Goal: Task Accomplishment & Management: Manage account settings

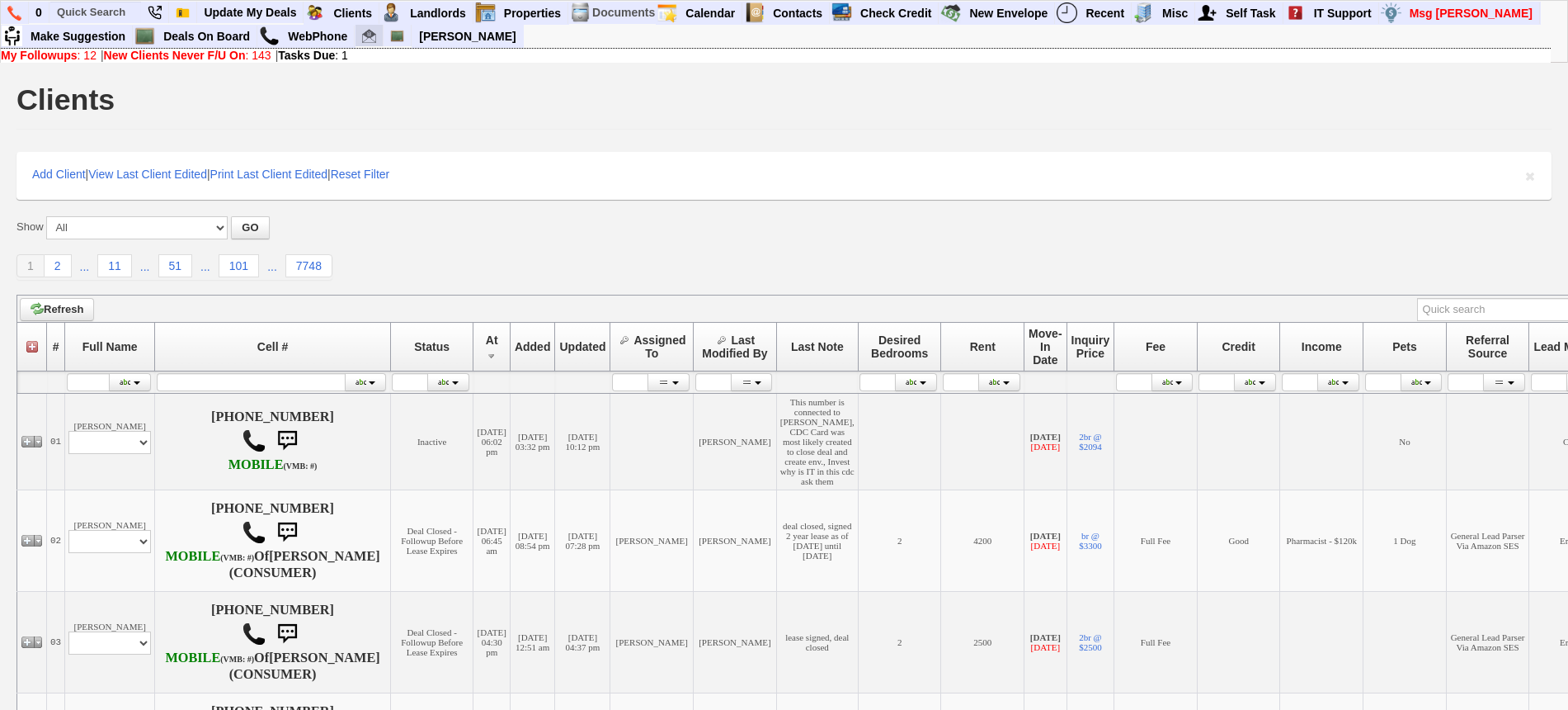
click at [378, 37] on link at bounding box center [370, 36] width 28 height 22
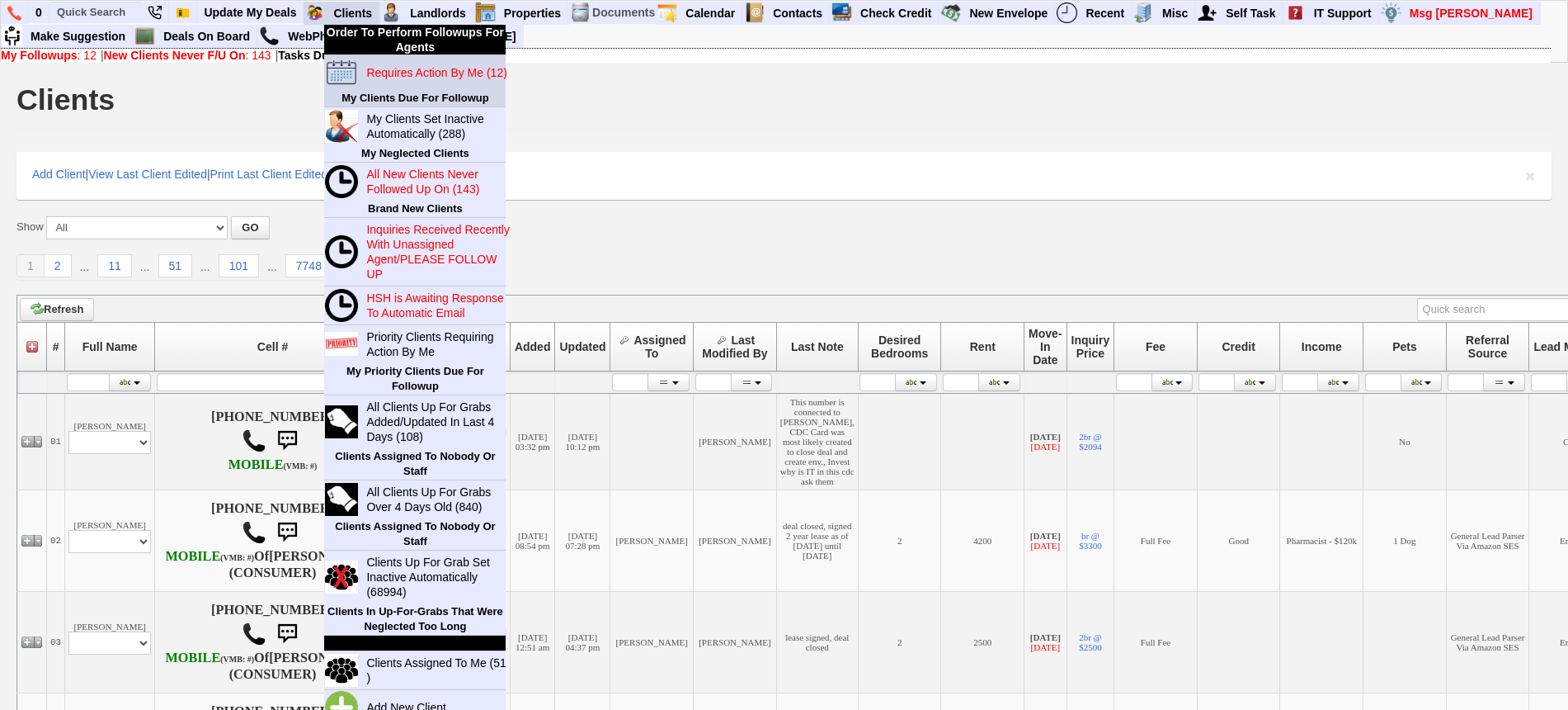
click at [396, 68] on blink "Requires Action By Me (12)" at bounding box center [436, 72] width 140 height 13
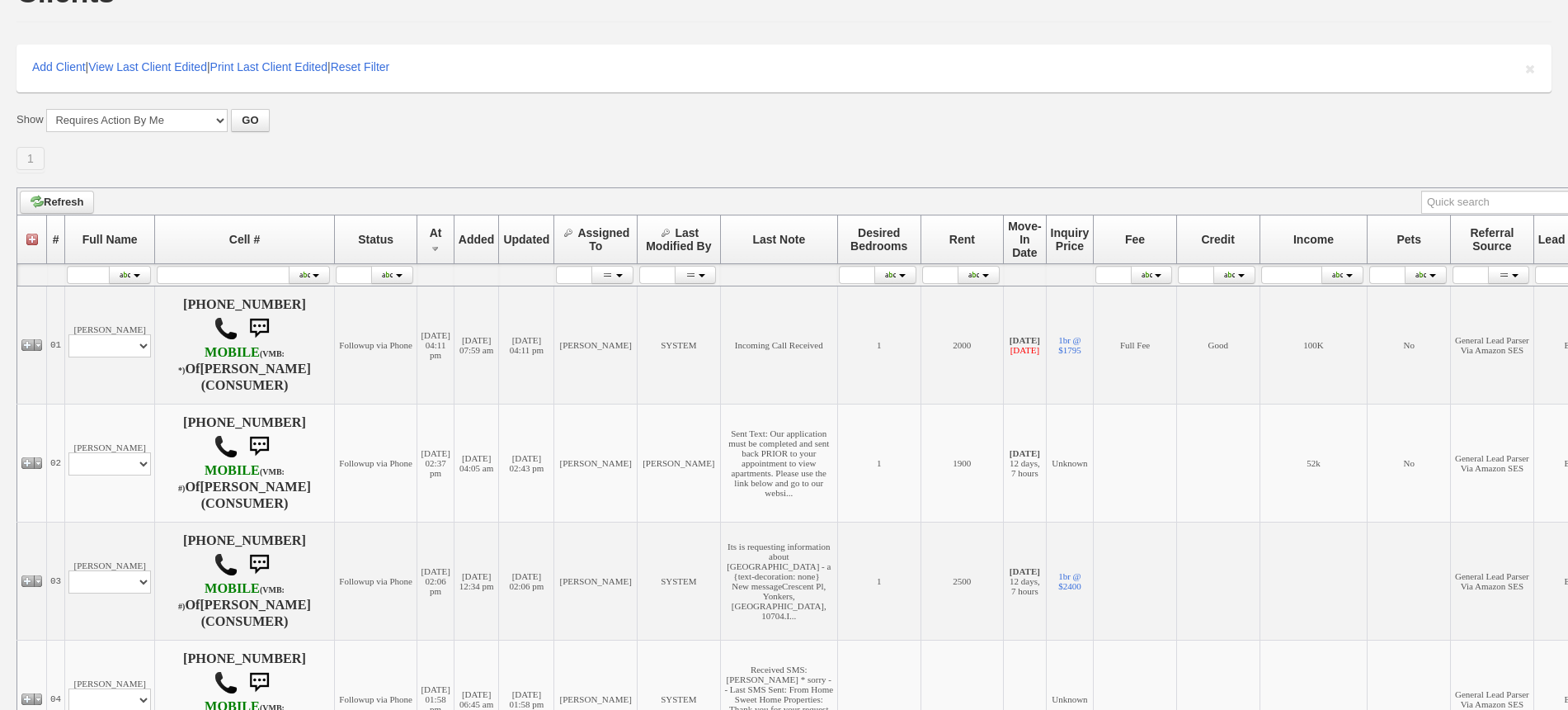
scroll to position [207, 0]
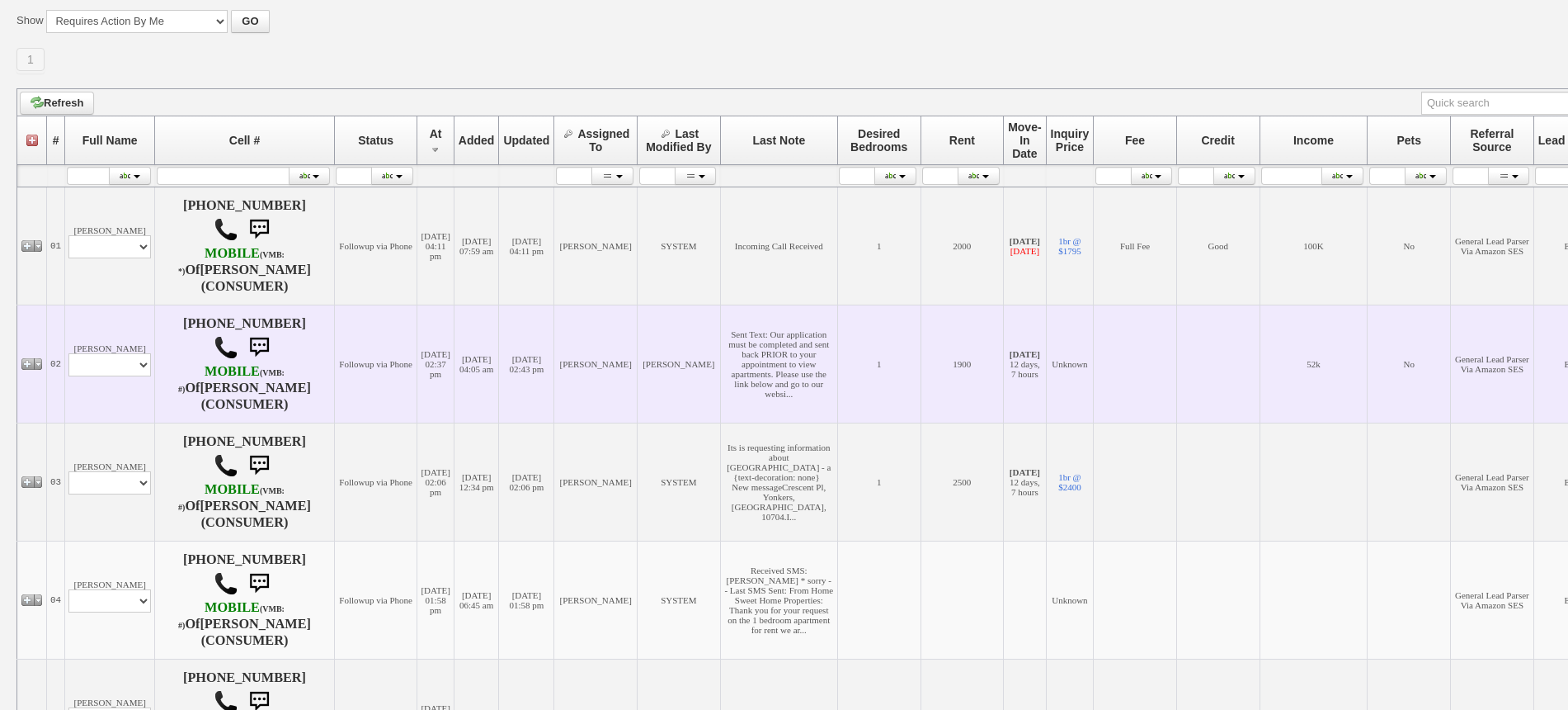
click at [113, 349] on td "Maya S Profile Edit Print Email Externally (Will Not Be Tracked In CRM) Closed …" at bounding box center [109, 363] width 90 height 118
click at [113, 367] on select "Profile Edit Print Email Externally (Will Not Be Tracked In CRM) Closed Deals" at bounding box center [109, 365] width 82 height 23
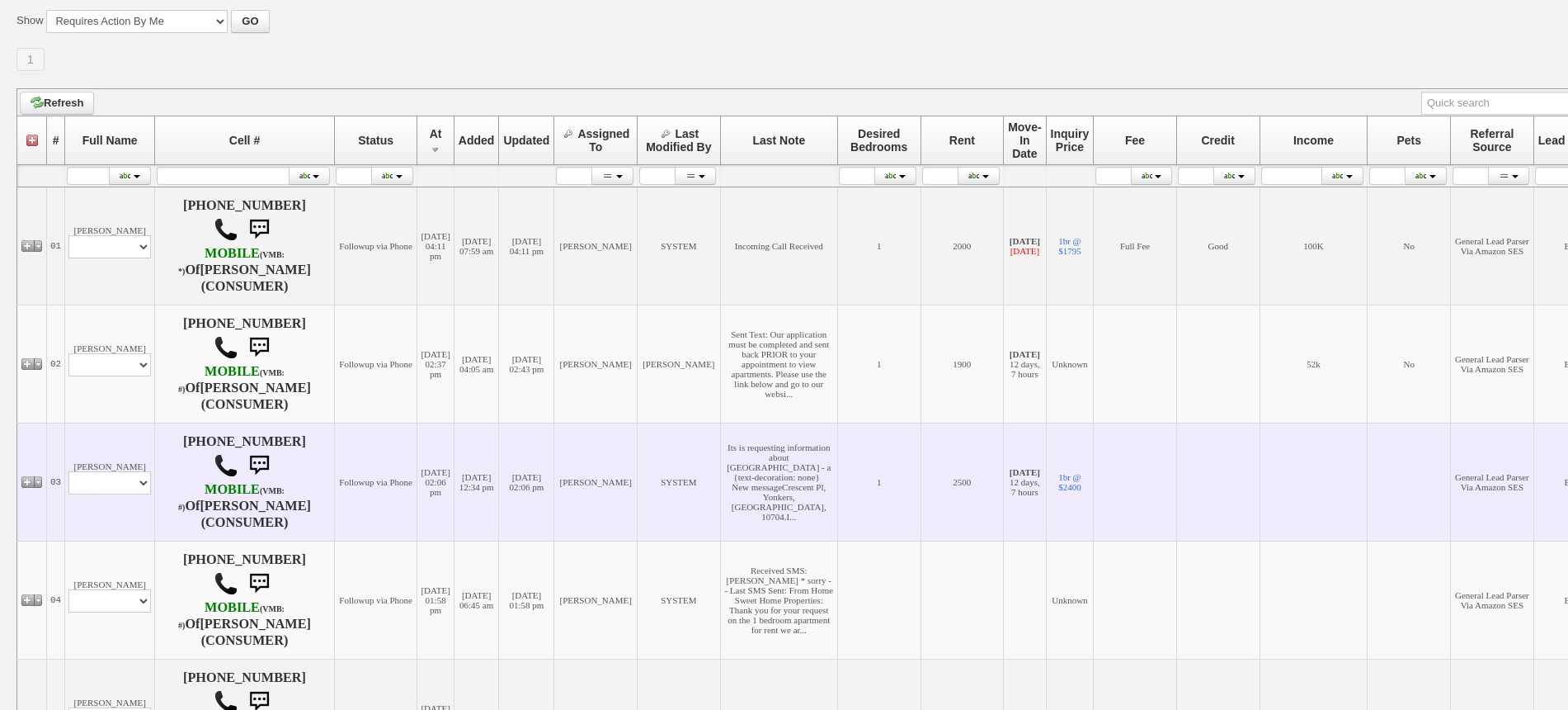
drag, startPoint x: 531, startPoint y: 480, endPoint x: 488, endPoint y: 480, distance: 43.0
click at [531, 480] on td "08/19/2025 02:06 pm" at bounding box center [527, 481] width 55 height 118
click at [129, 477] on select "Profile Edit Print Email Externally (Will Not Be Tracked In CRM) Closed Deals" at bounding box center [109, 483] width 82 height 23
select select "ChangeURL,/crm/custom/edit_client_form.php?redirect=%2Fcrm%2Fclients.php&id=166…"
click at [68, 471] on select "Profile Edit Print Email Externally (Will Not Be Tracked In CRM) Closed Deals" at bounding box center [109, 483] width 82 height 23
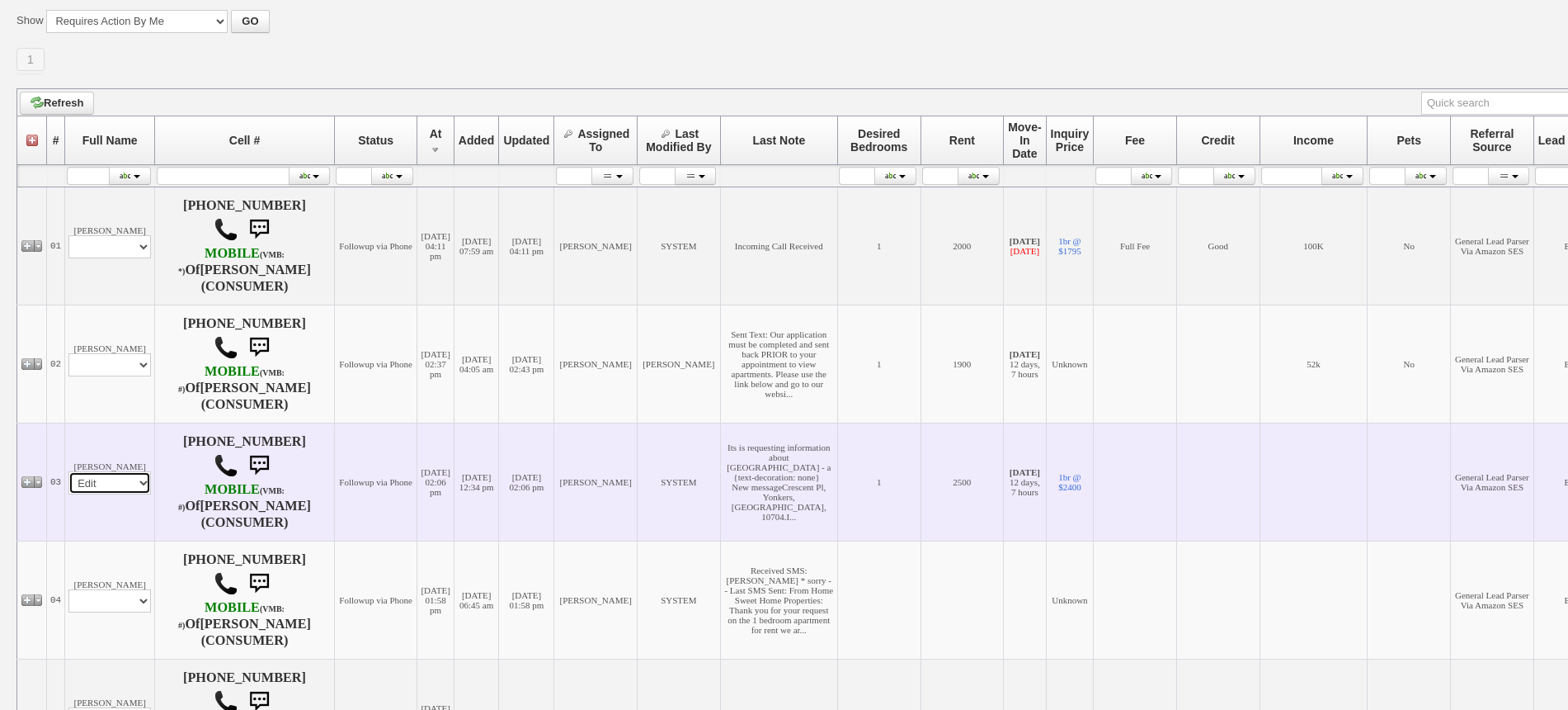
select select
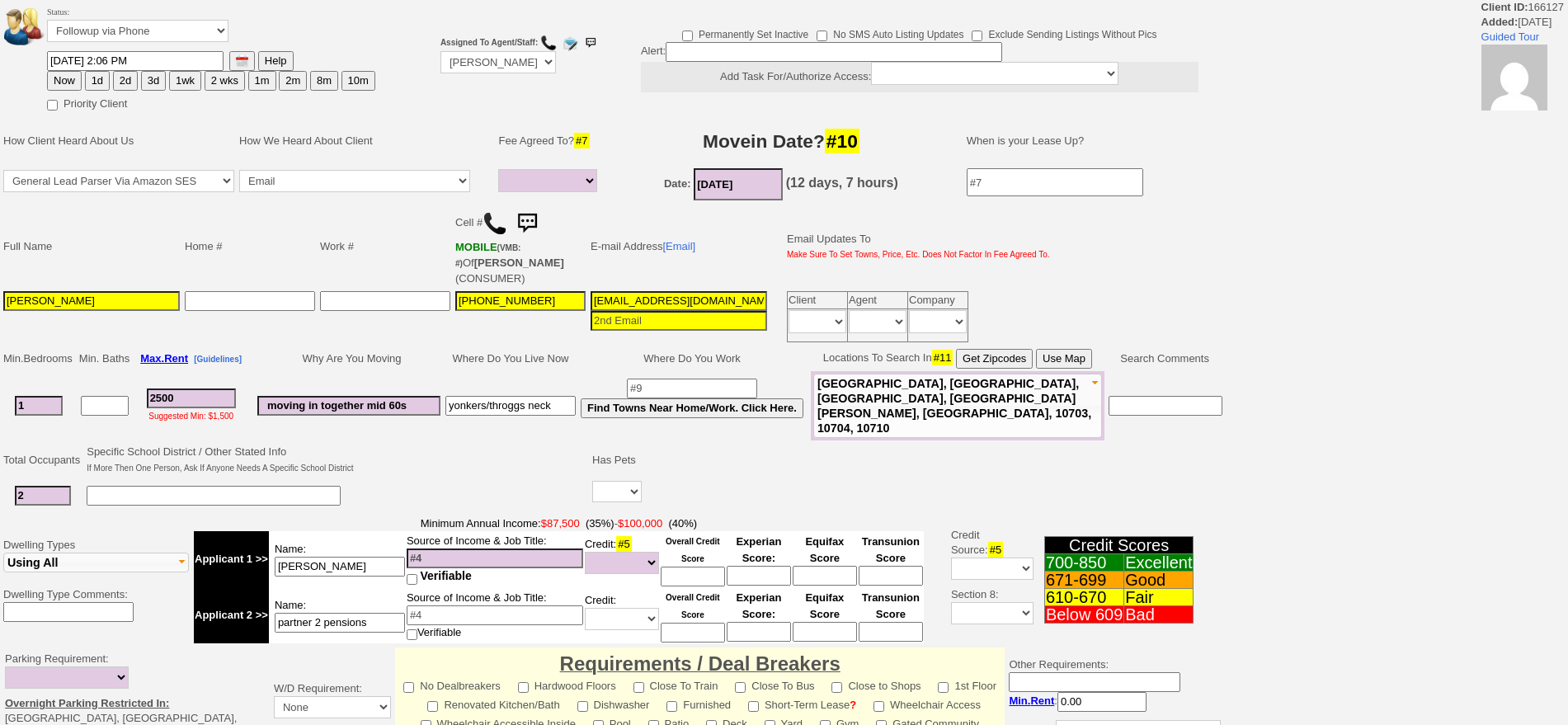
select select
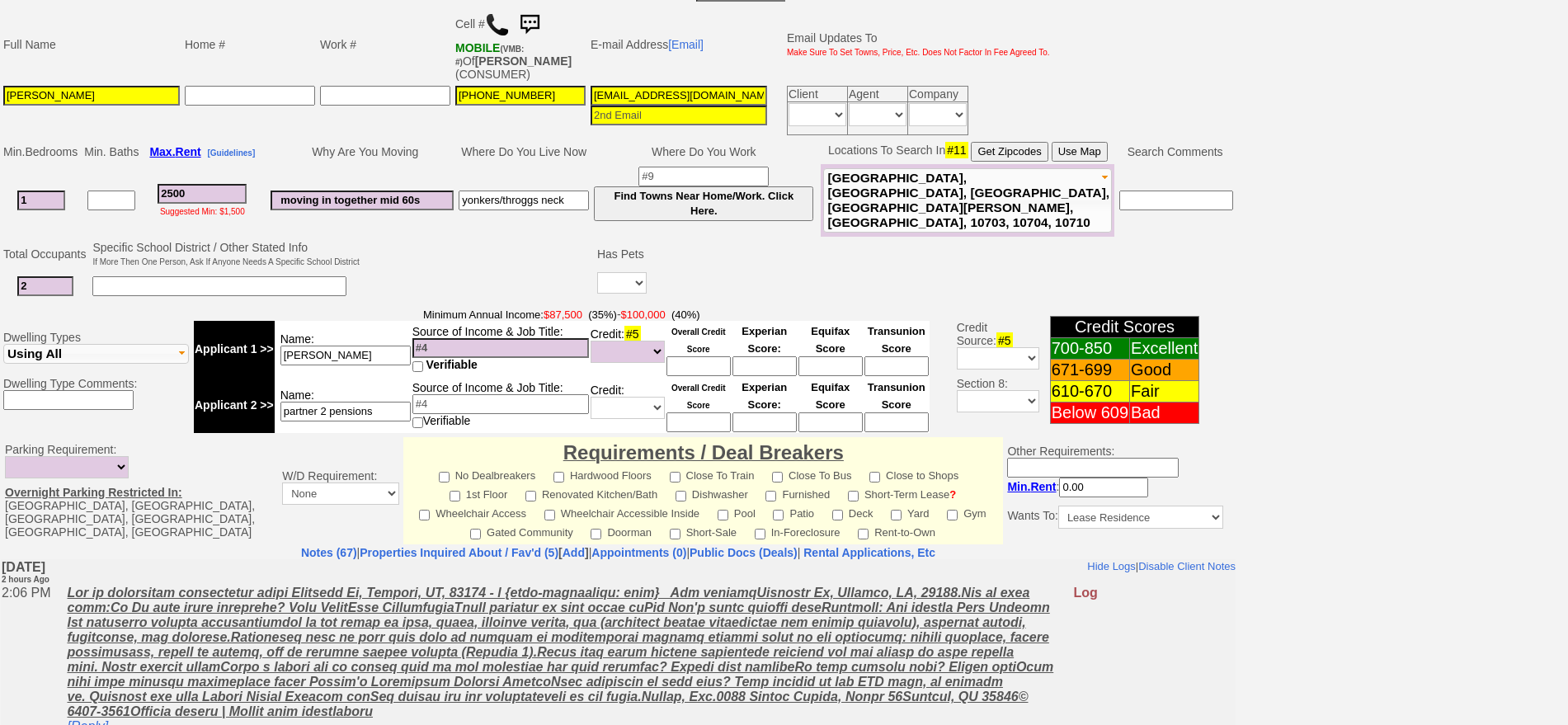
scroll to position [189, 0]
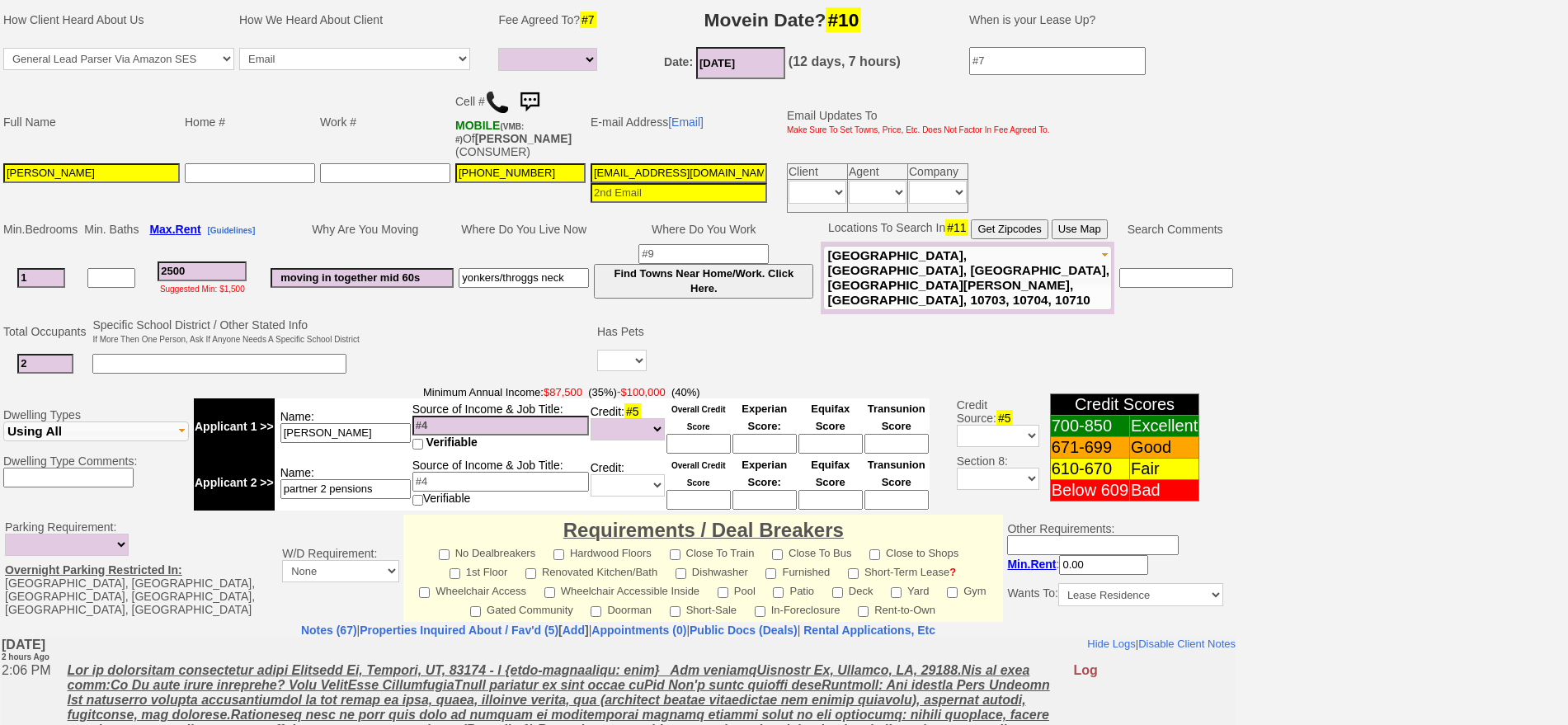
click at [494, 100] on img at bounding box center [498, 102] width 25 height 25
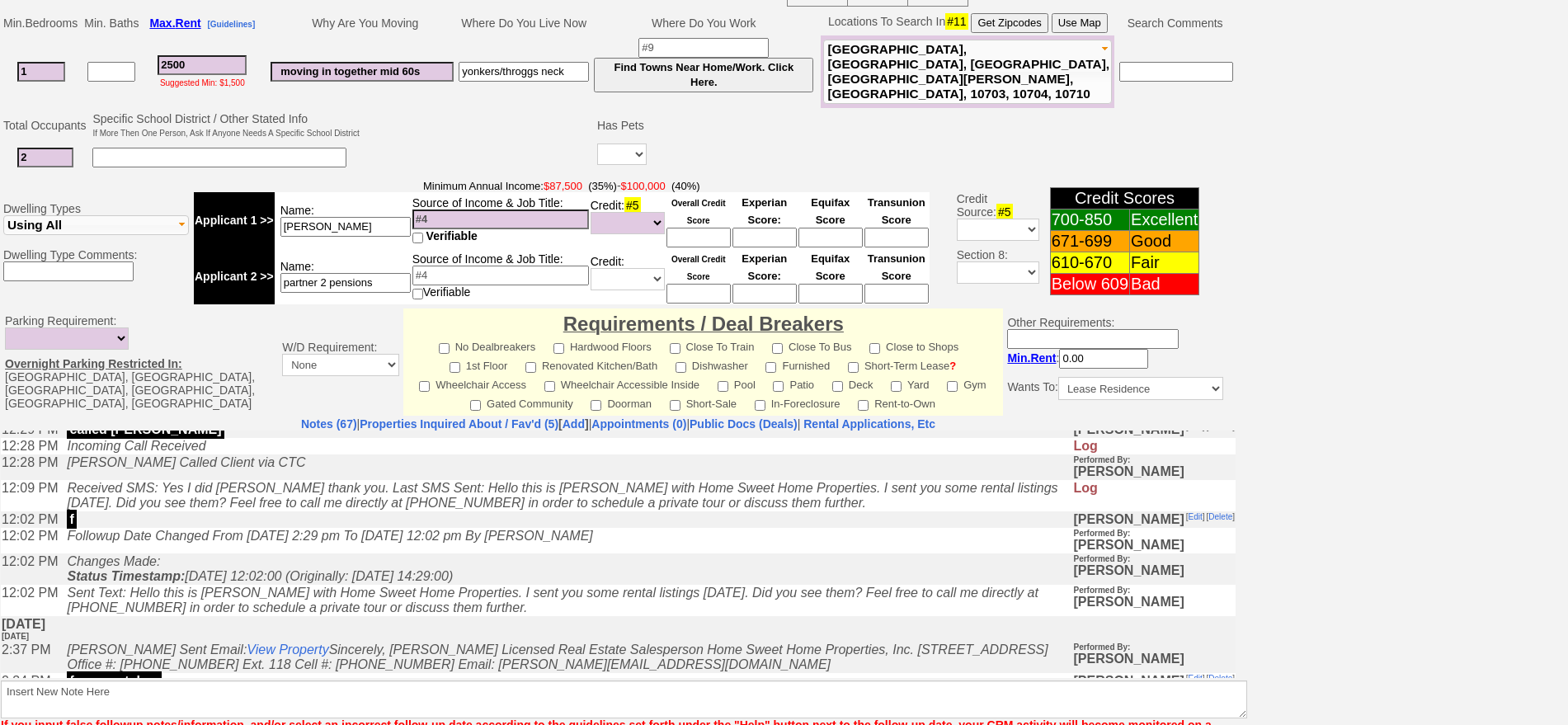
scroll to position [927, 0]
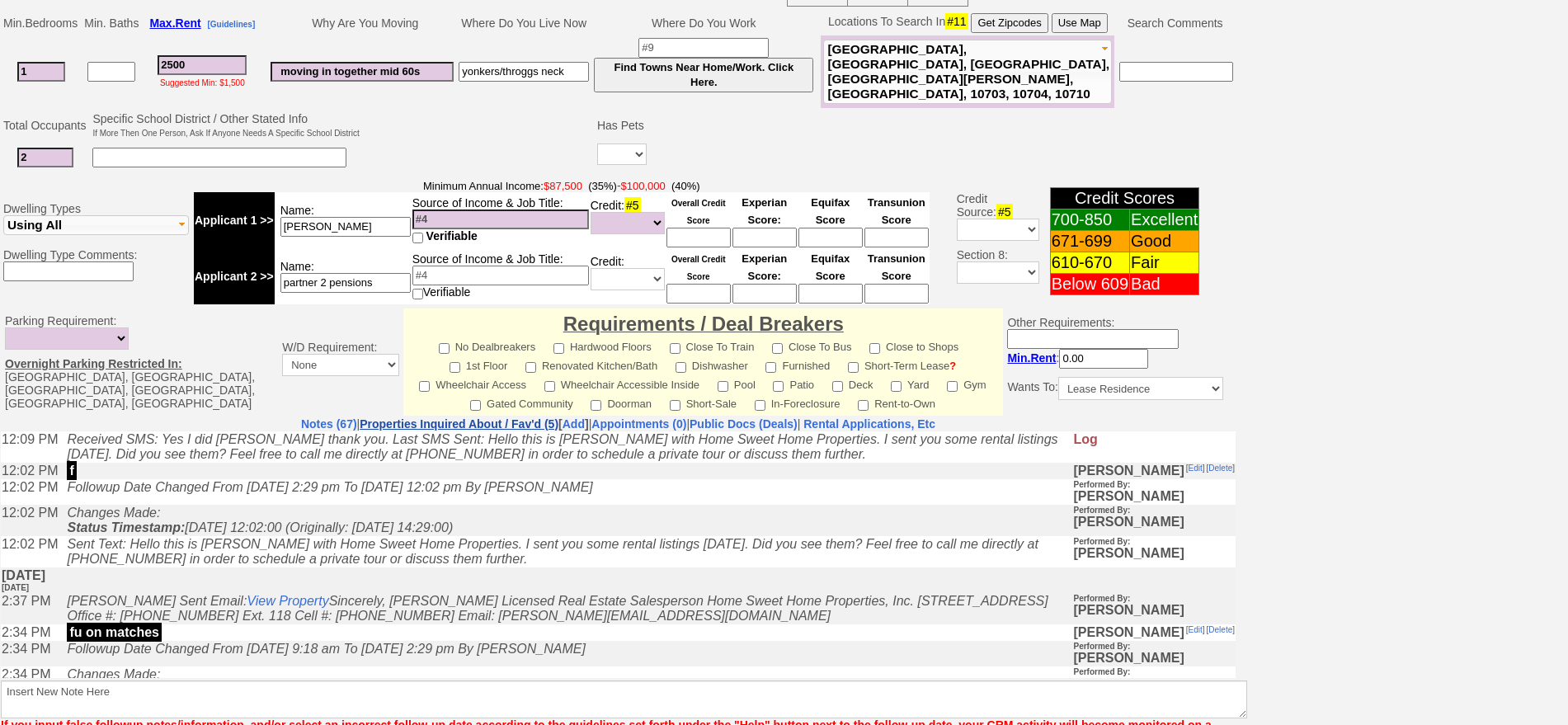
click at [438, 418] on link "Properties Inquired About / Fav'd (5)" at bounding box center [459, 424] width 199 height 13
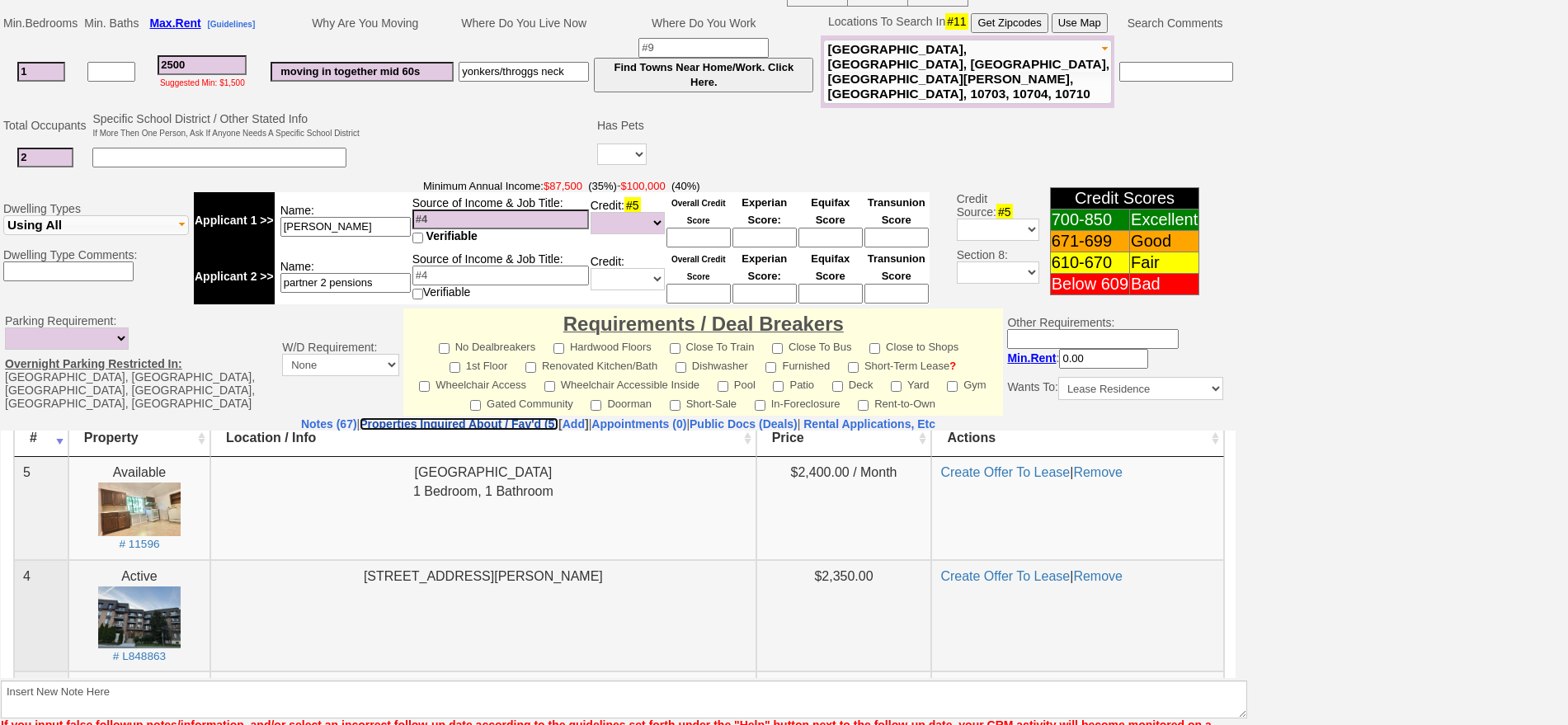
scroll to position [0, 0]
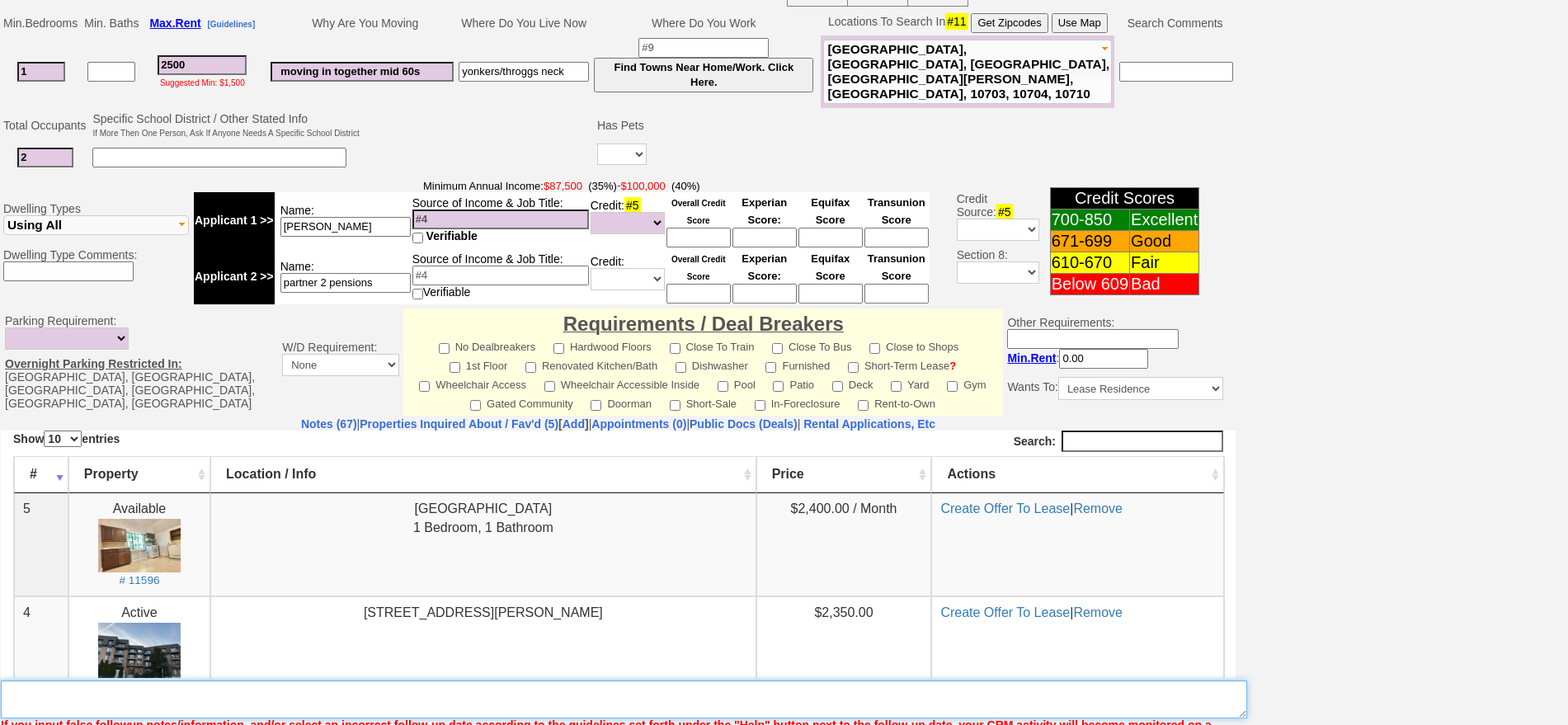
click at [320, 702] on textarea "Insert New Note Here" at bounding box center [624, 698] width 1247 height 38
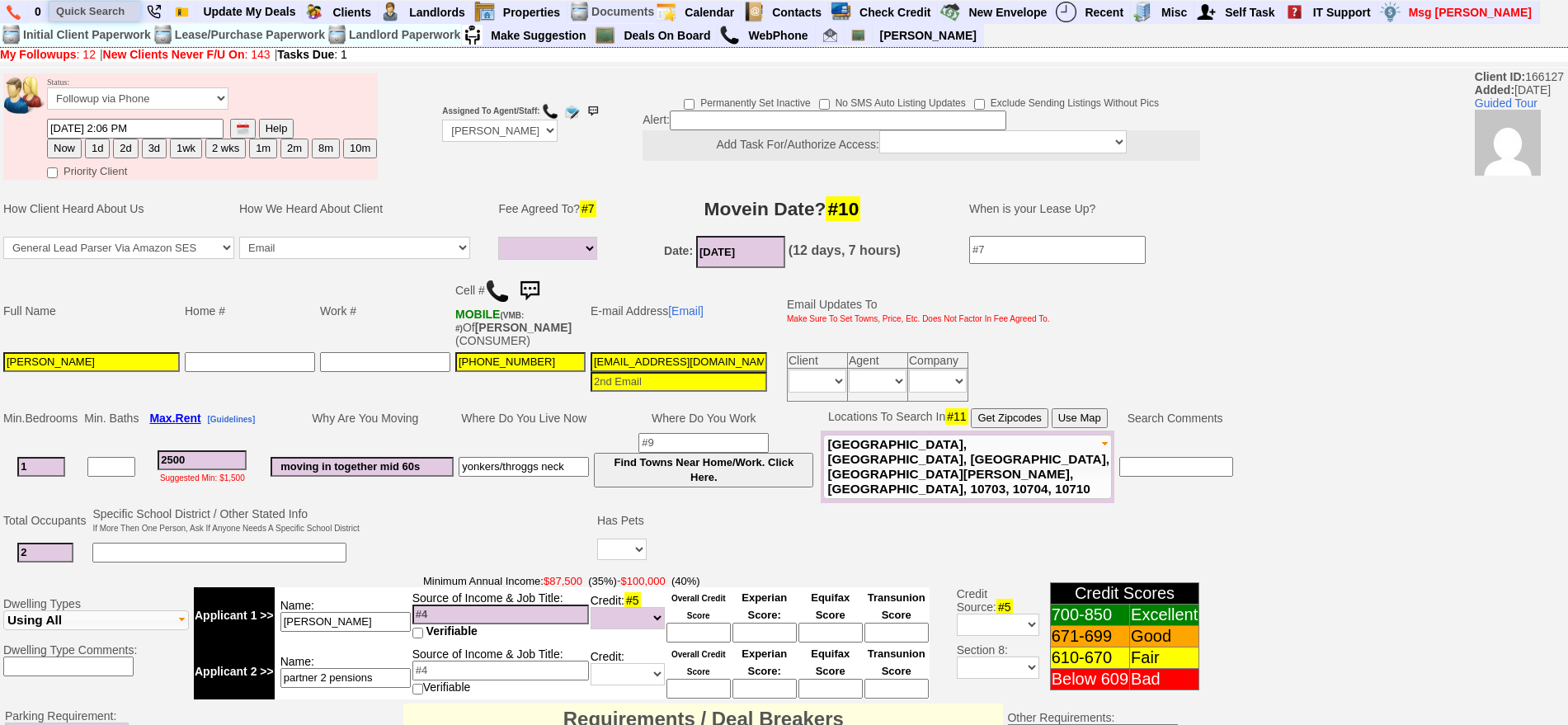
click at [111, 16] on input "text" at bounding box center [95, 11] width 90 height 20
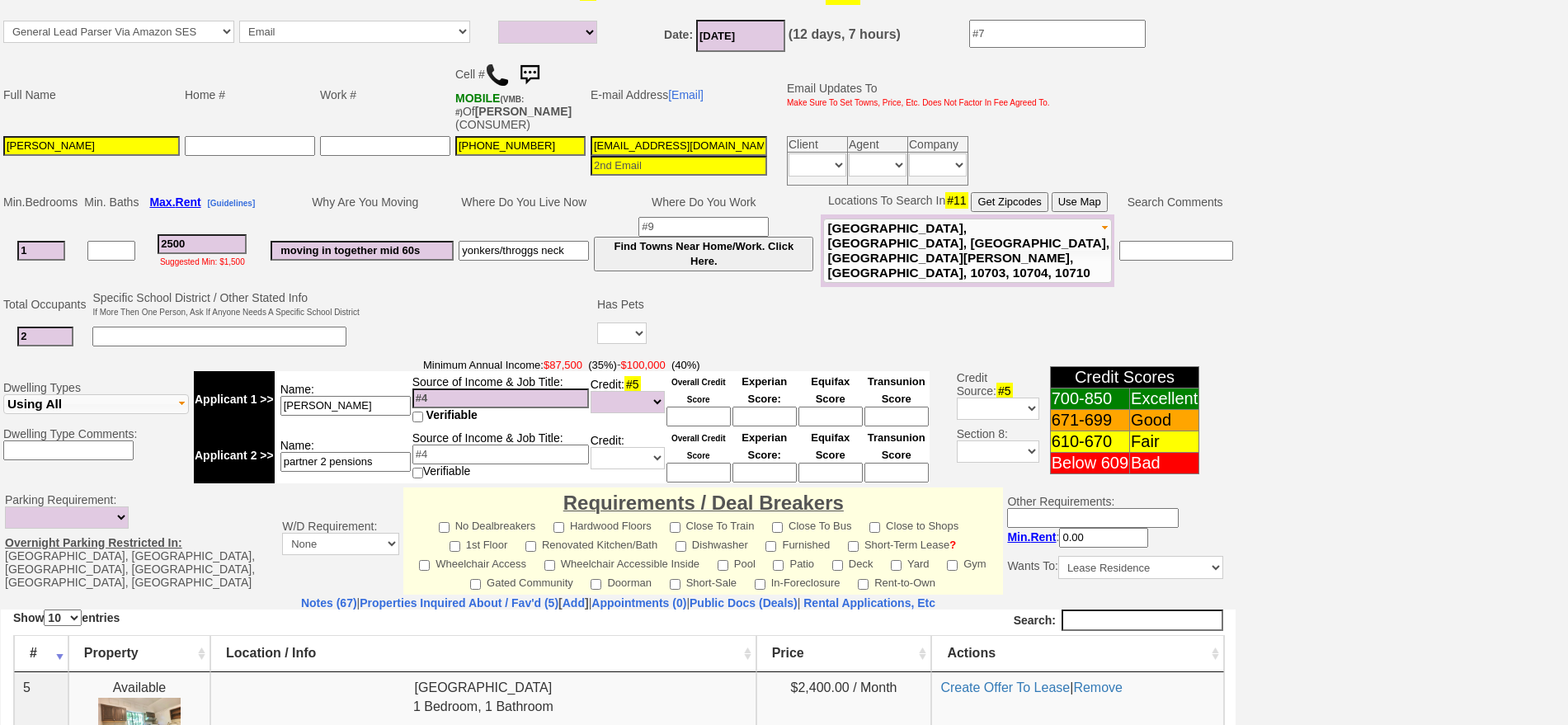
scroll to position [86, 0]
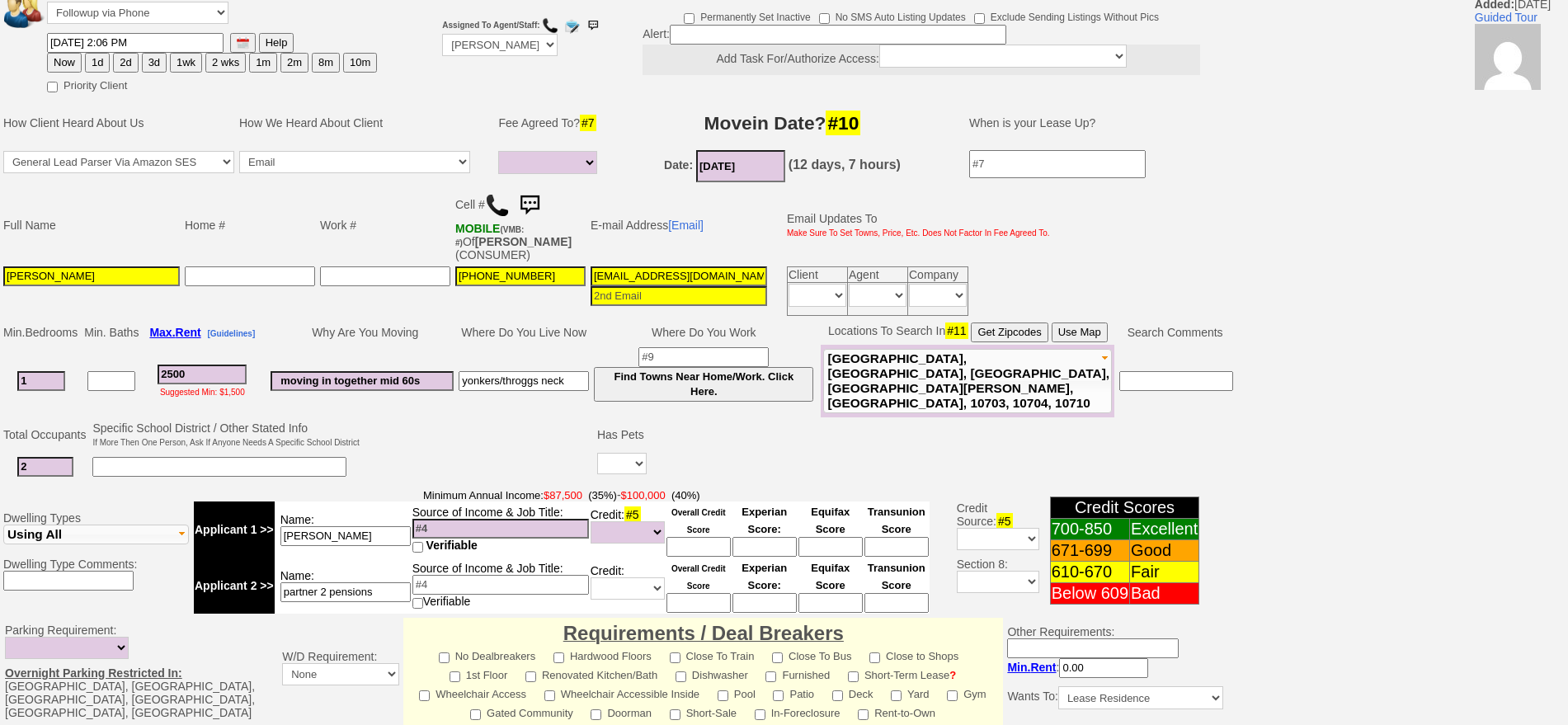
type input "440 warburton"
click at [1080, 337] on button "Use Map" at bounding box center [1079, 332] width 56 height 19
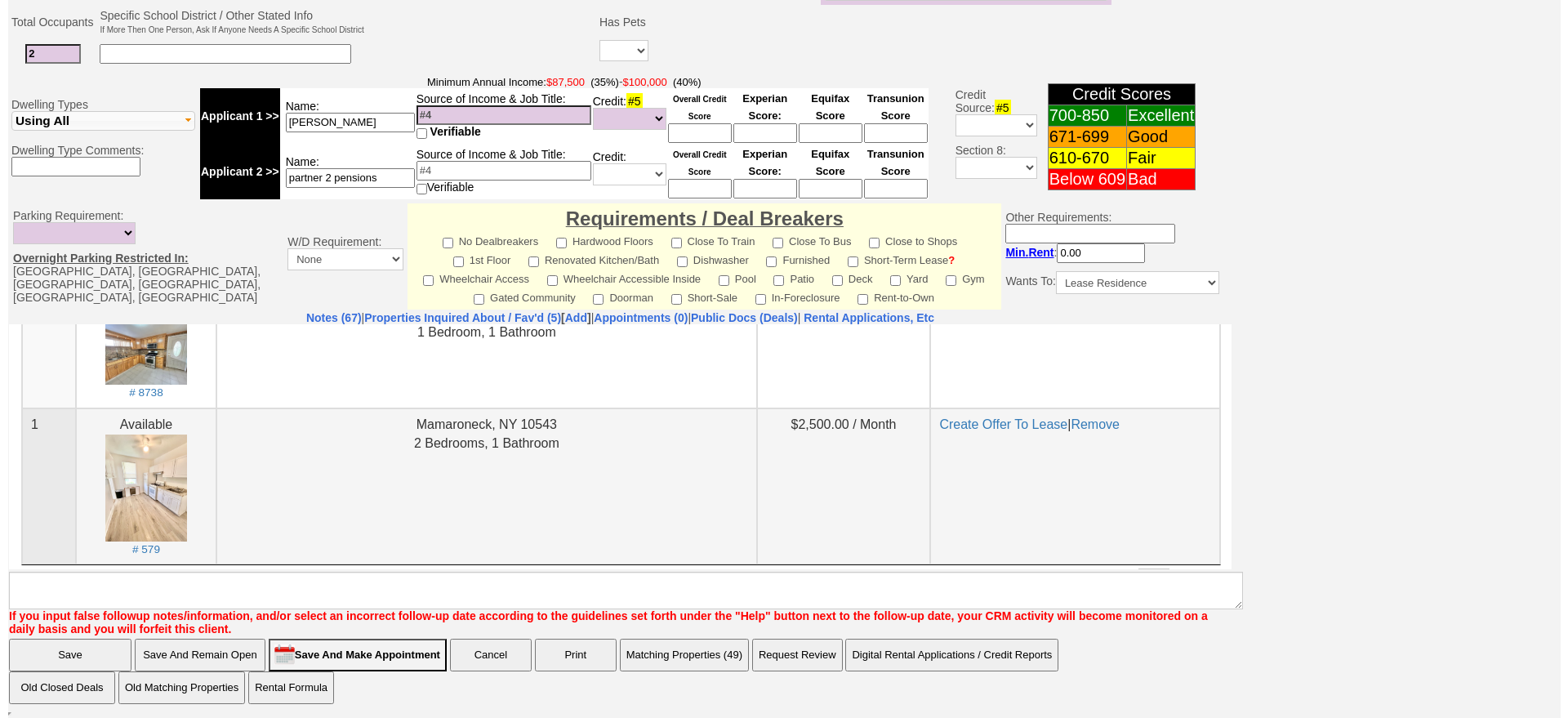
scroll to position [306, 0]
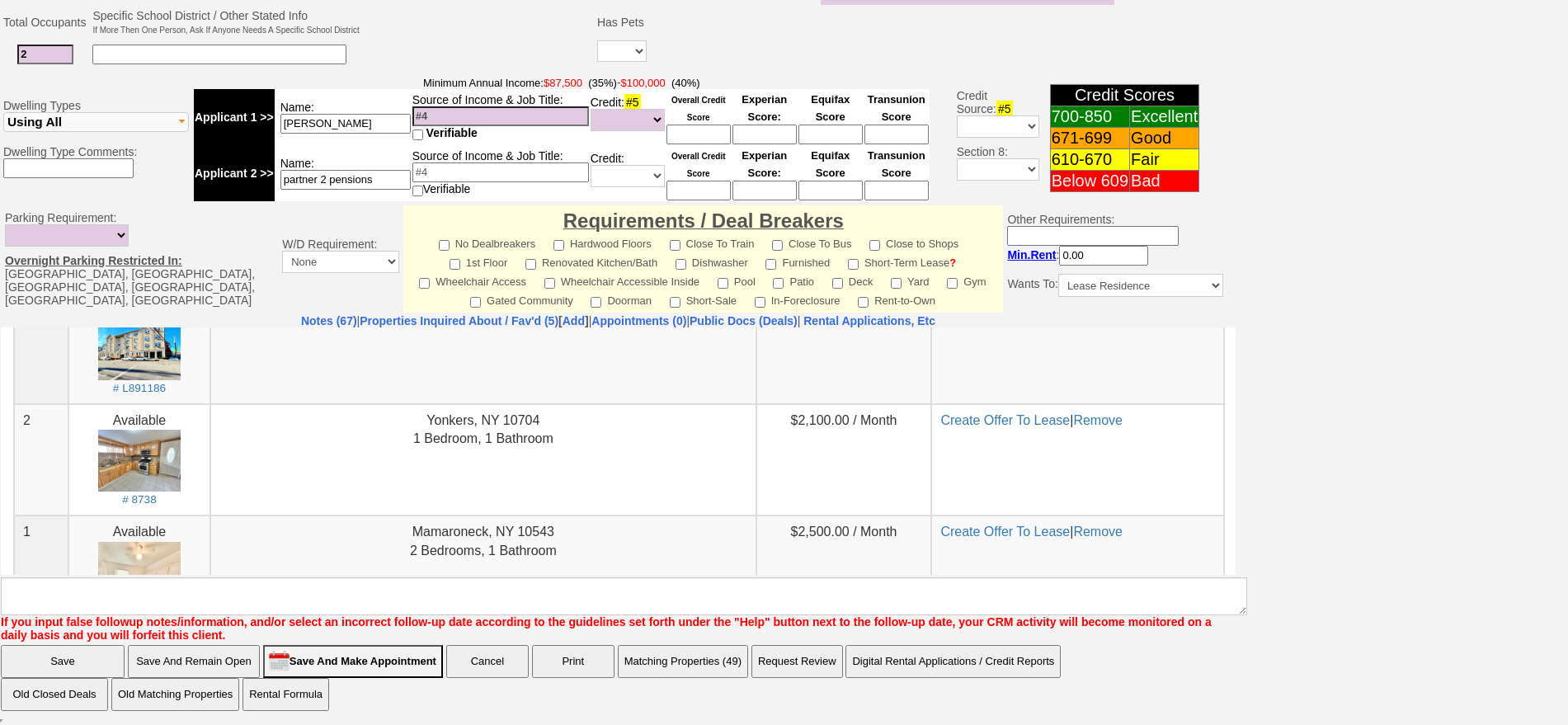
click at [669, 662] on button "Matching Properties (49)" at bounding box center [683, 660] width 130 height 33
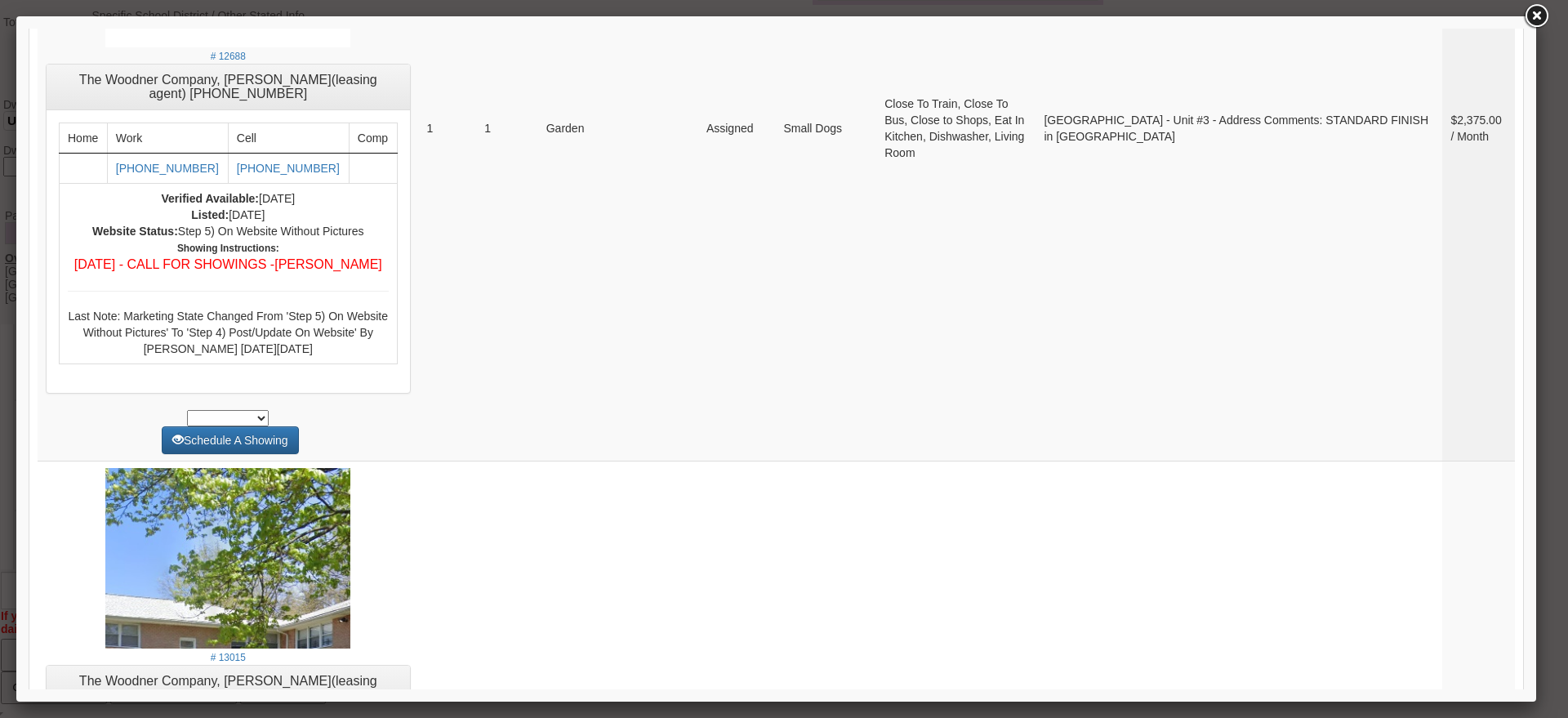
scroll to position [6628, 0]
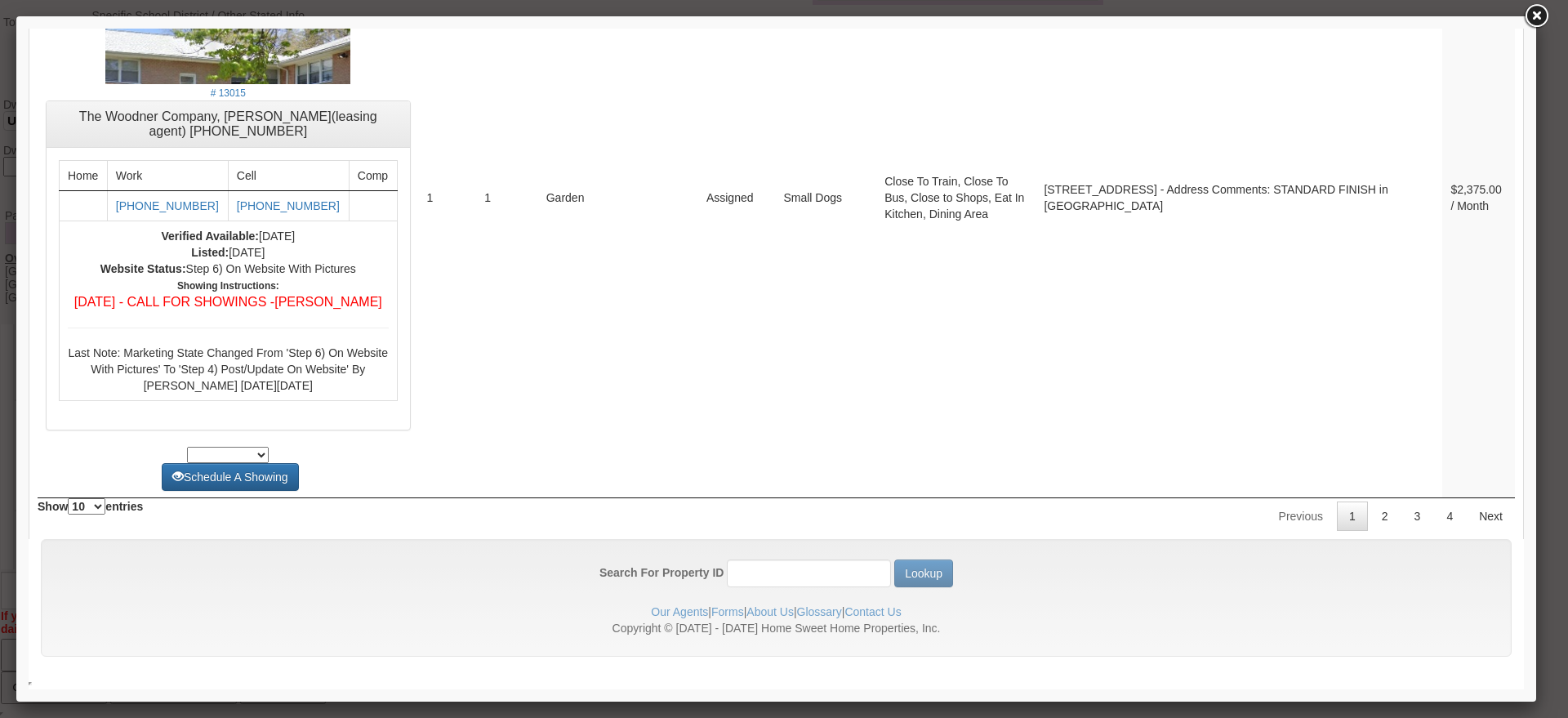
drag, startPoint x: 1514, startPoint y: 204, endPoint x: 1488, endPoint y: 546, distance: 343.0
click at [1488, 546] on div "Search For Property ID Lookup Our Agents | Forms | About Us | Glossary | Contac…" at bounding box center [776, 598] width 1471 height 118
click at [1373, 514] on link "2" at bounding box center [1385, 515] width 31 height 29
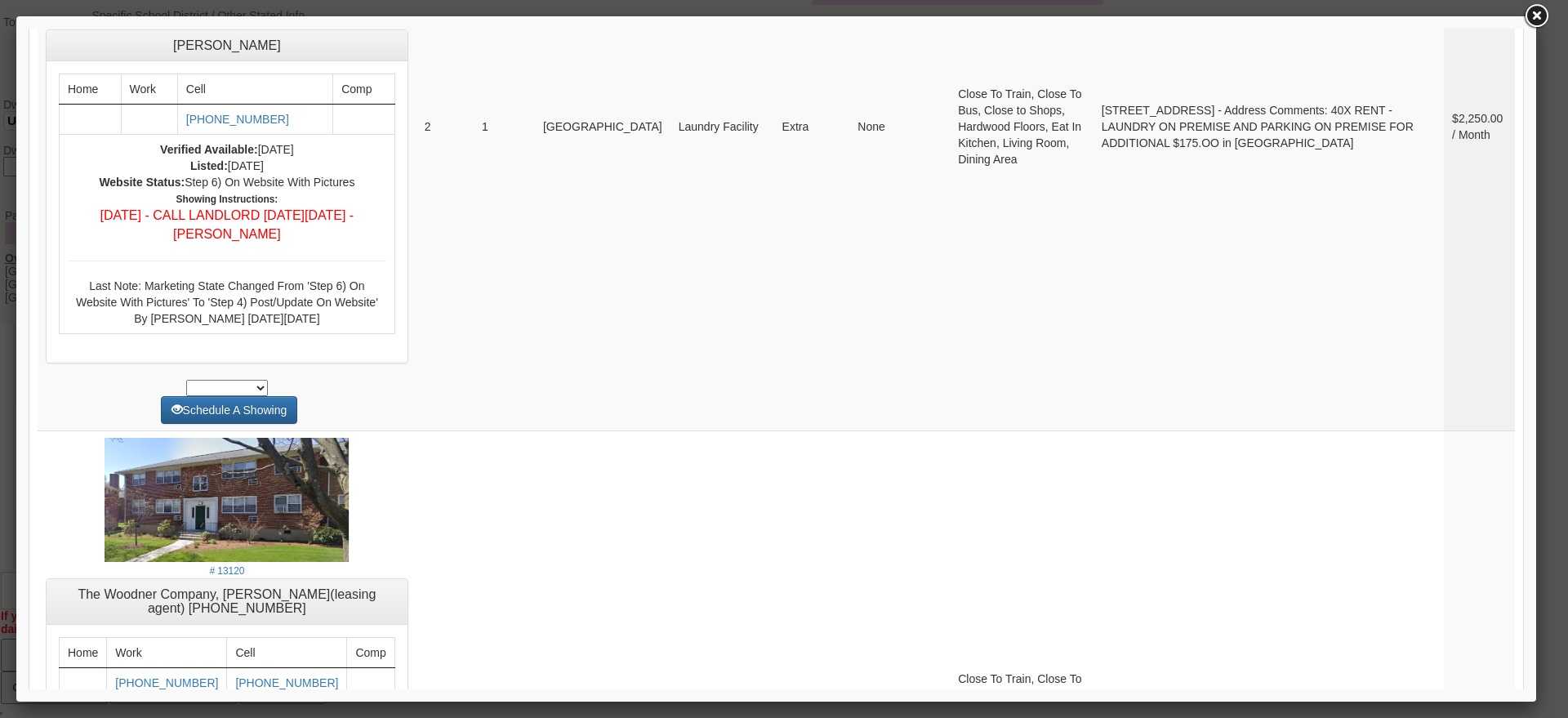
scroll to position [7133, 0]
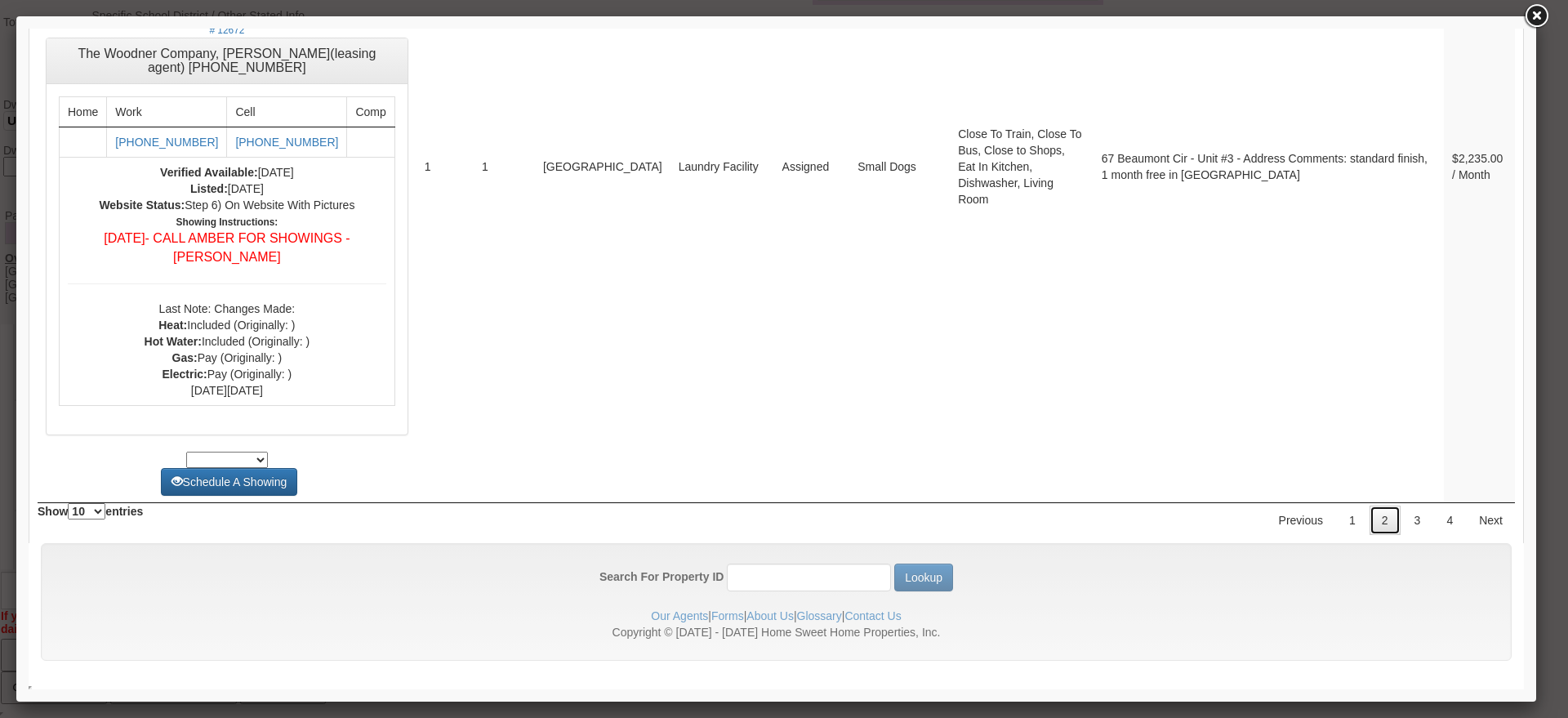
click at [1384, 528] on link "2" at bounding box center [1385, 520] width 31 height 29
click at [1402, 519] on link "3" at bounding box center [1417, 520] width 31 height 29
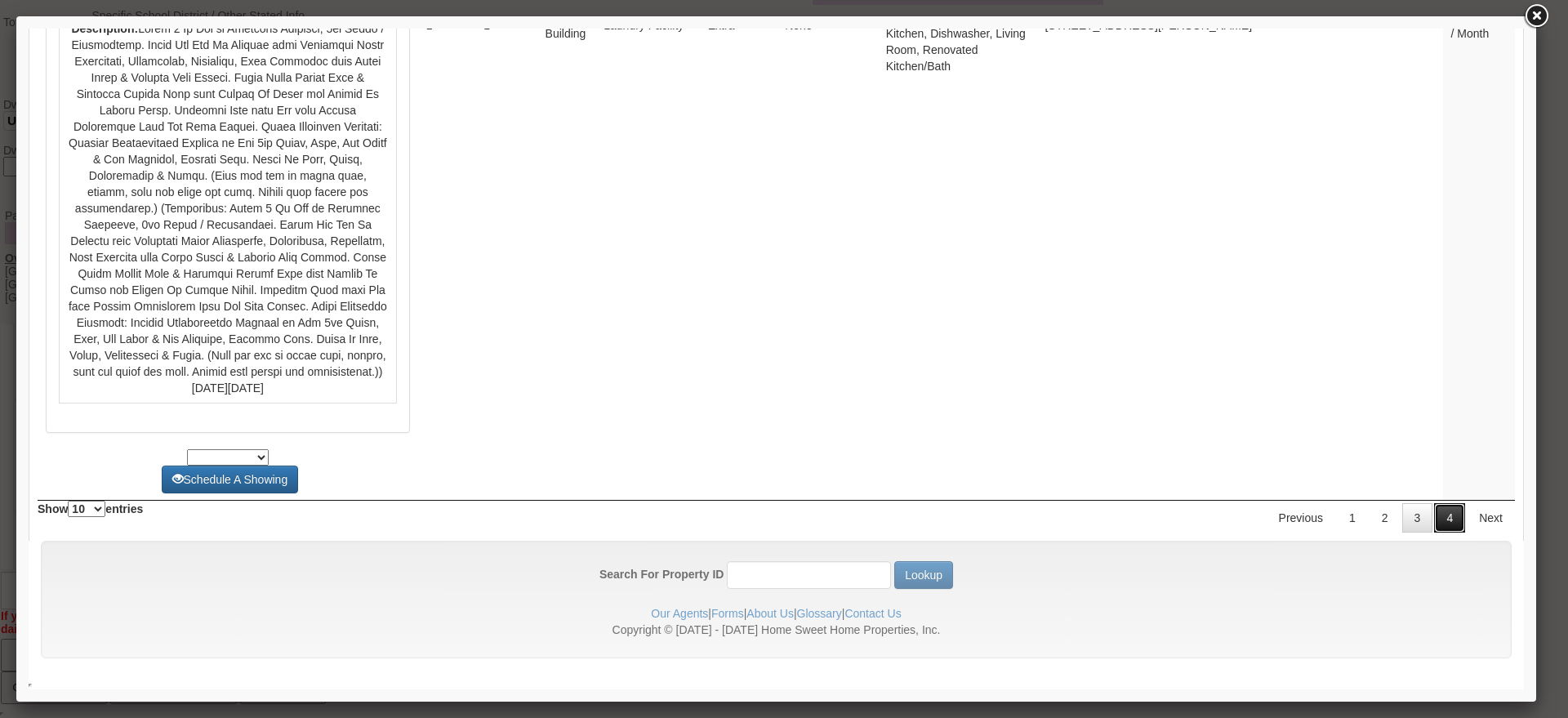
click at [1434, 506] on link "4" at bounding box center [1449, 517] width 31 height 29
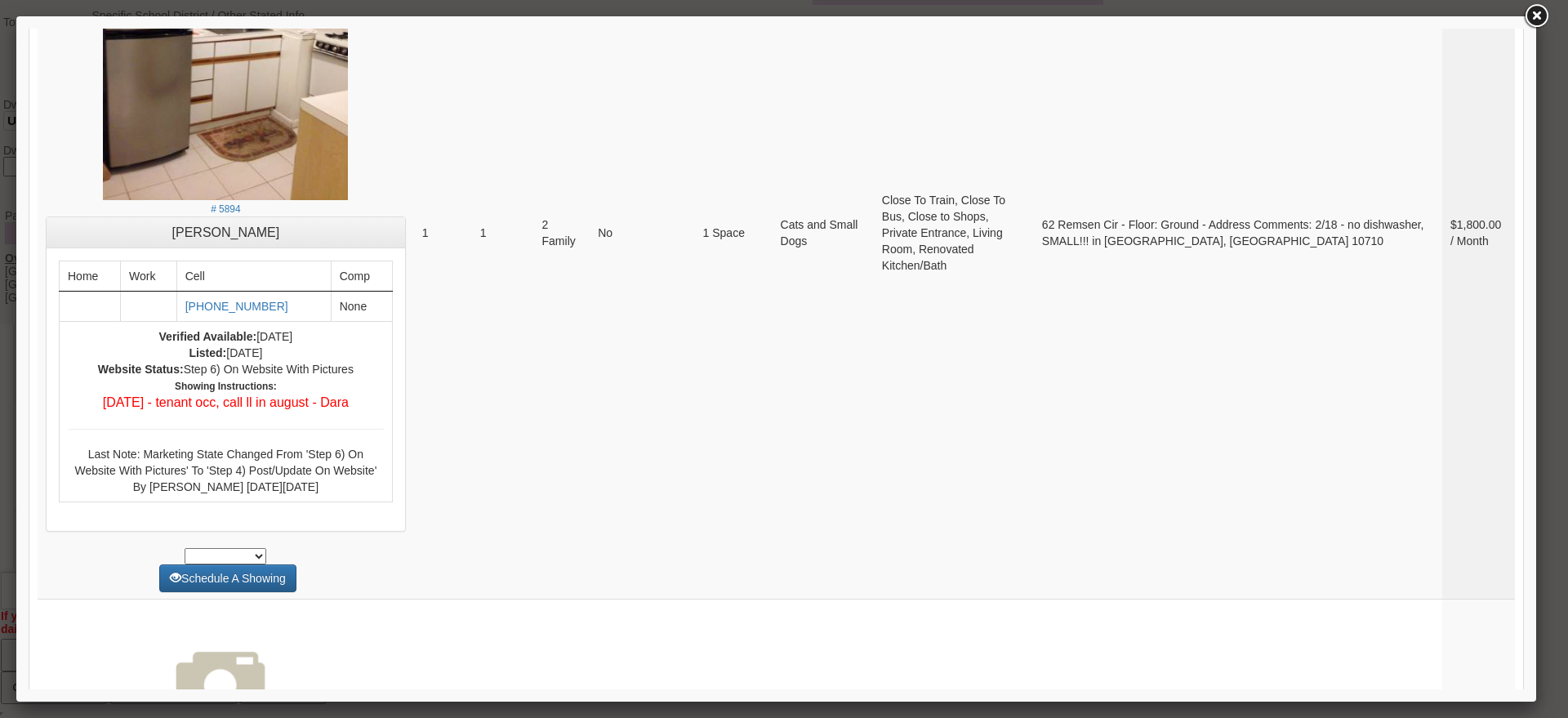
scroll to position [239, 0]
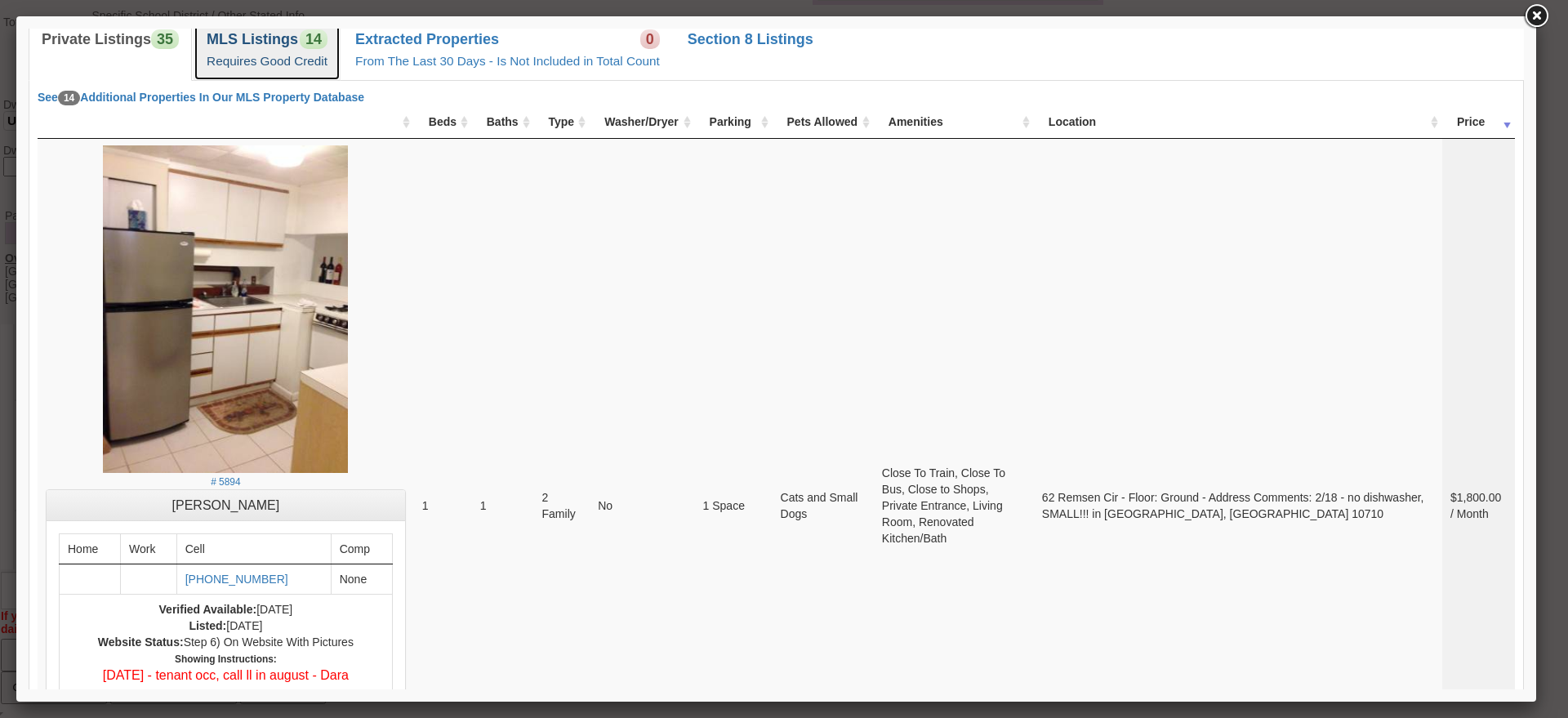
click at [277, 74] on link "MLS Listings 14 Requires Good Credit" at bounding box center [266, 50] width 147 height 60
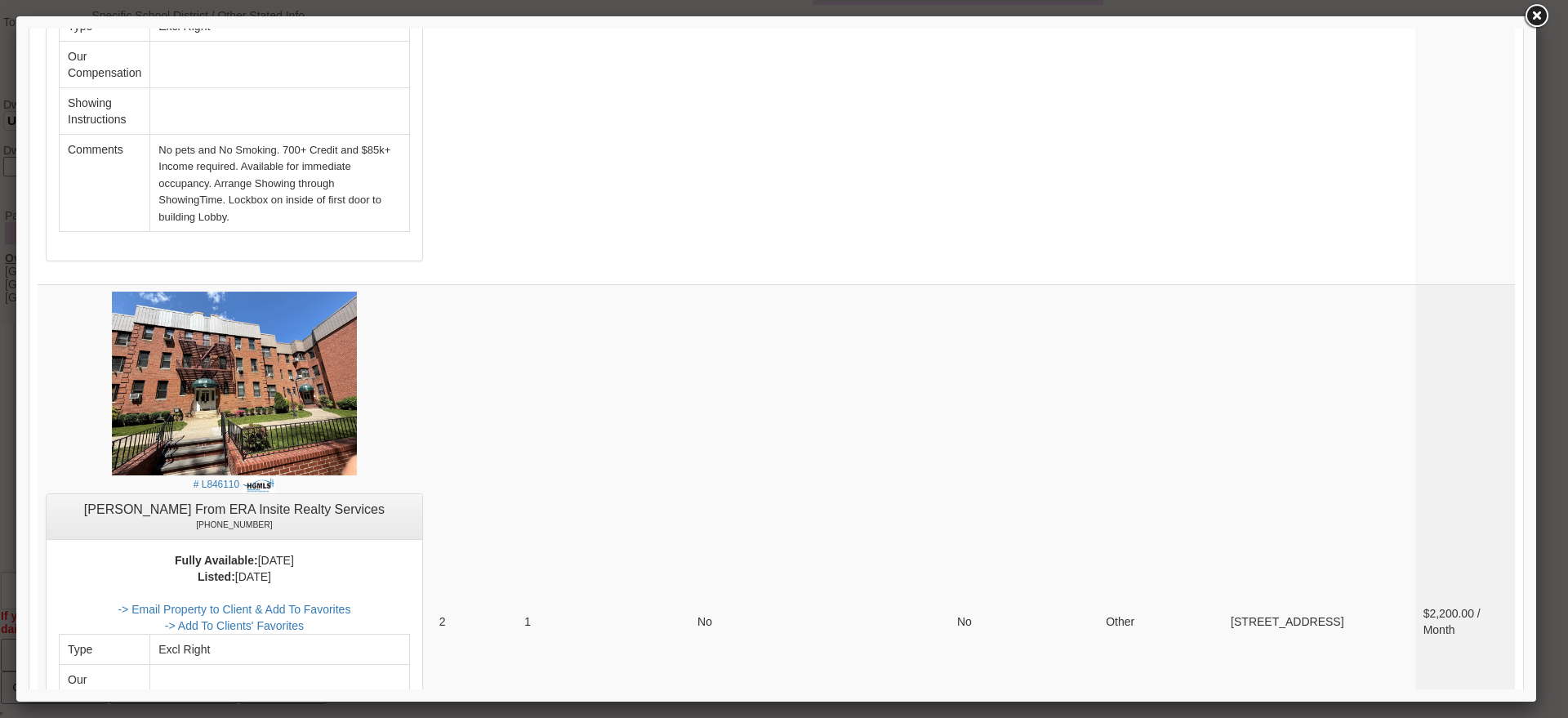
scroll to position [2280, 0]
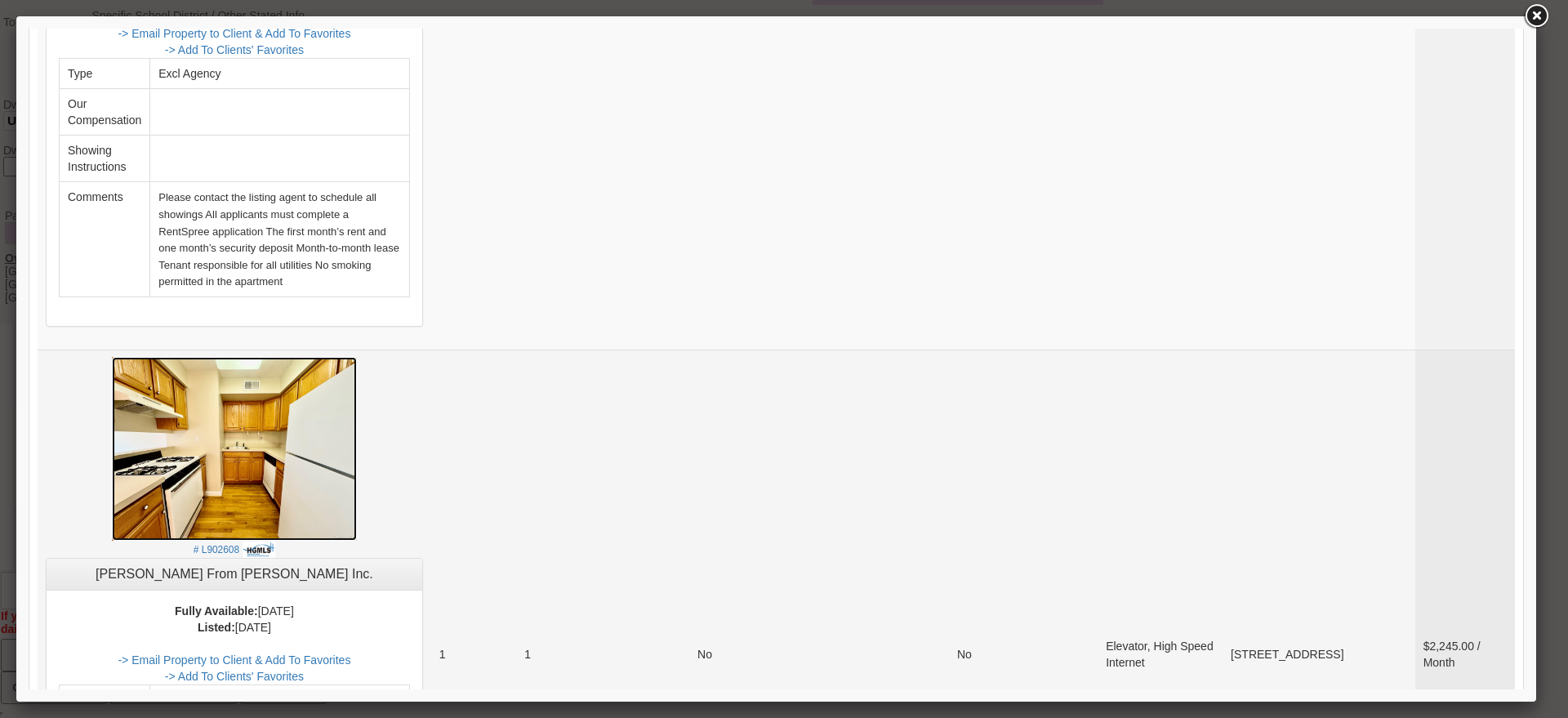
click at [254, 357] on img at bounding box center [234, 449] width 245 height 183
click at [334, 653] on link "-> Email Property to Client & Add To Favorites" at bounding box center [234, 659] width 233 height 13
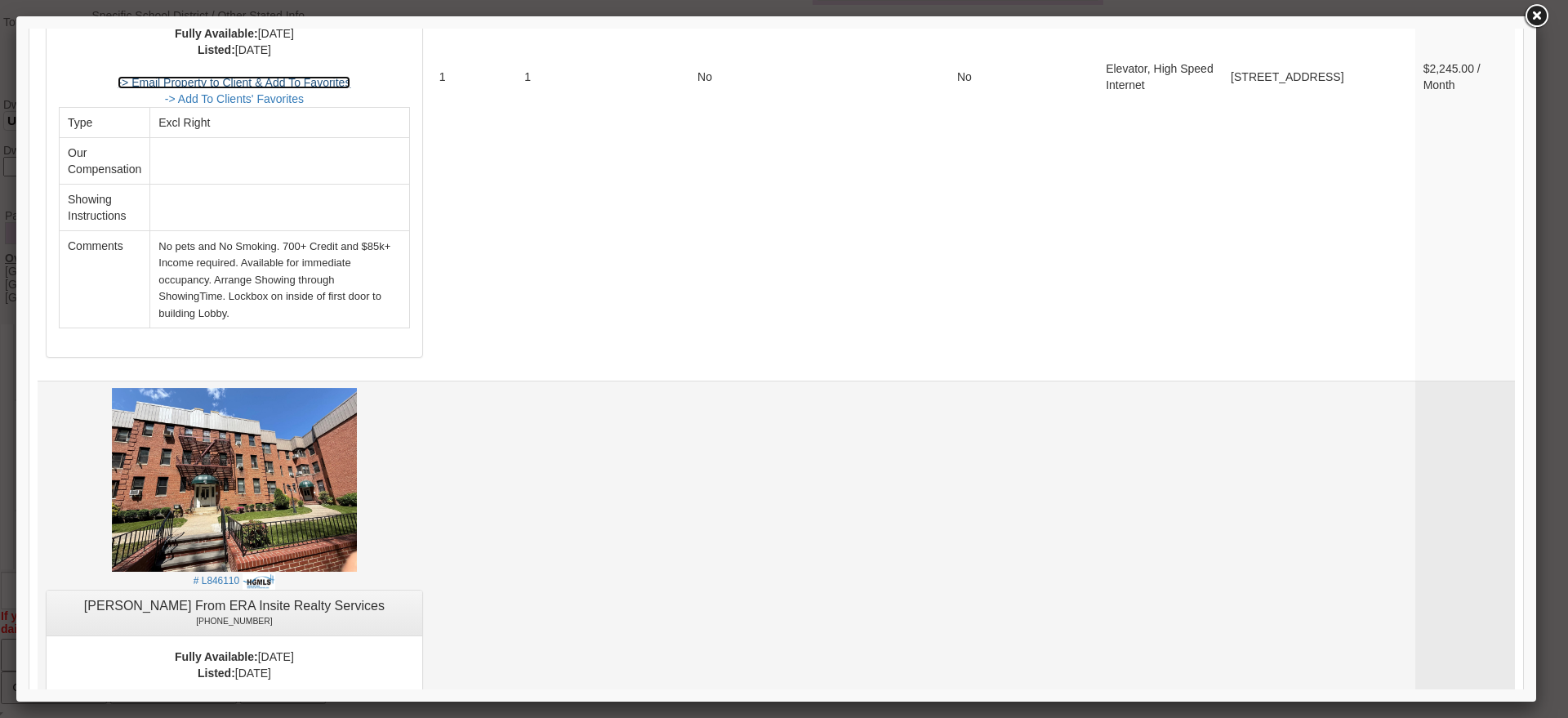
scroll to position [2653, 0]
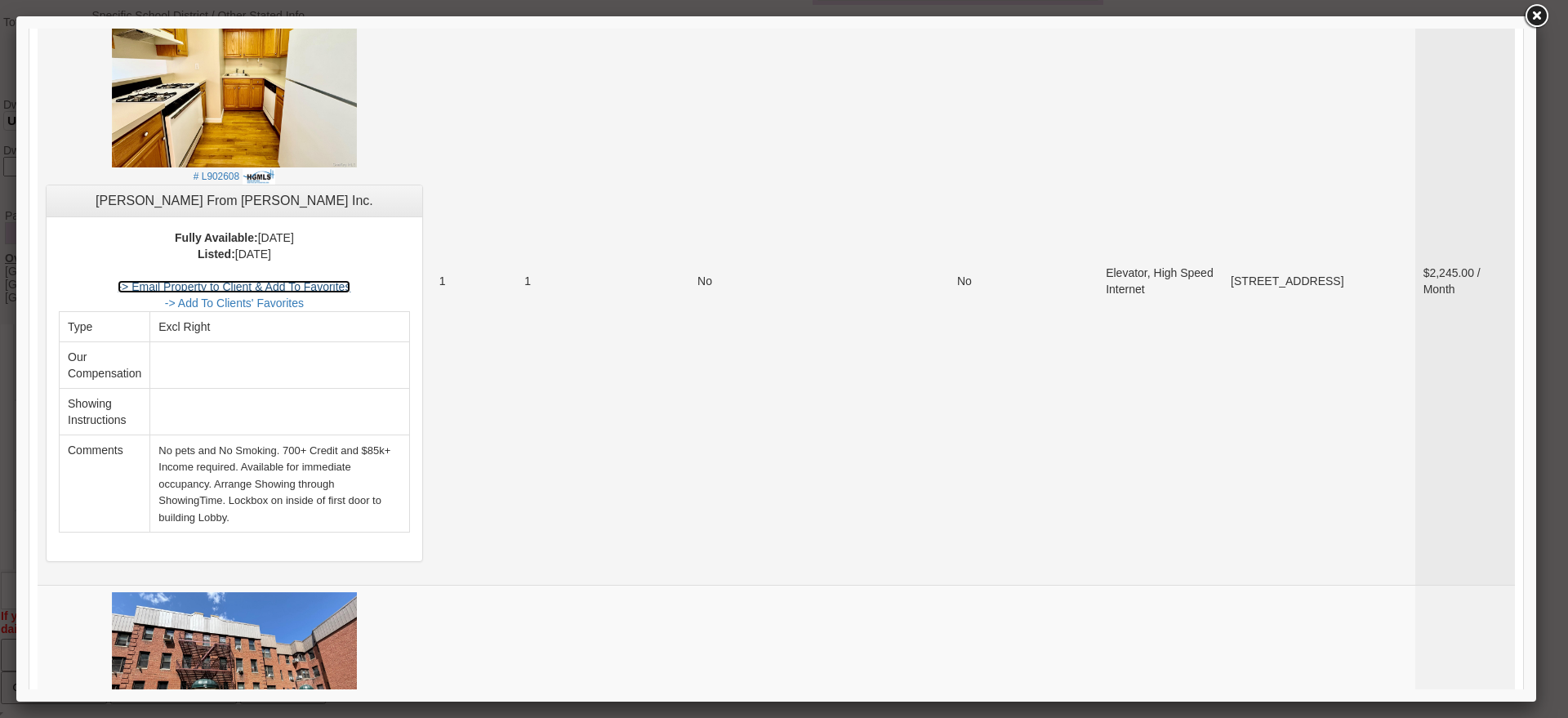
click at [350, 280] on link "-> Email Property to Client & Add To Favorites" at bounding box center [234, 286] width 233 height 13
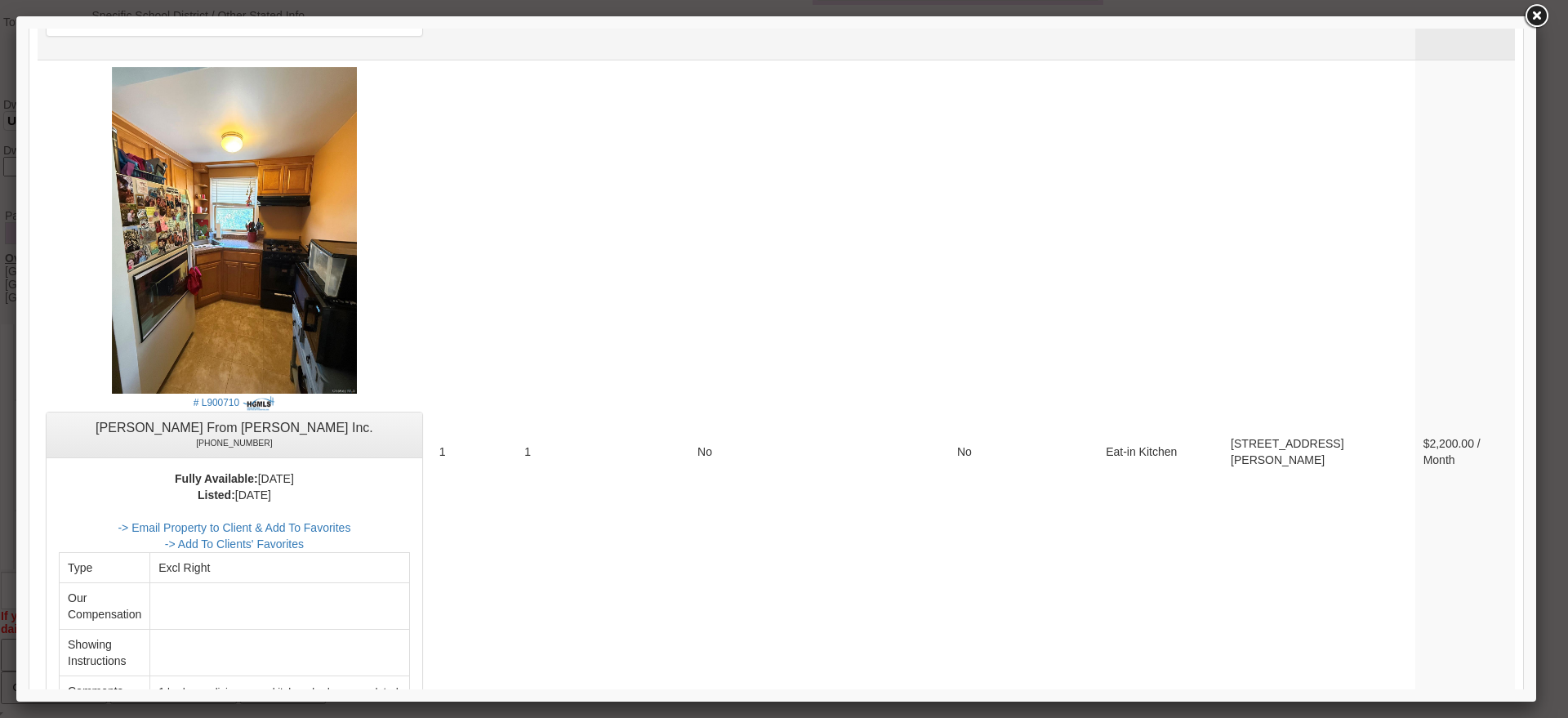
scroll to position [3878, 0]
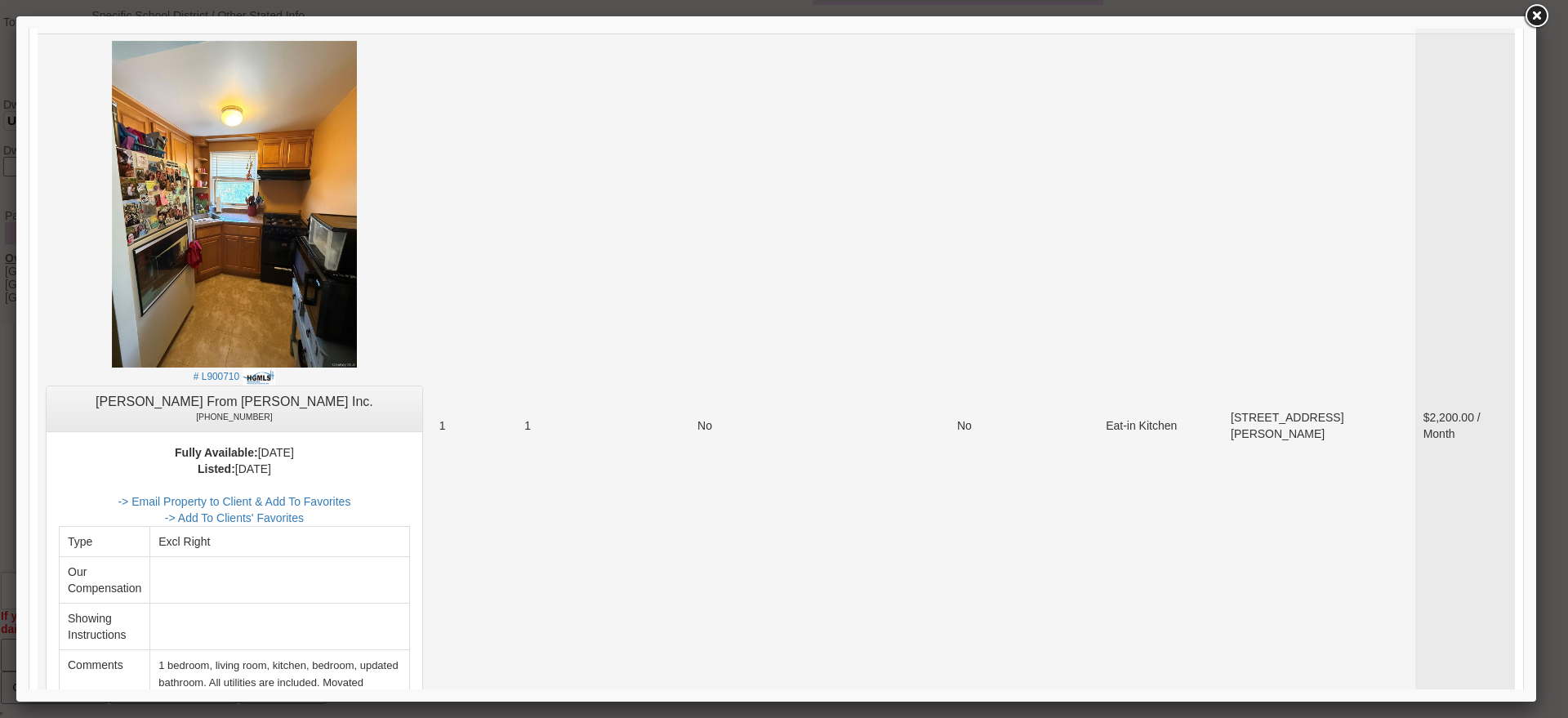
click at [380, 267] on center "# L900710 Barbara-Ann Cesaro Benson From Houlihan Lawrence Inc. 516-852-6532 Fu…" at bounding box center [234, 418] width 378 height 753
click at [348, 240] on img at bounding box center [234, 205] width 245 height 327
click at [316, 495] on link "-> Email Property to Client & Add To Favorites" at bounding box center [234, 501] width 233 height 13
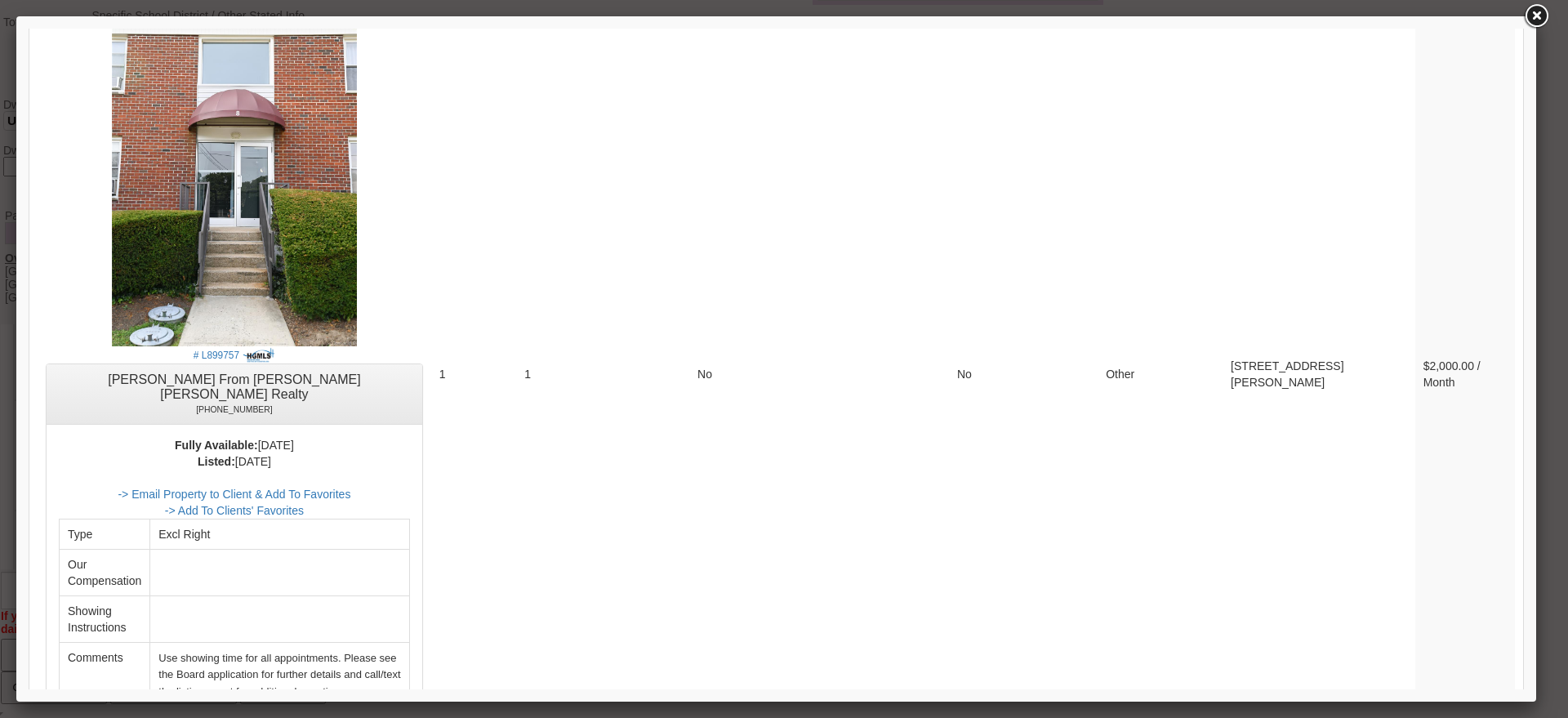
scroll to position [7005, 0]
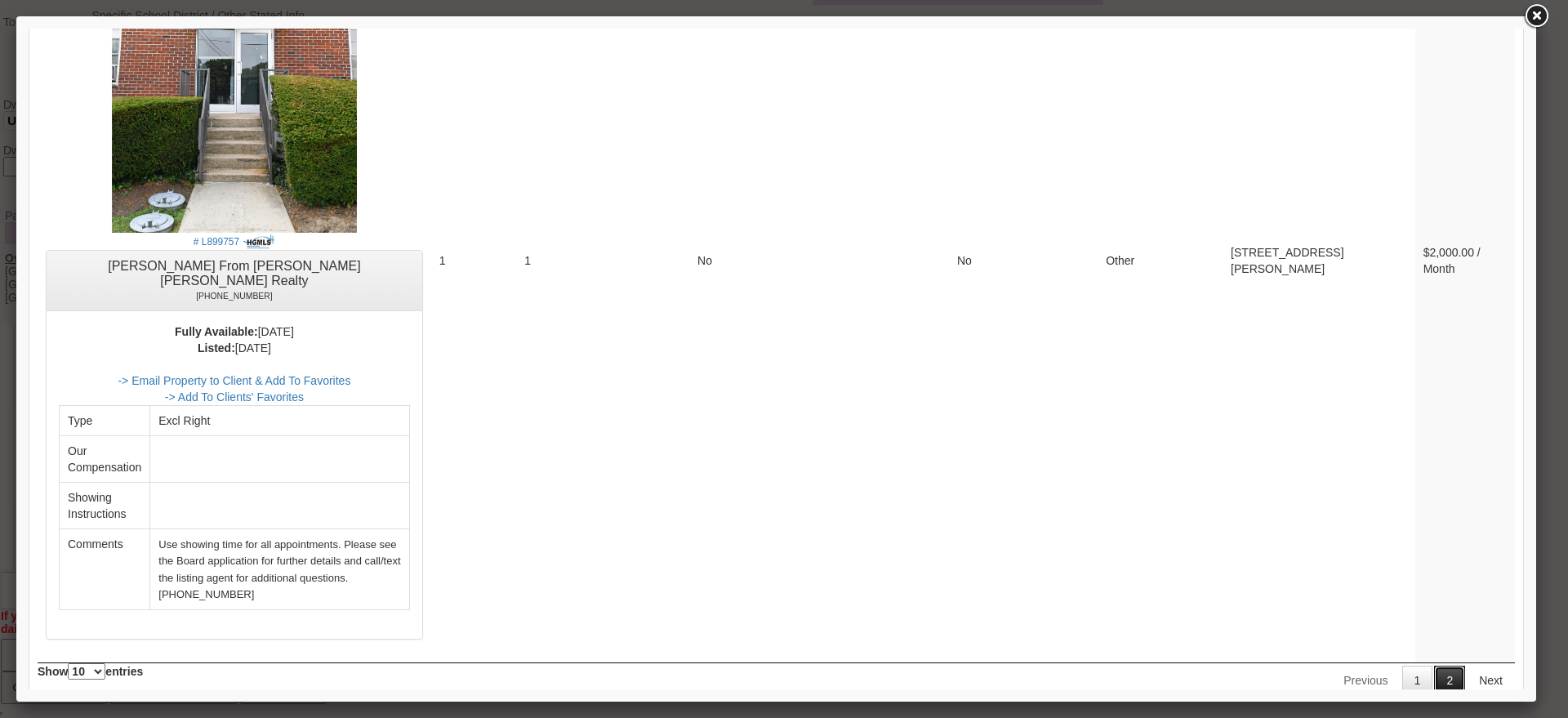
click at [1440, 665] on link "2" at bounding box center [1449, 679] width 31 height 29
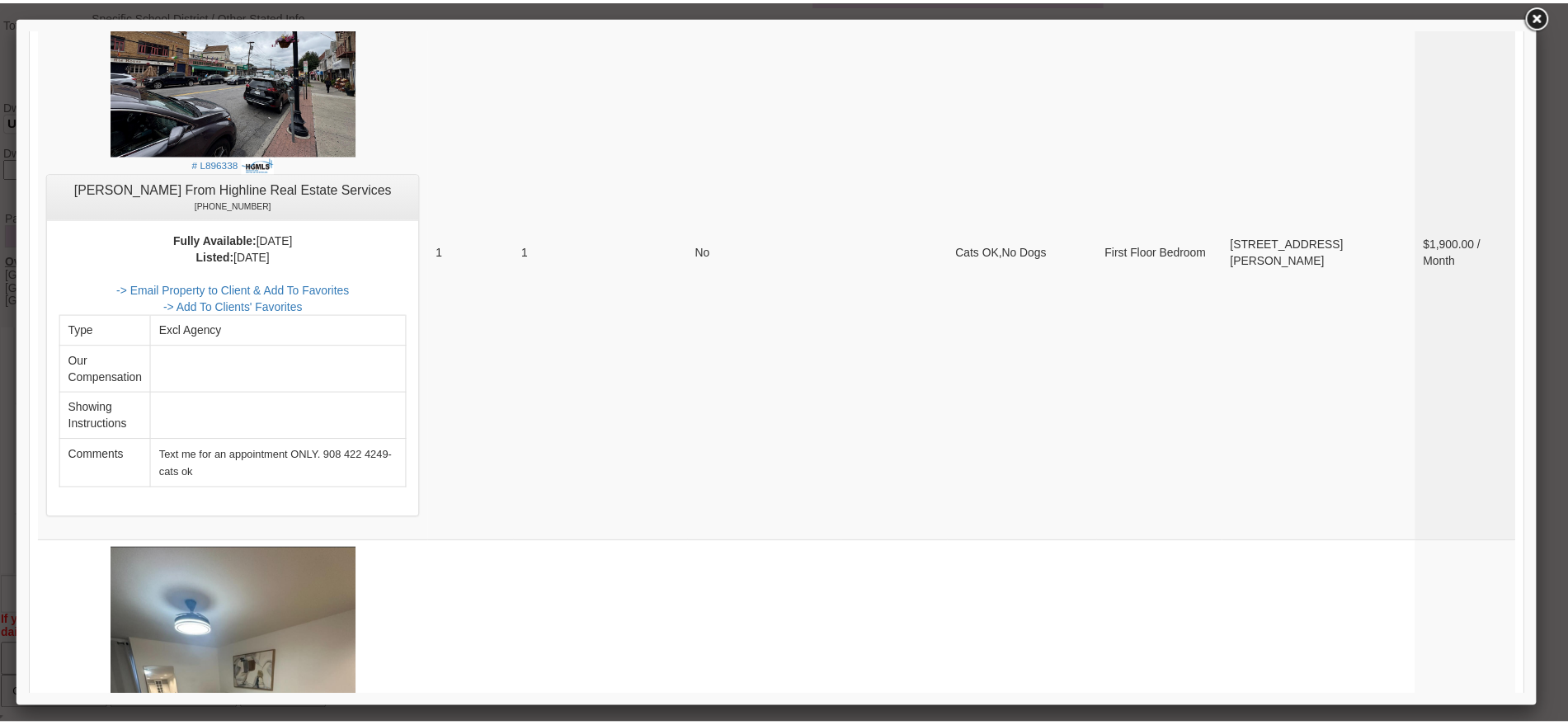
scroll to position [430, 0]
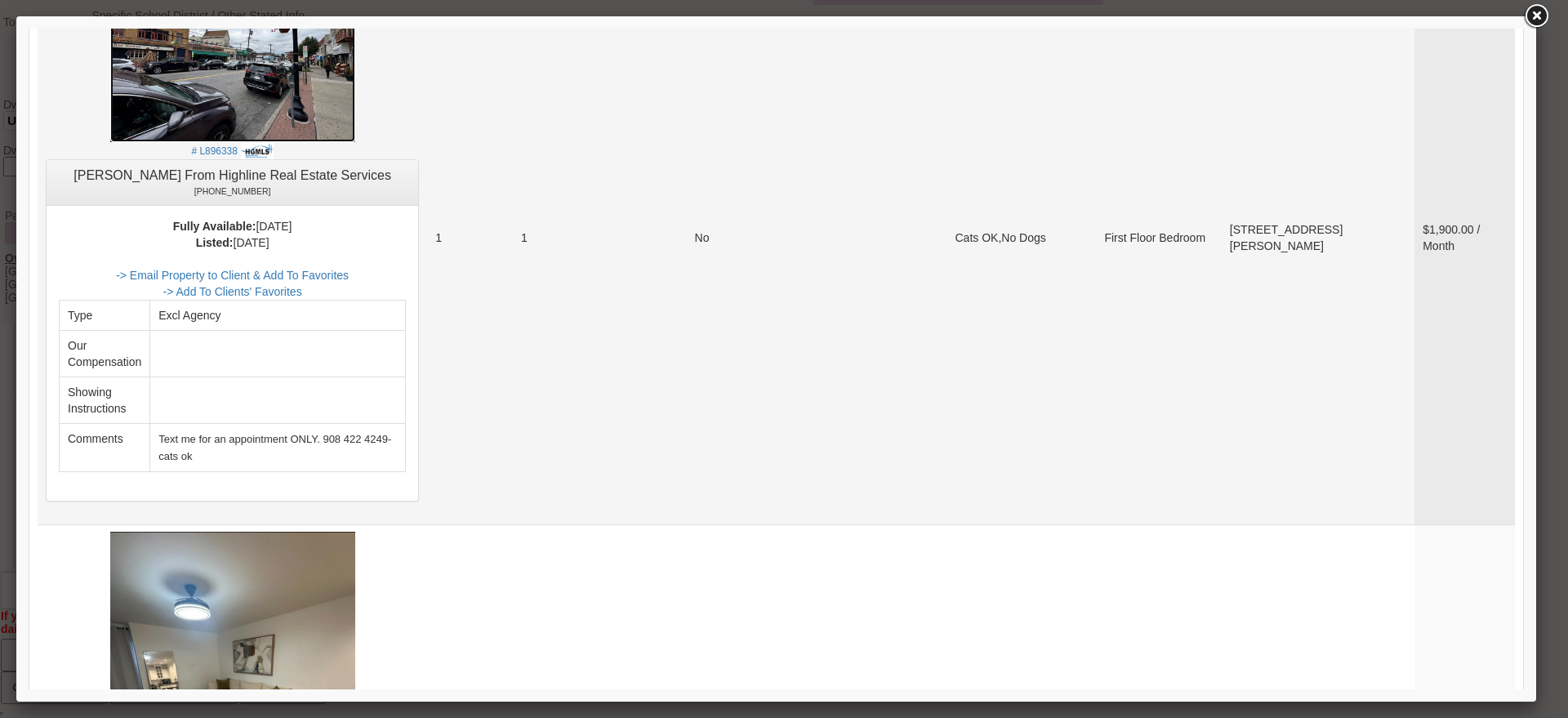
click at [281, 104] on img at bounding box center [233, 50] width 245 height 183
click at [320, 278] on link "-> Email Property to Client & Add To Favorites" at bounding box center [232, 275] width 233 height 13
click at [1528, 13] on link at bounding box center [1536, 16] width 29 height 29
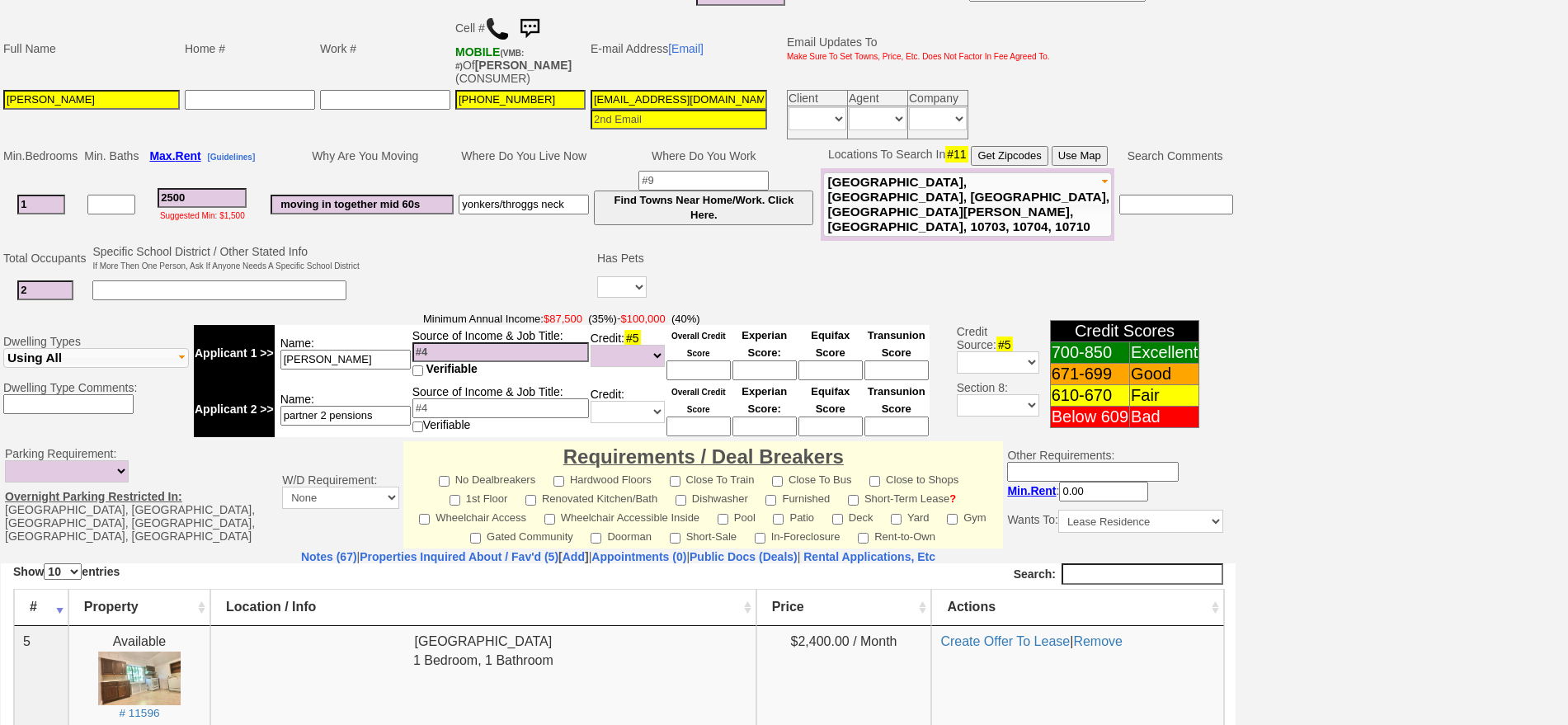
scroll to position [0, 0]
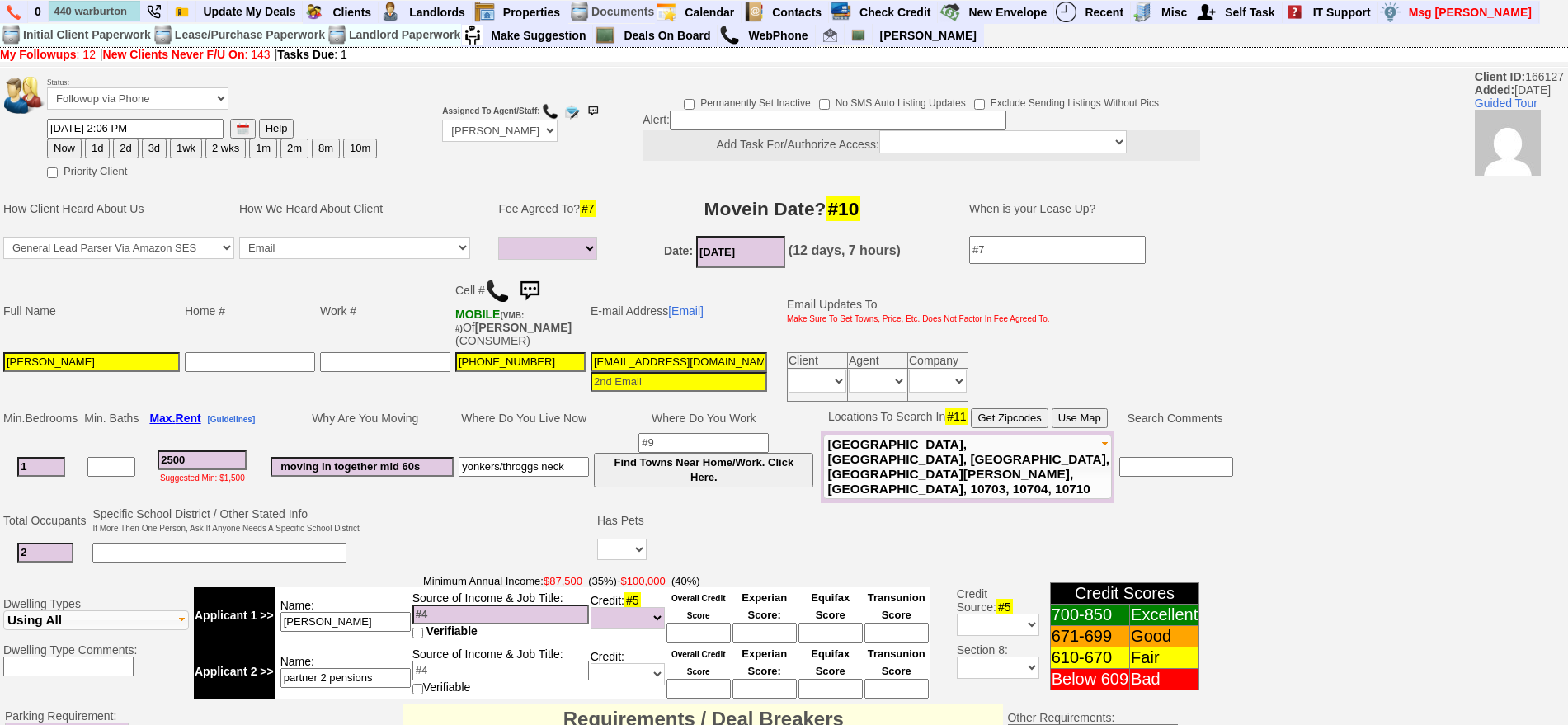
click at [546, 292] on img at bounding box center [529, 291] width 33 height 33
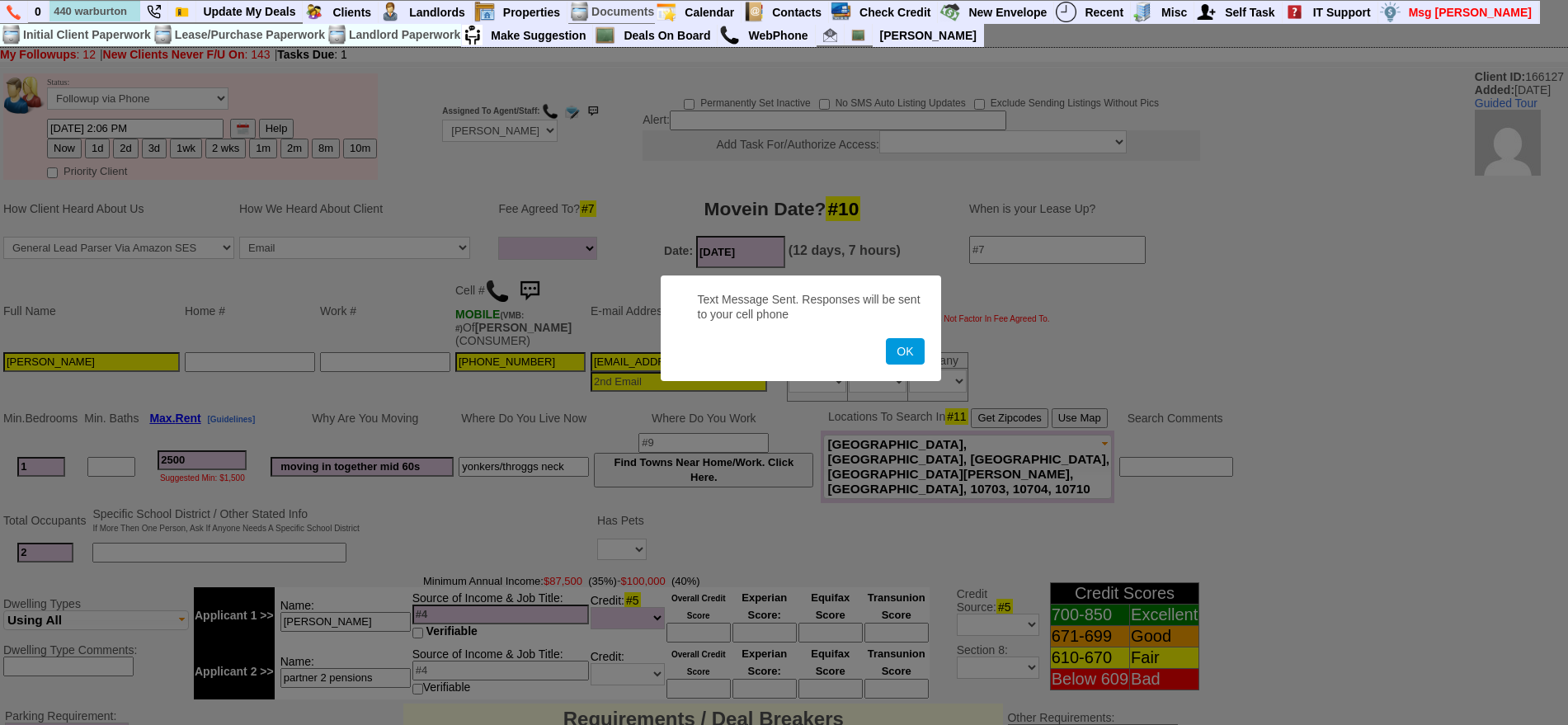
click at [886, 338] on button "OK" at bounding box center [905, 351] width 38 height 27
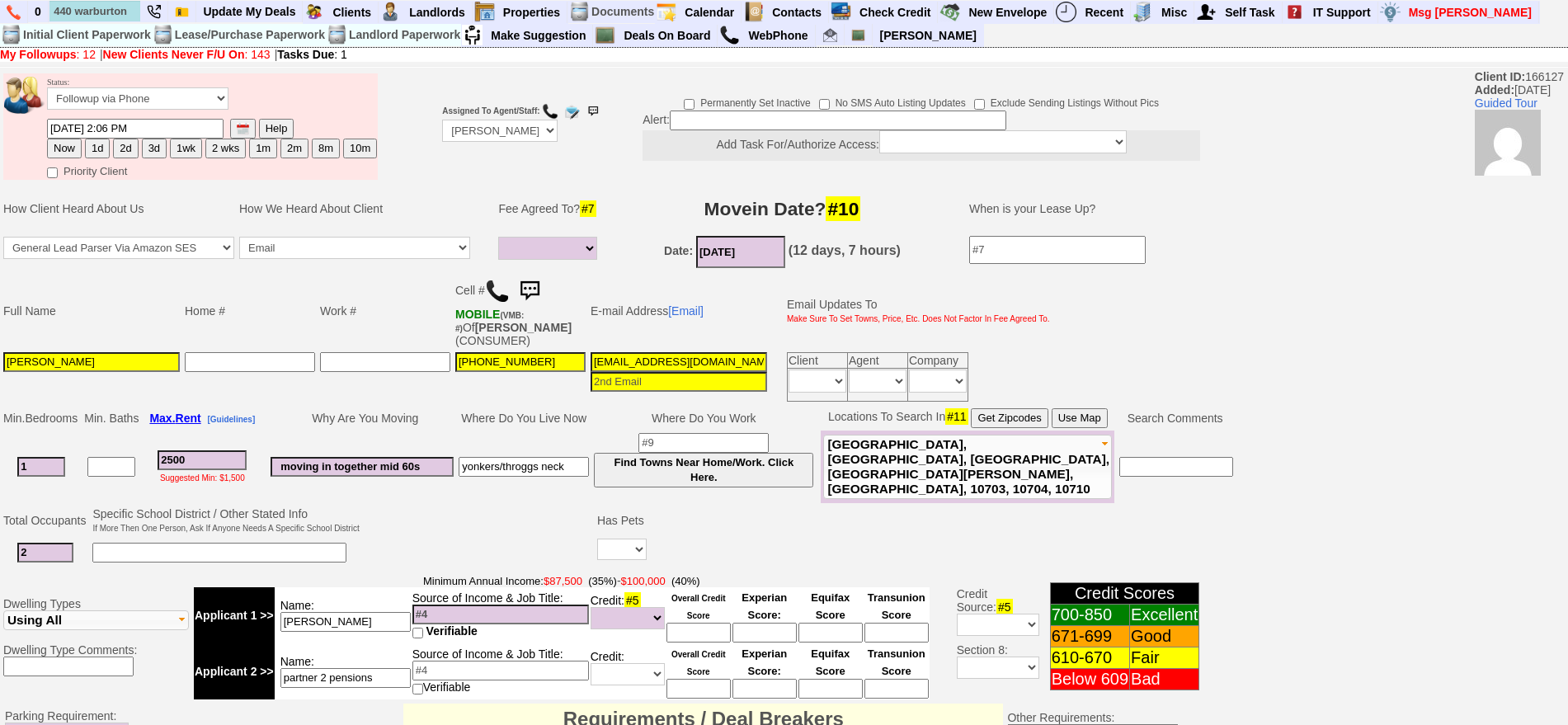
click at [542, 284] on img at bounding box center [529, 291] width 33 height 33
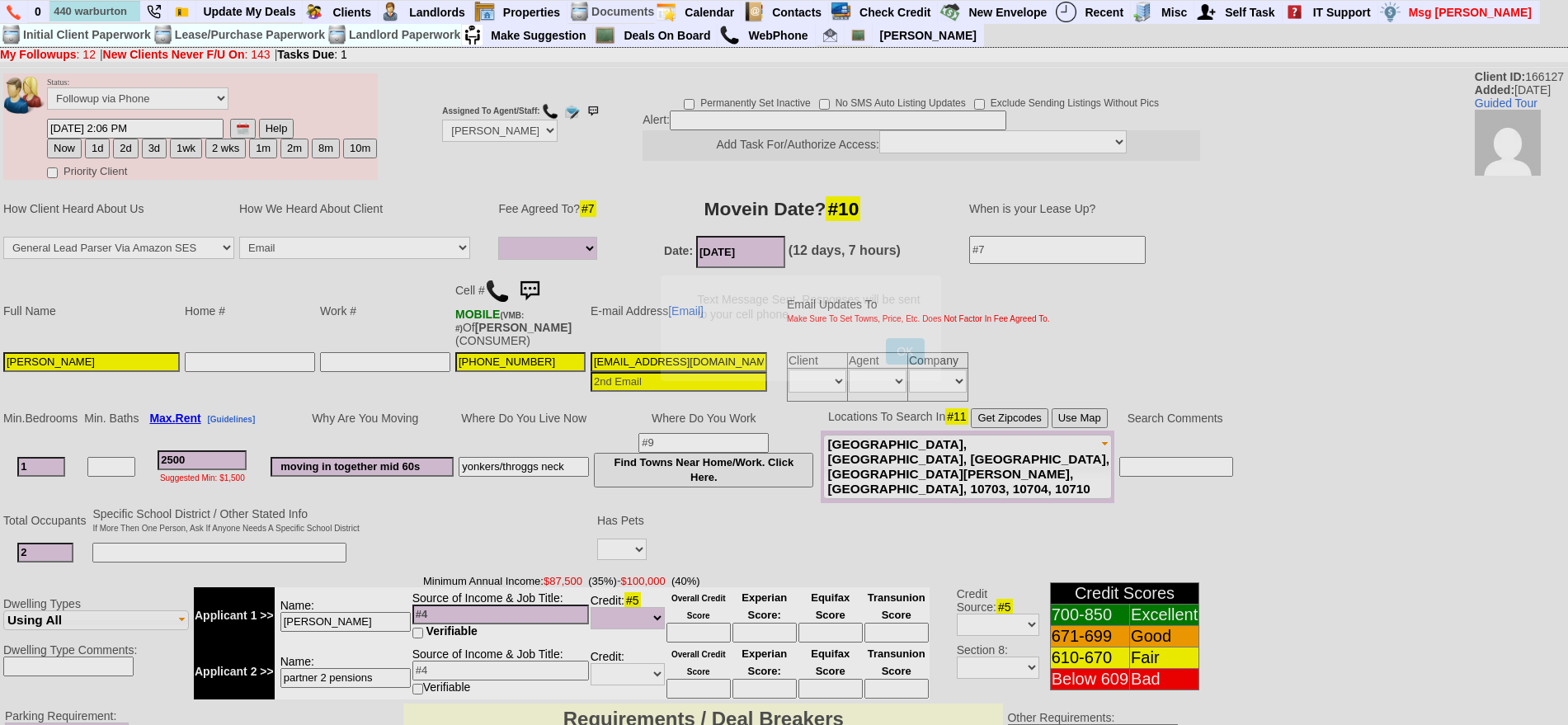
click at [886, 338] on button "OK" at bounding box center [905, 351] width 38 height 27
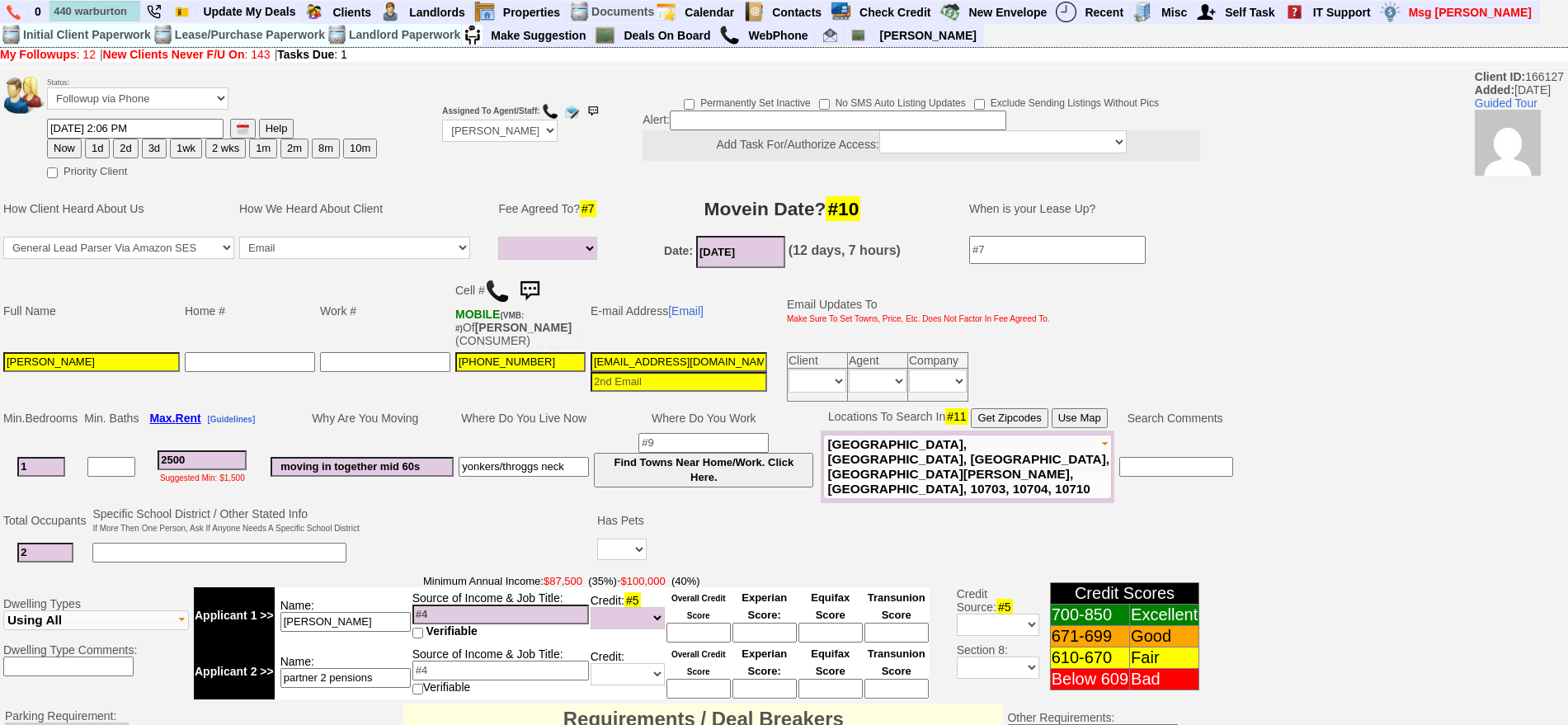
click at [533, 277] on img at bounding box center [529, 291] width 33 height 33
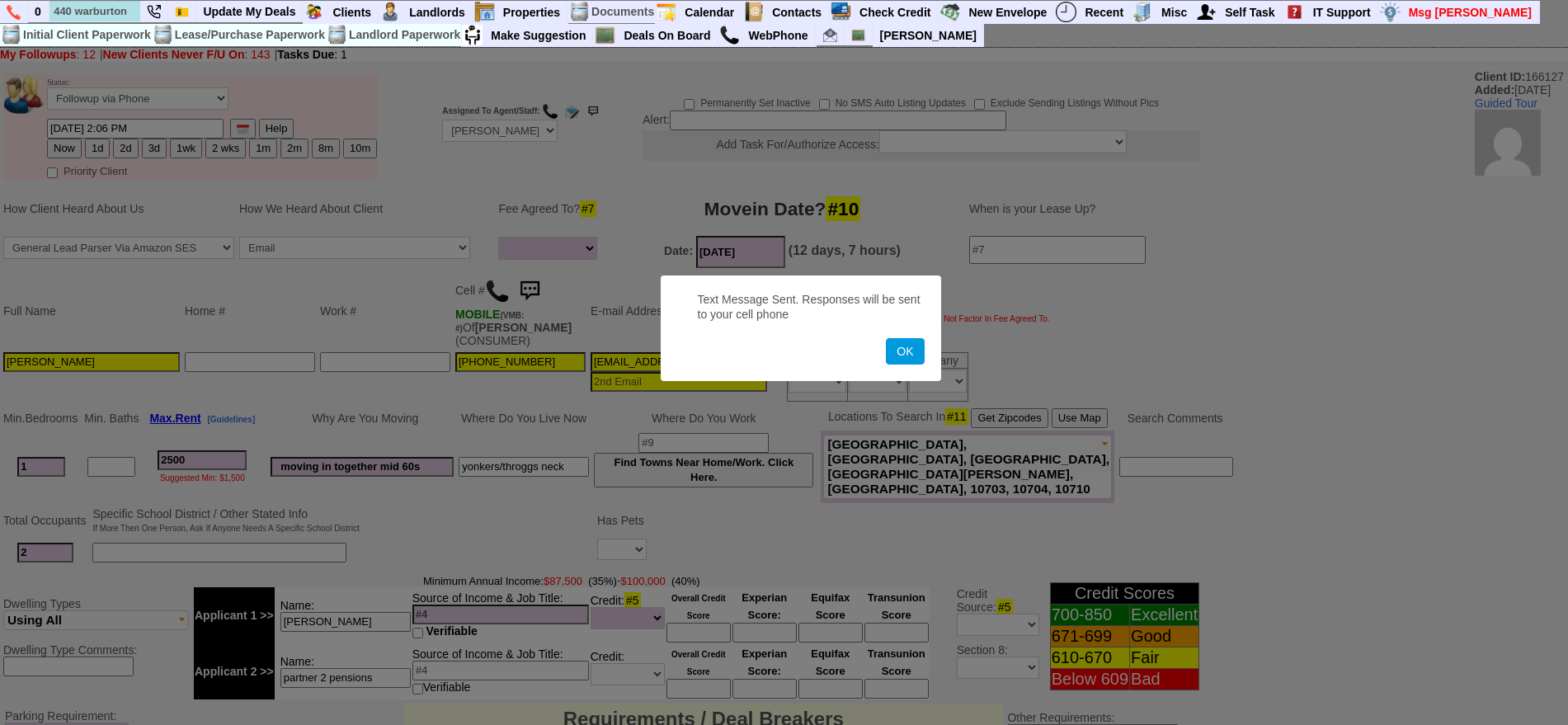
click at [886, 338] on button "OK" at bounding box center [905, 351] width 38 height 27
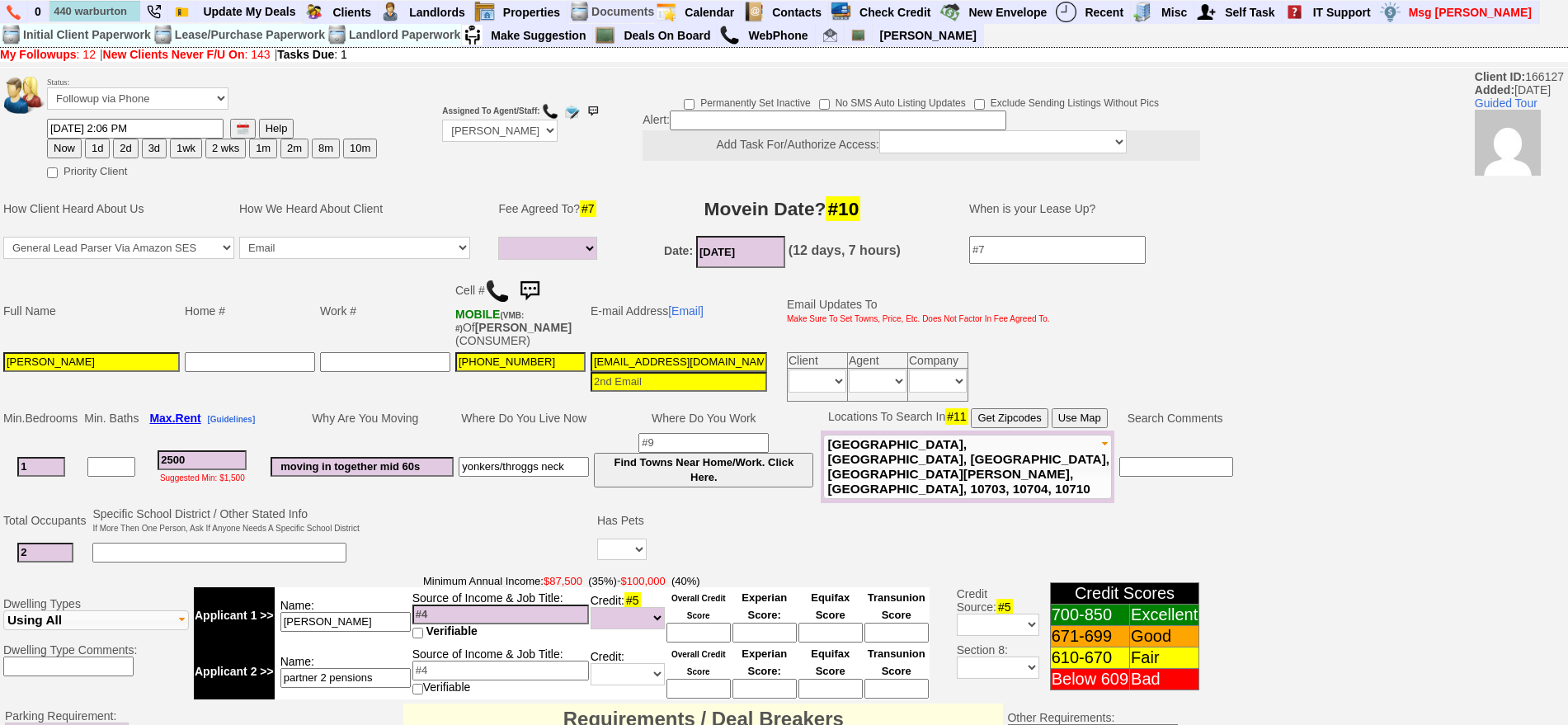
click at [528, 277] on img at bounding box center [529, 291] width 33 height 33
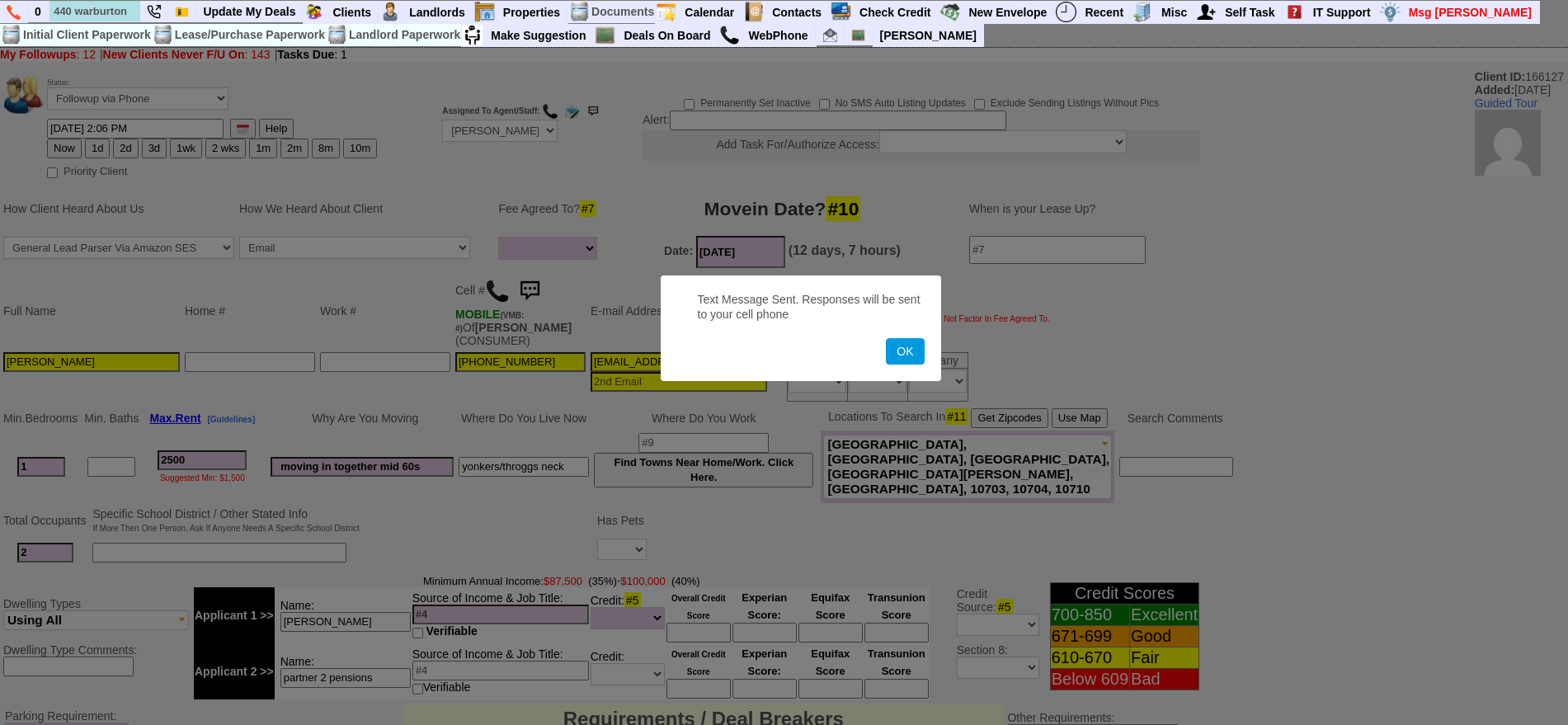
click at [886, 338] on button "OK" at bounding box center [905, 351] width 38 height 27
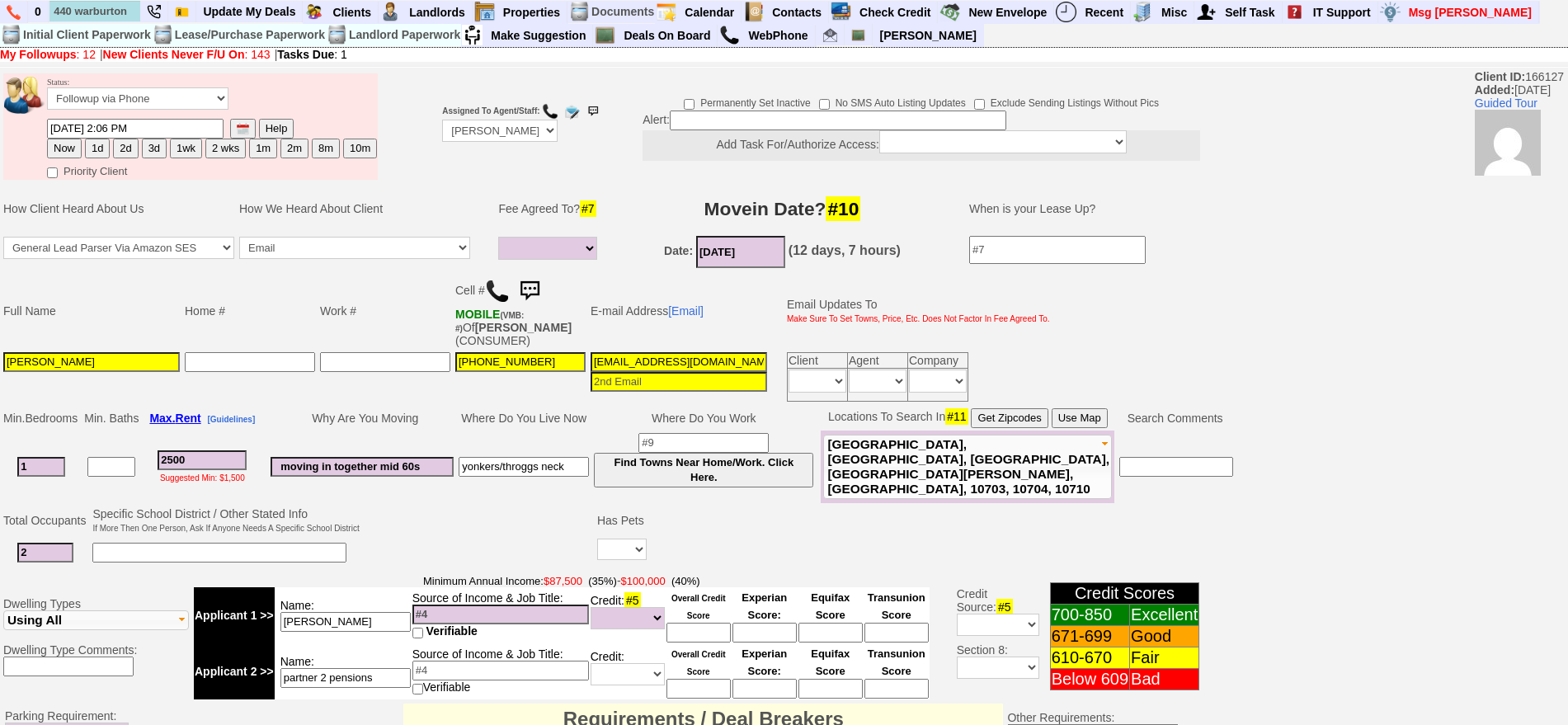
click at [108, 146] on button "1d" at bounding box center [98, 148] width 25 height 19
type input "08/20/2025 04:37 PM"
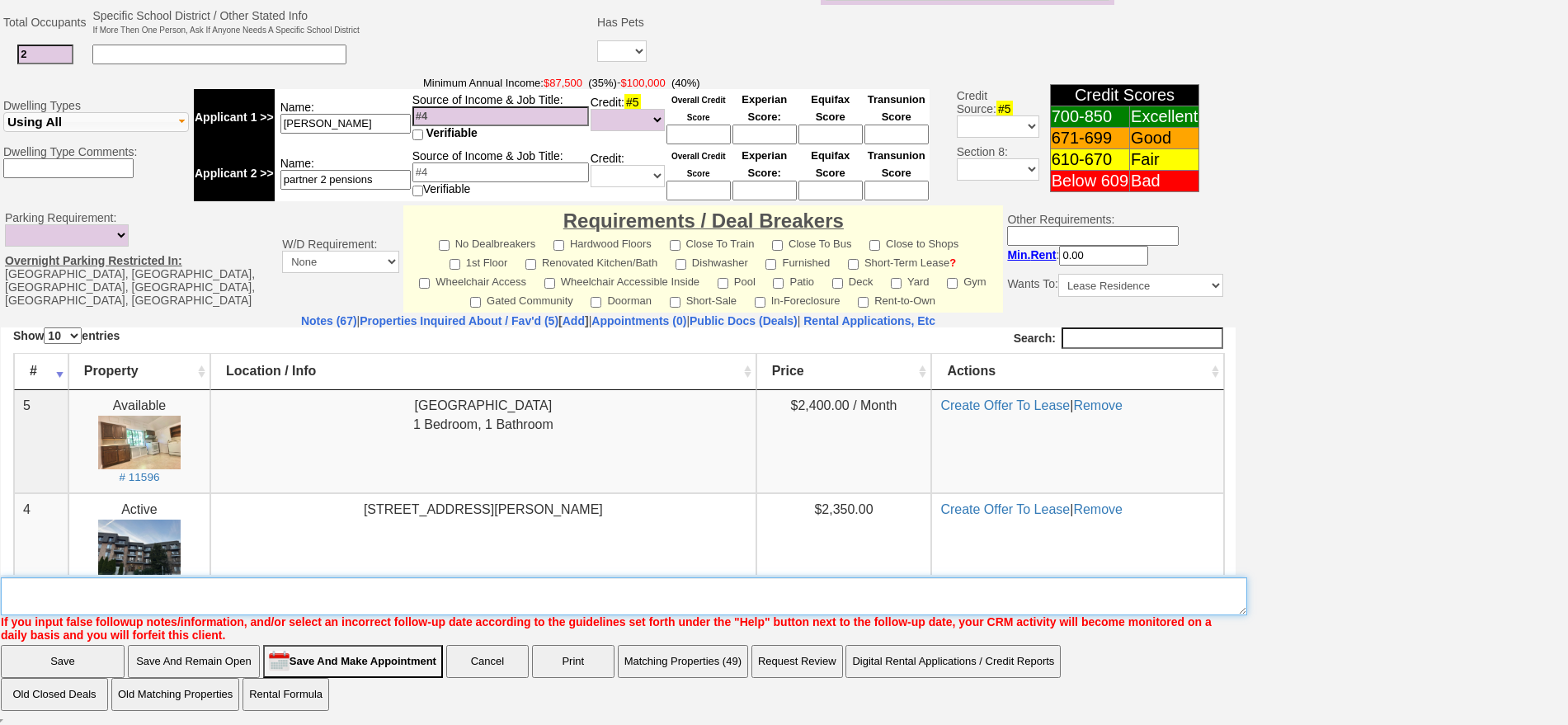
click at [764, 595] on textarea "Insert New Note Here" at bounding box center [624, 596] width 1247 height 38
type textarea "f"
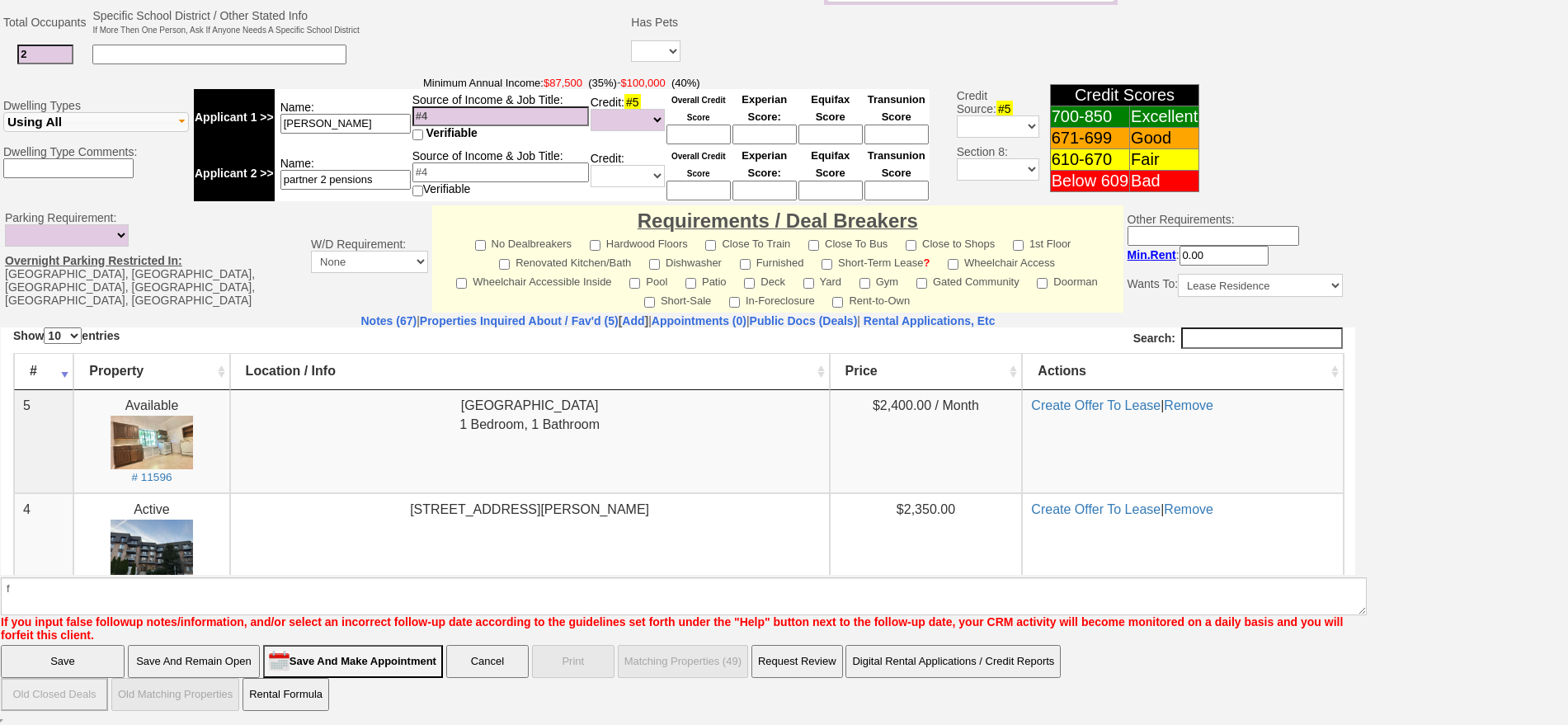
scroll to position [416, 0]
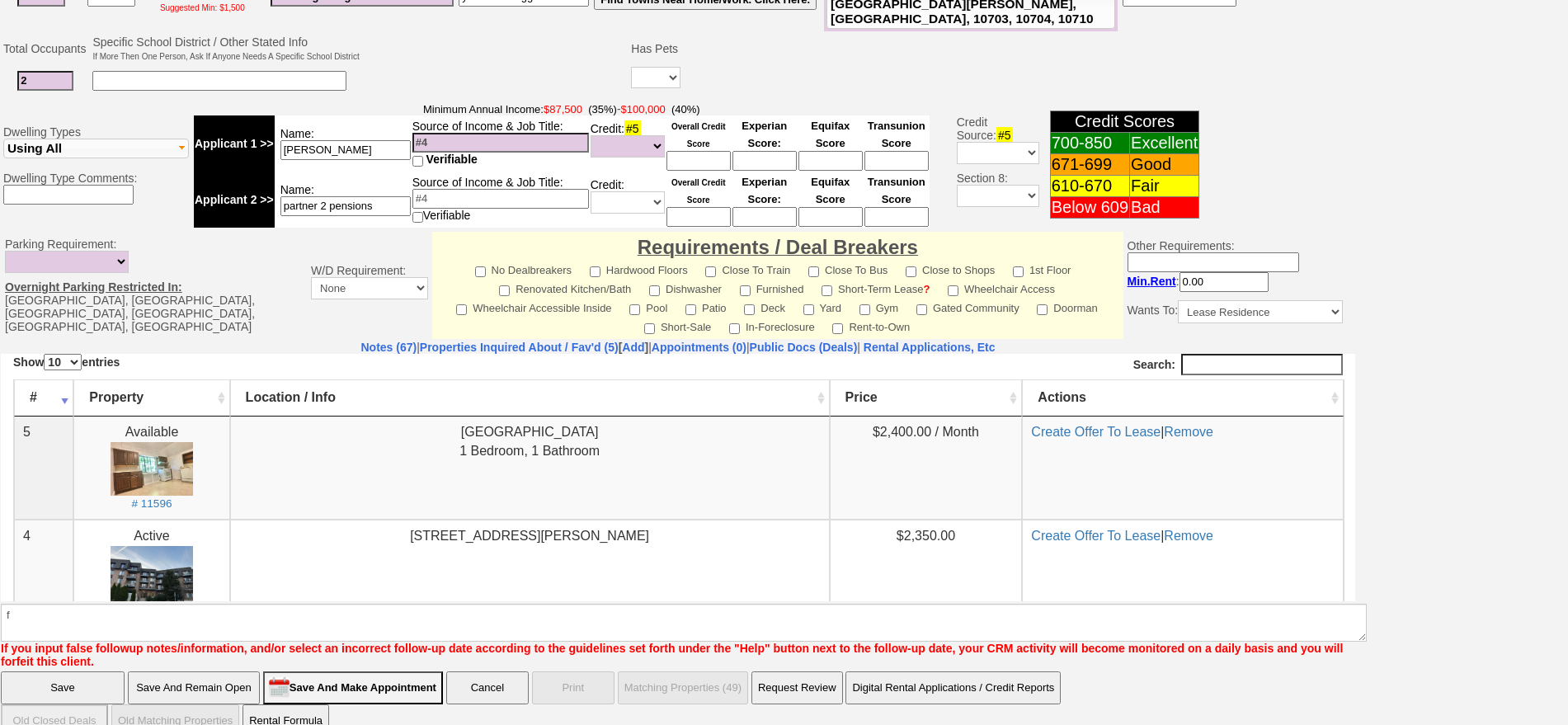
click input "Save" at bounding box center [63, 687] width 124 height 33
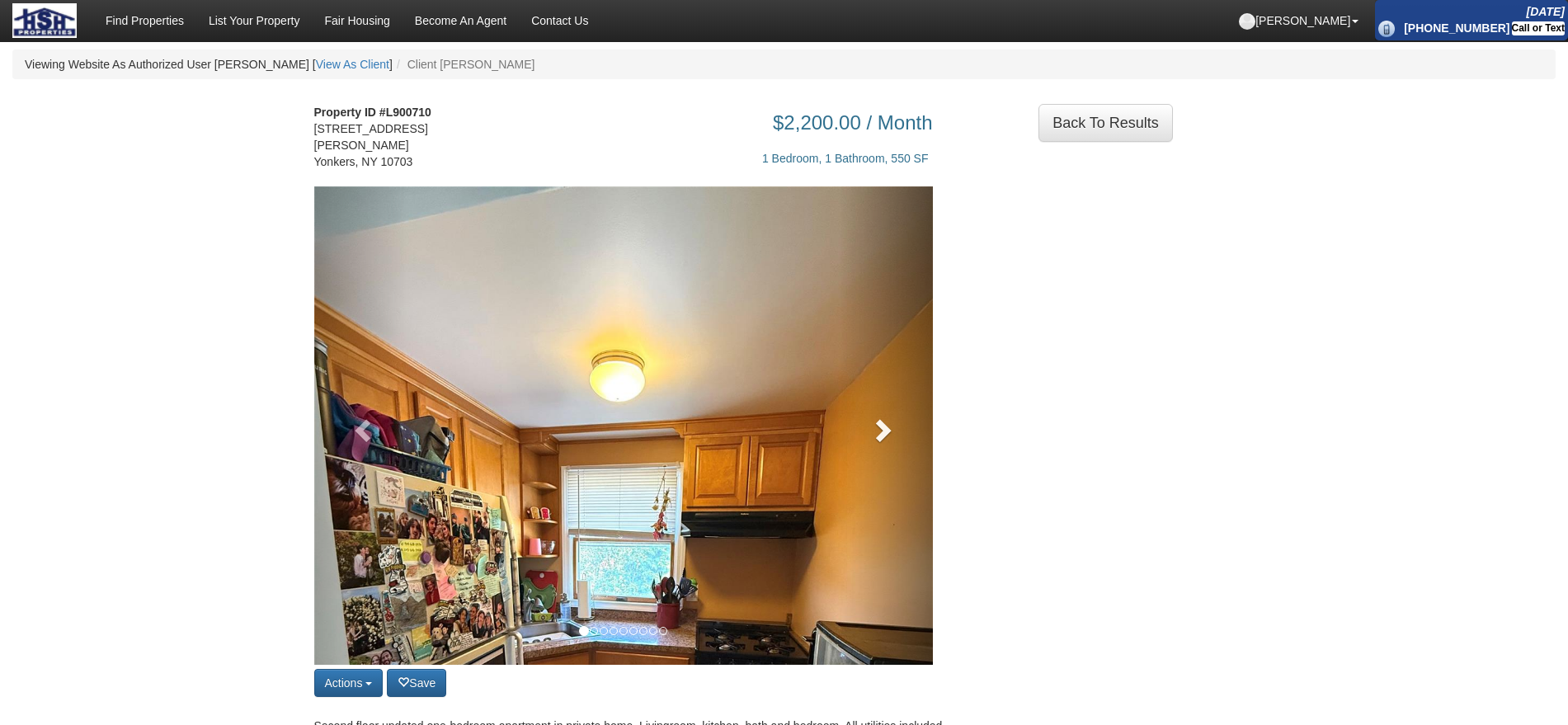
click at [882, 441] on span at bounding box center [882, 430] width 25 height 25
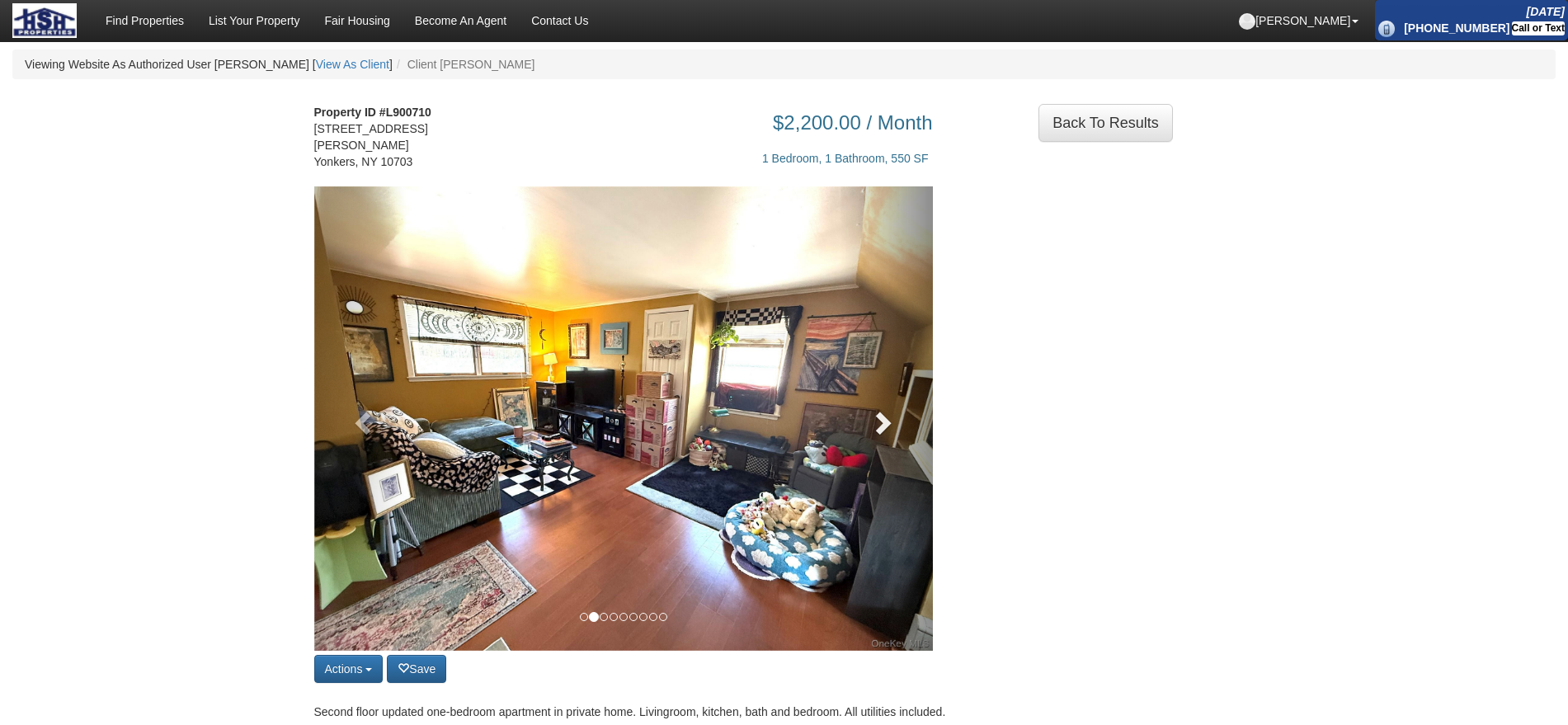
click at [882, 441] on link at bounding box center [886, 418] width 93 height 464
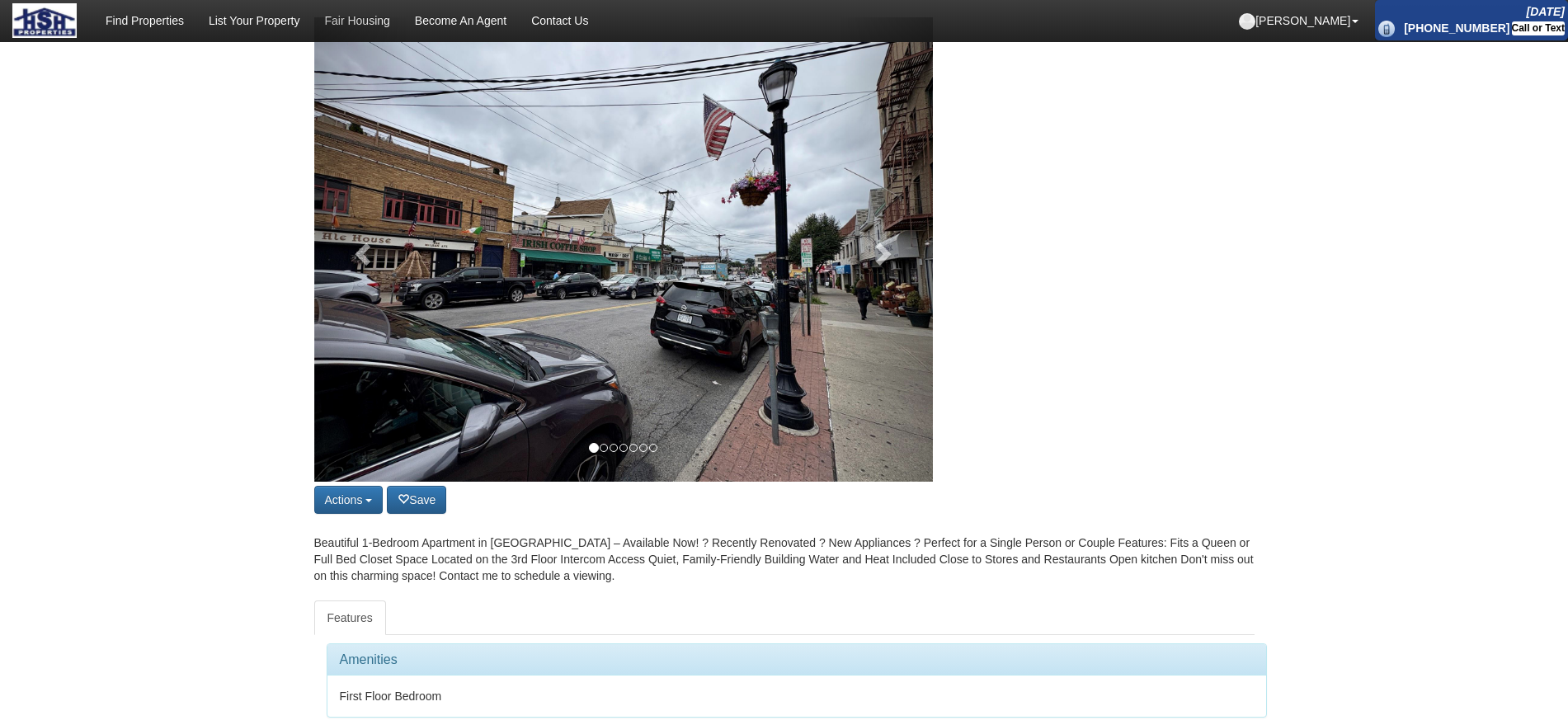
scroll to position [207, 0]
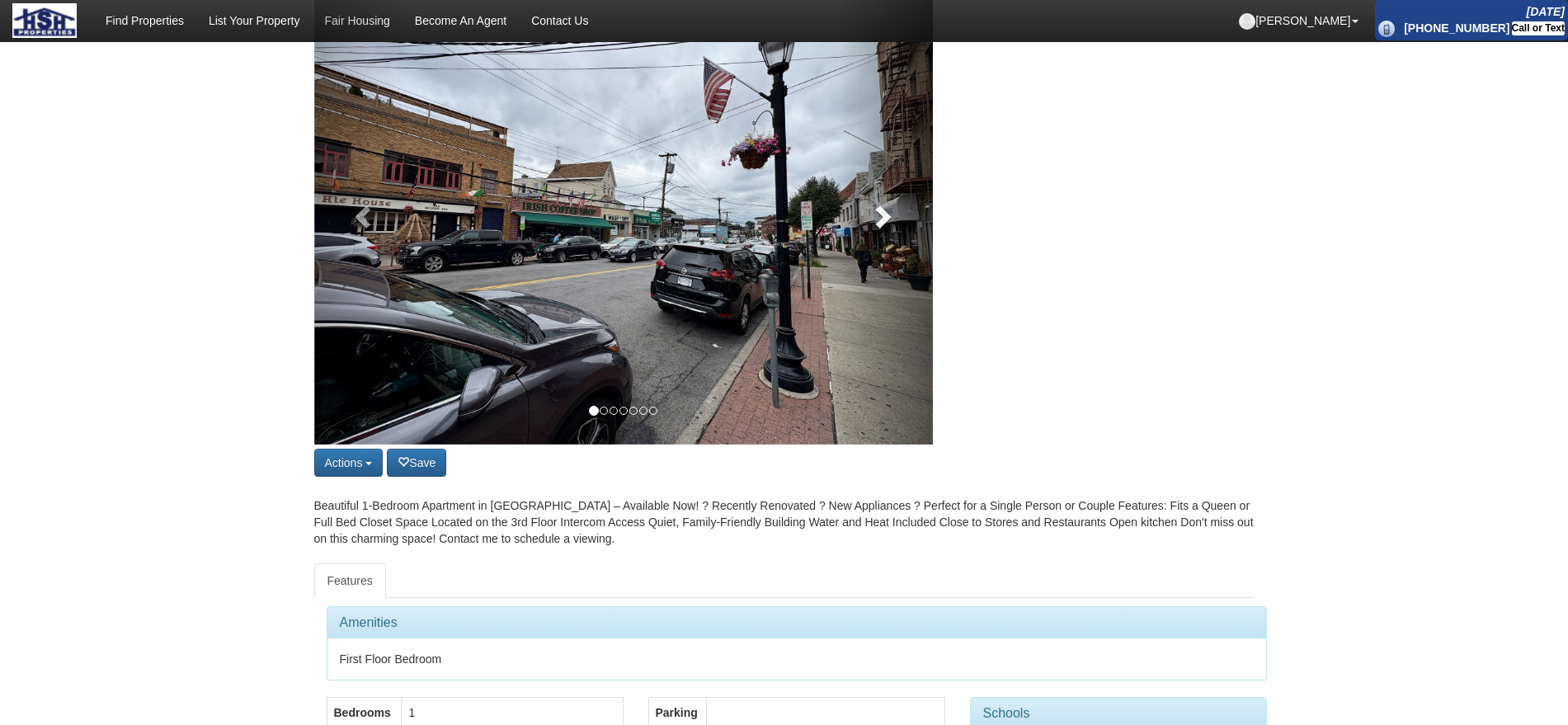
click at [890, 240] on link at bounding box center [886, 213] width 93 height 464
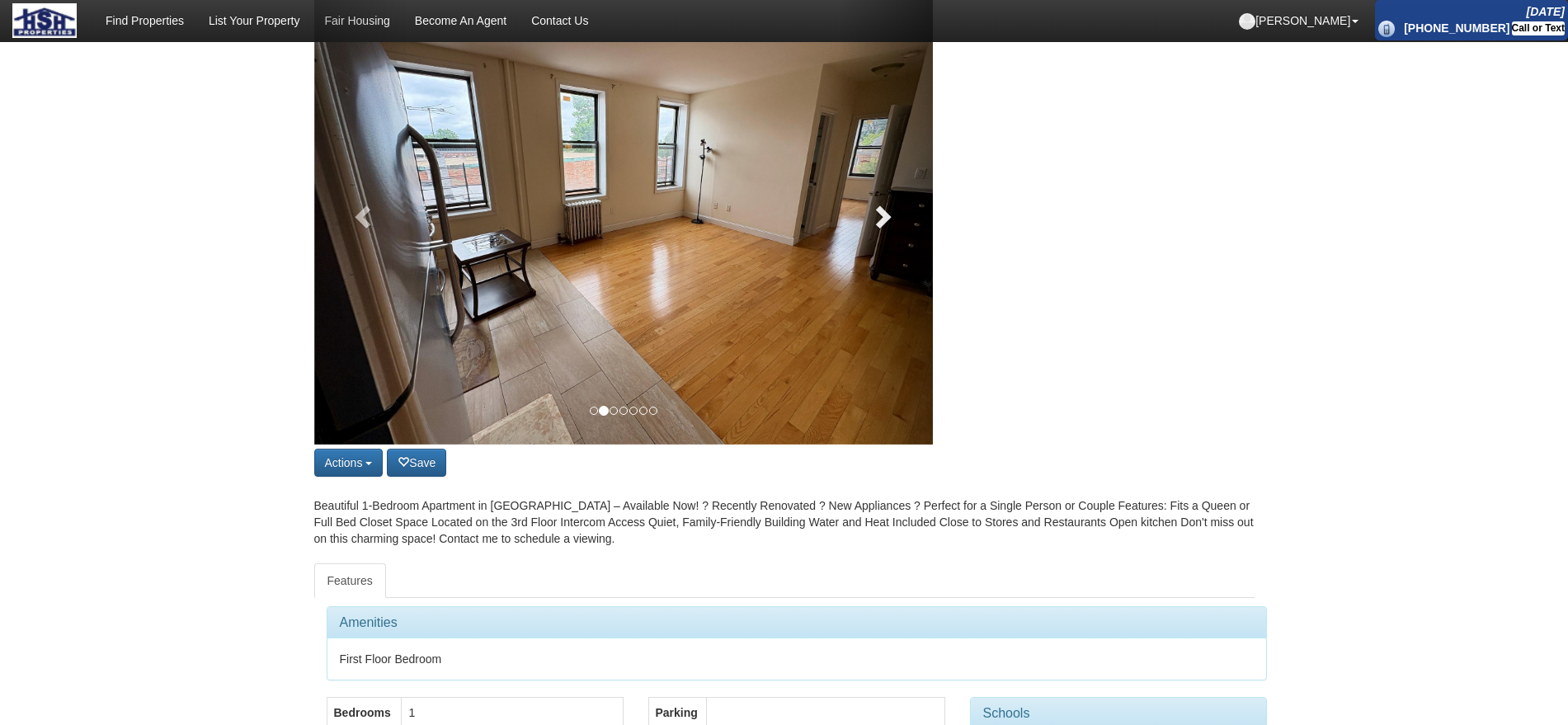
click at [890, 240] on link at bounding box center [886, 213] width 93 height 464
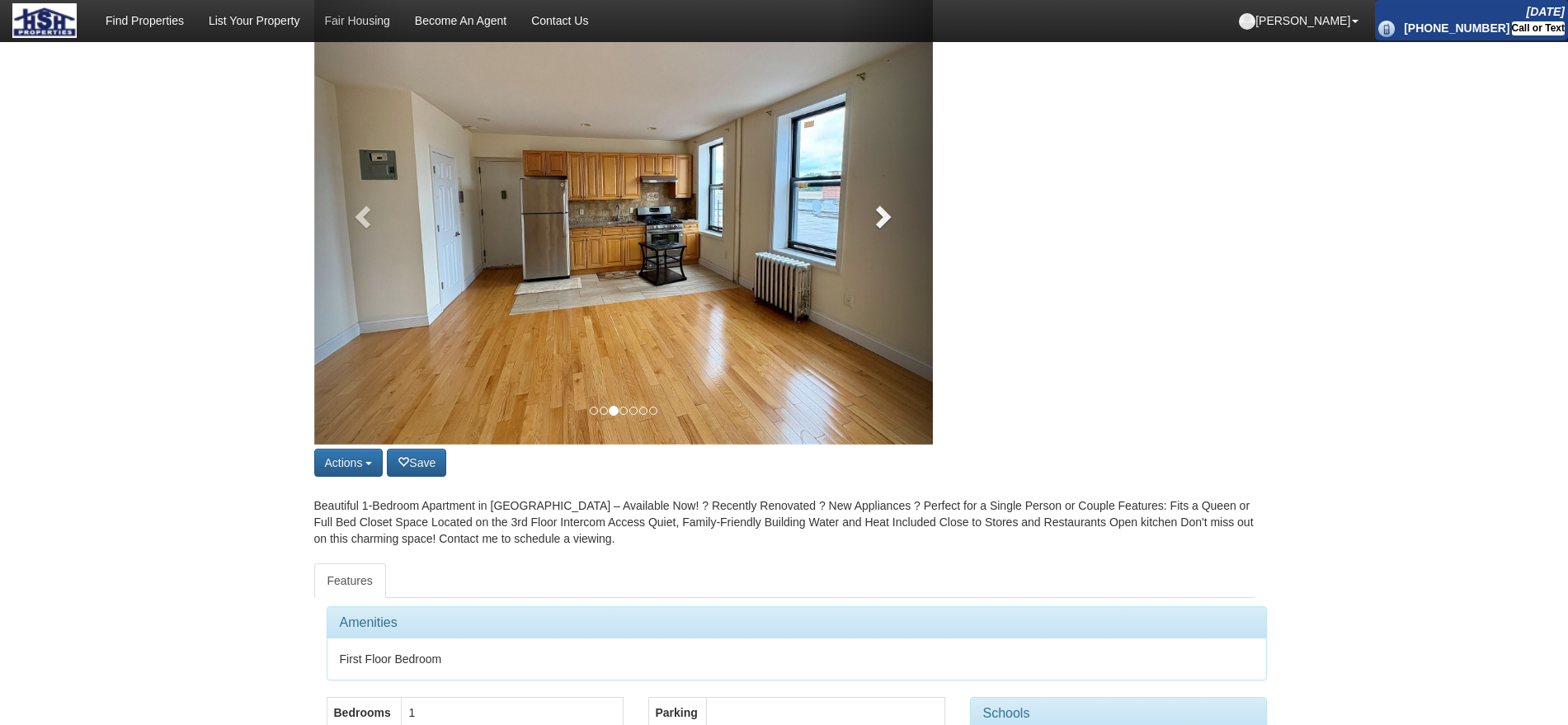
click at [890, 240] on link at bounding box center [886, 213] width 93 height 464
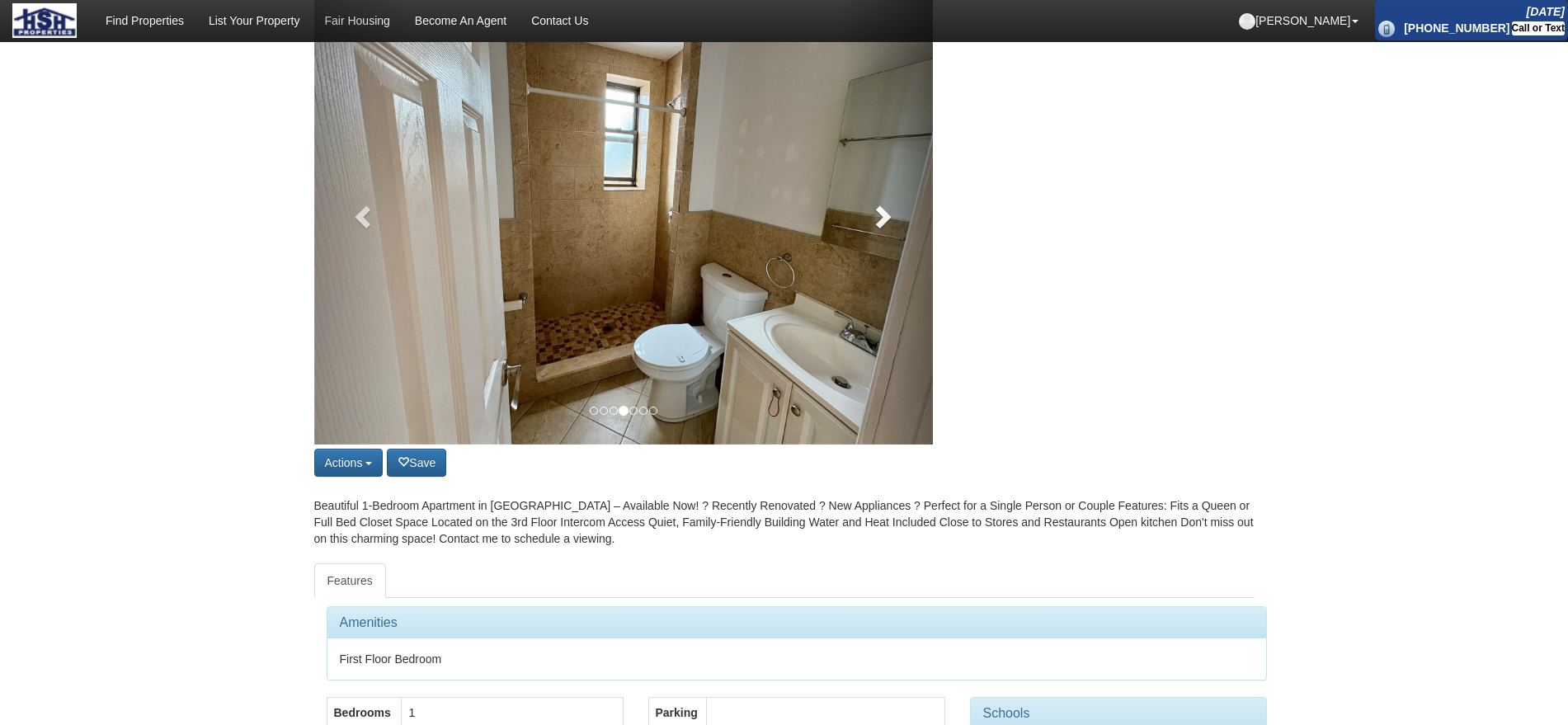
click at [890, 240] on link at bounding box center [886, 213] width 93 height 464
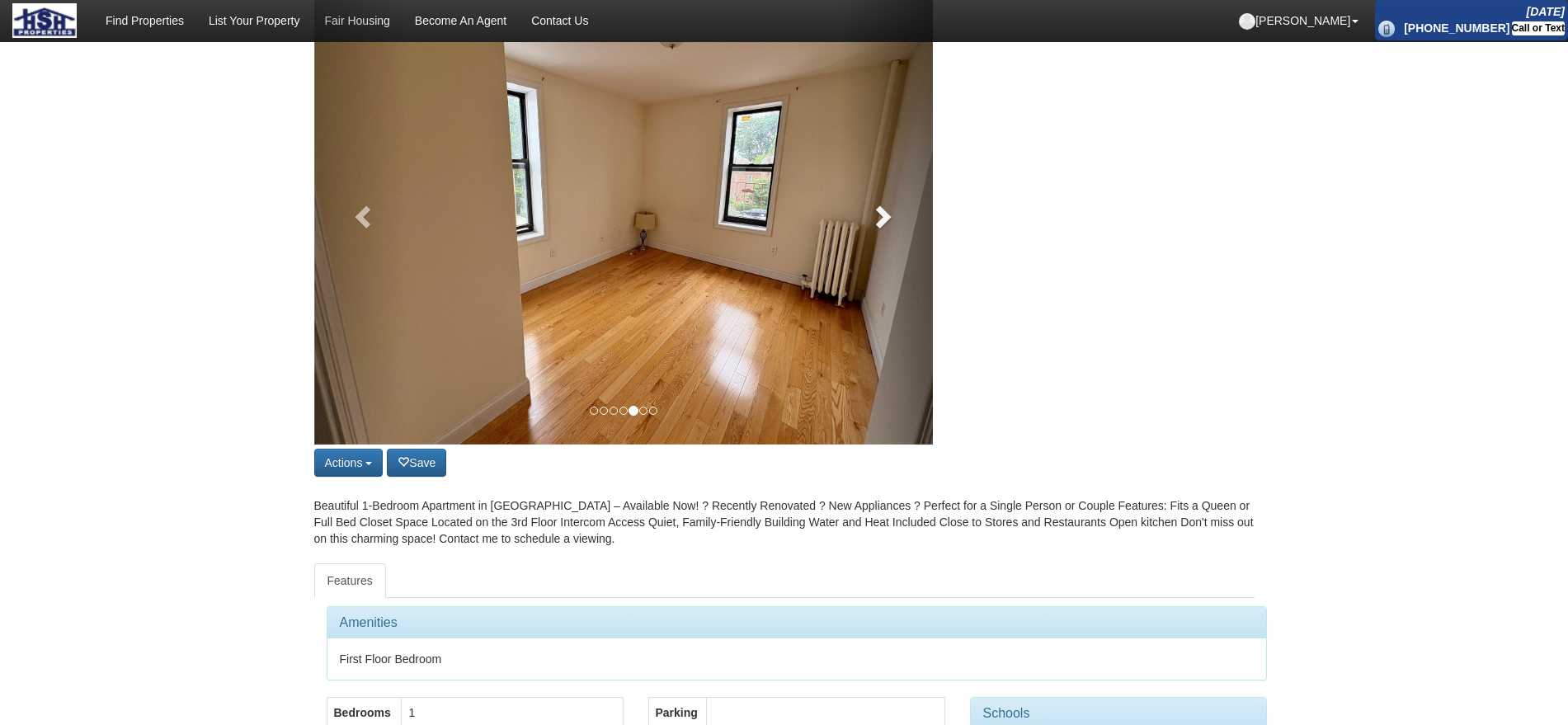
click at [890, 240] on link at bounding box center [886, 213] width 93 height 464
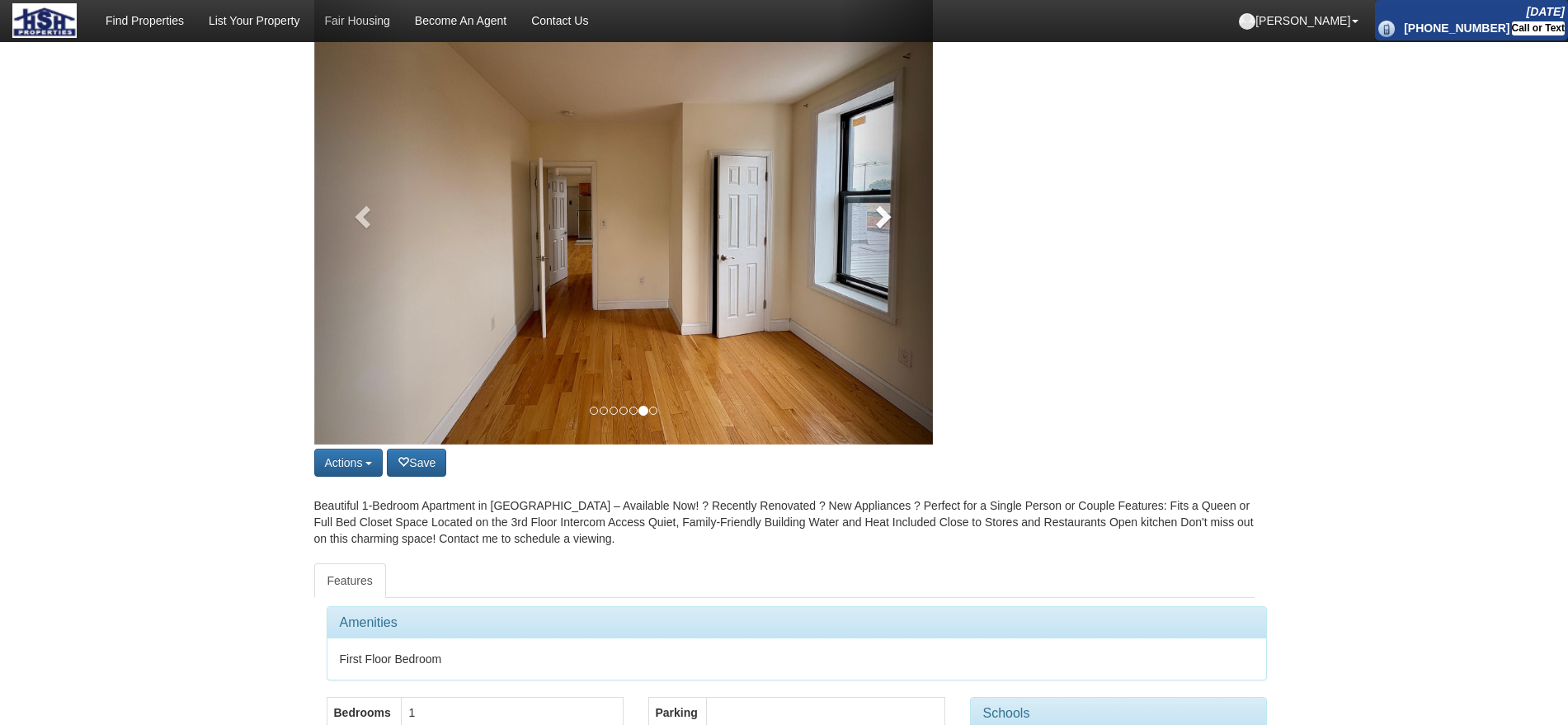
click at [890, 240] on link at bounding box center [886, 213] width 93 height 464
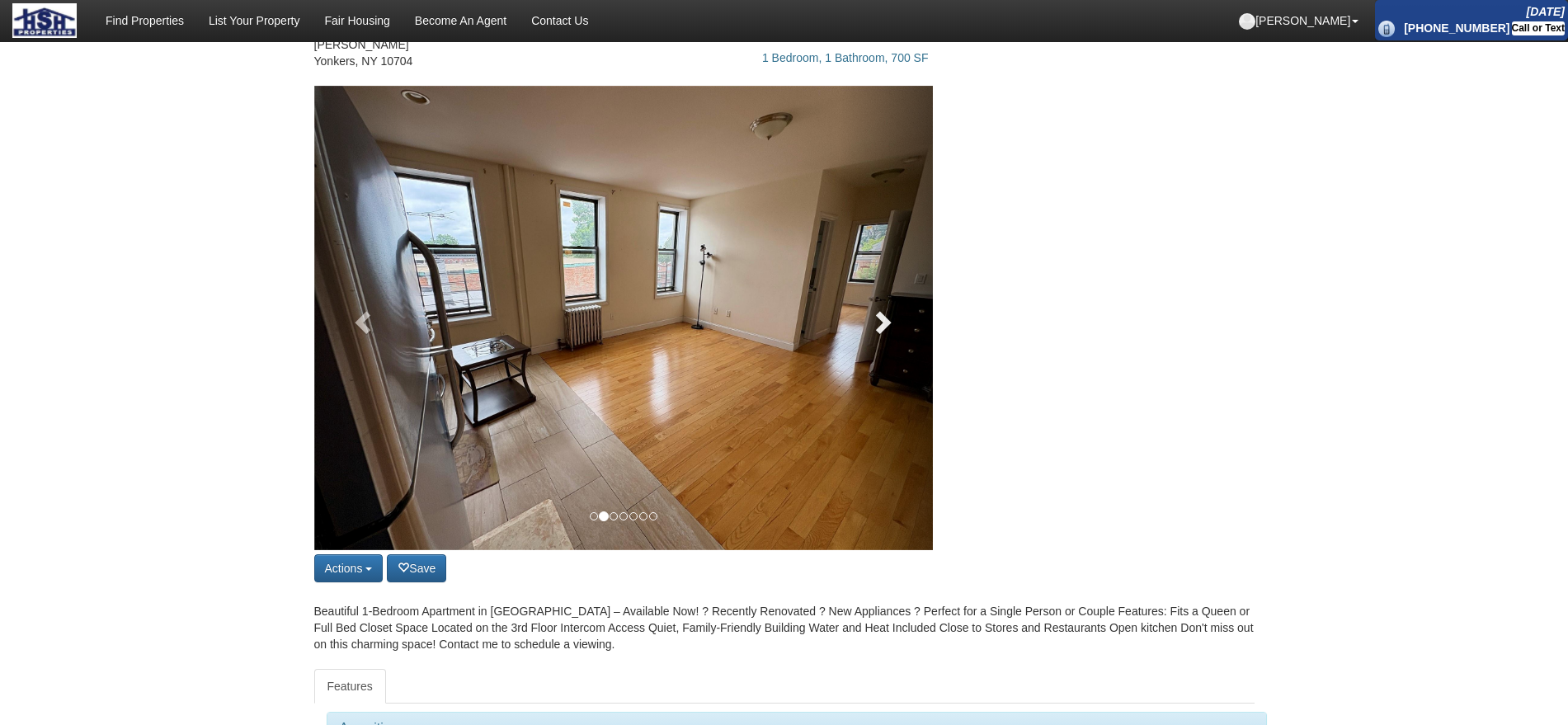
scroll to position [0, 0]
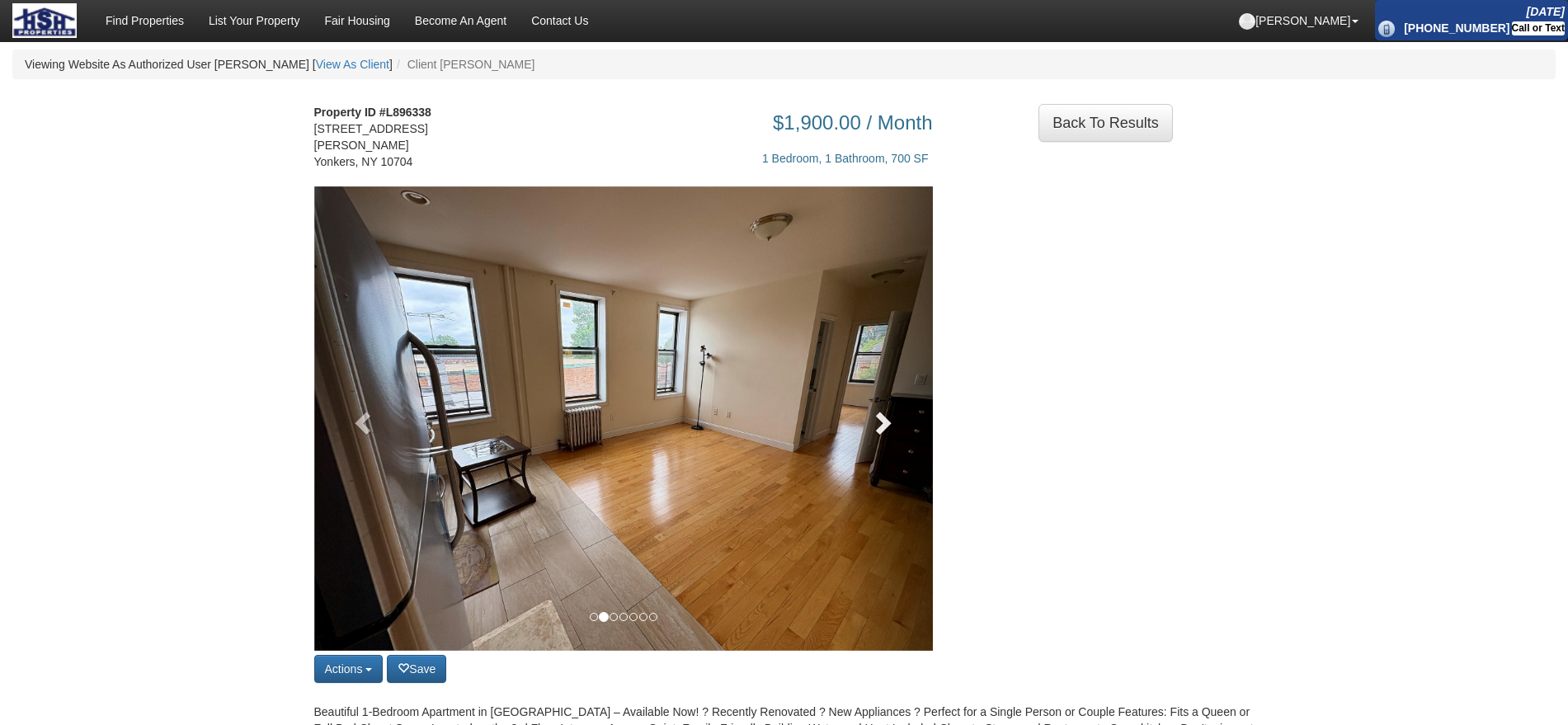
click at [883, 416] on span at bounding box center [882, 422] width 25 height 25
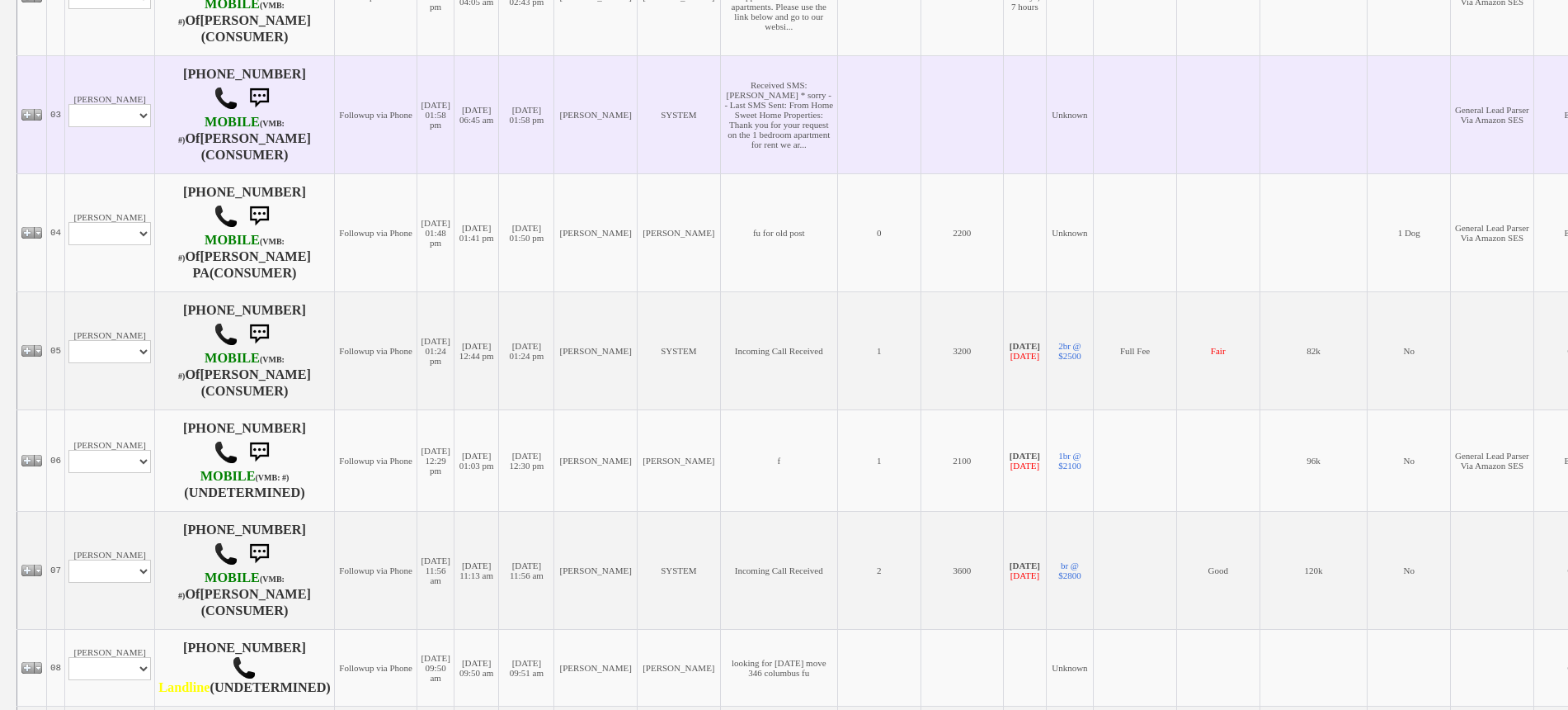
scroll to position [619, 0]
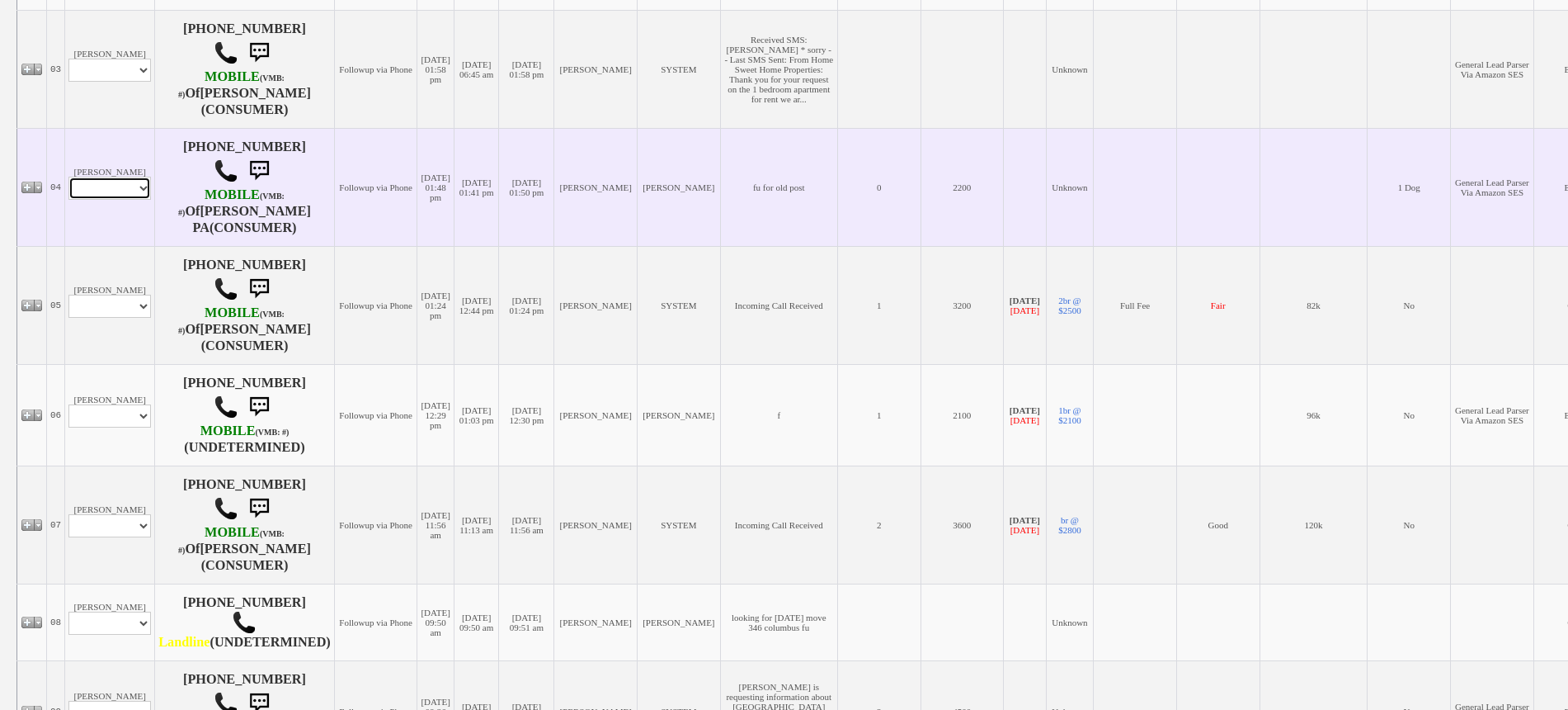
click at [121, 197] on select "Profile Edit Print Email Externally (Will Not Be Tracked In CRM) Closed Deals" at bounding box center [109, 188] width 82 height 23
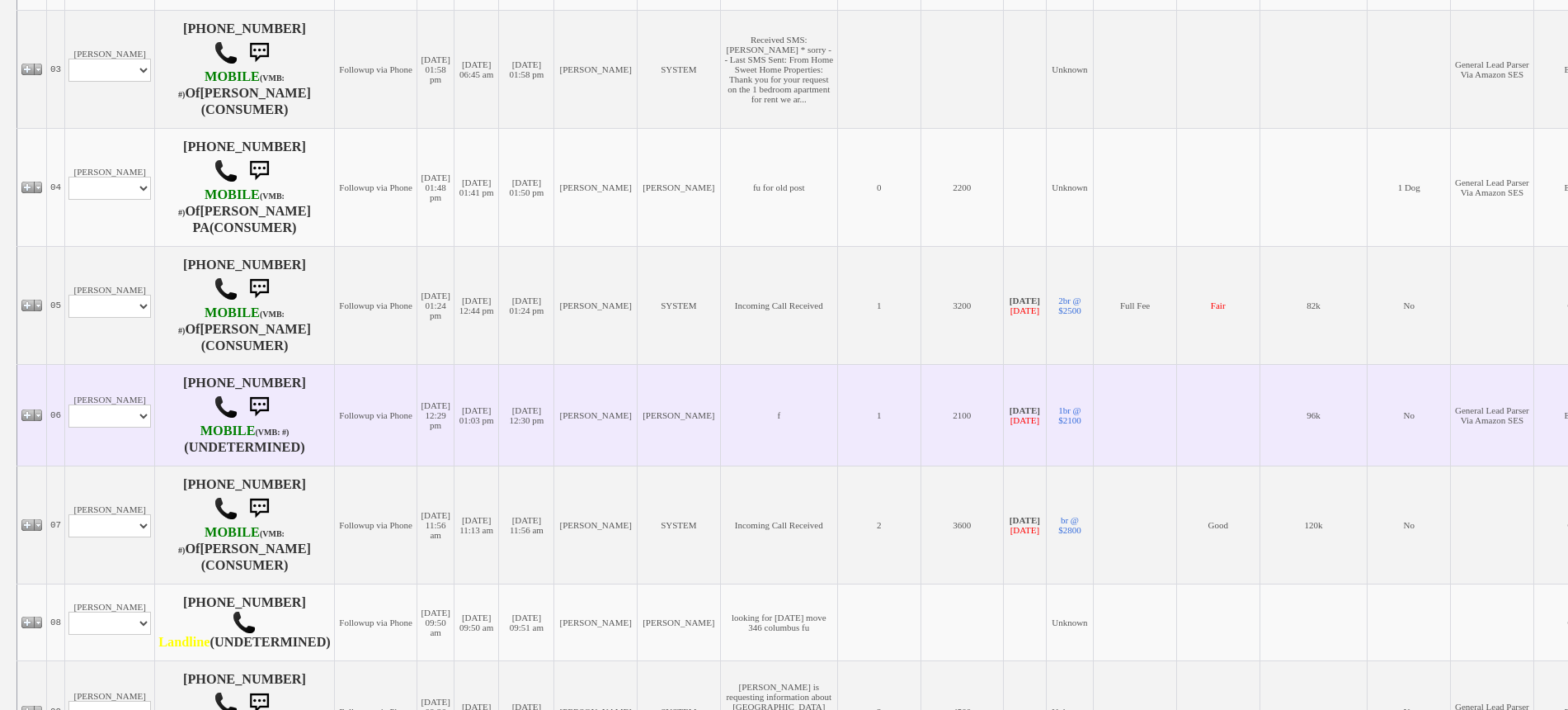
click at [554, 365] on td "[DATE] 12:30 pm" at bounding box center [527, 414] width 55 height 101
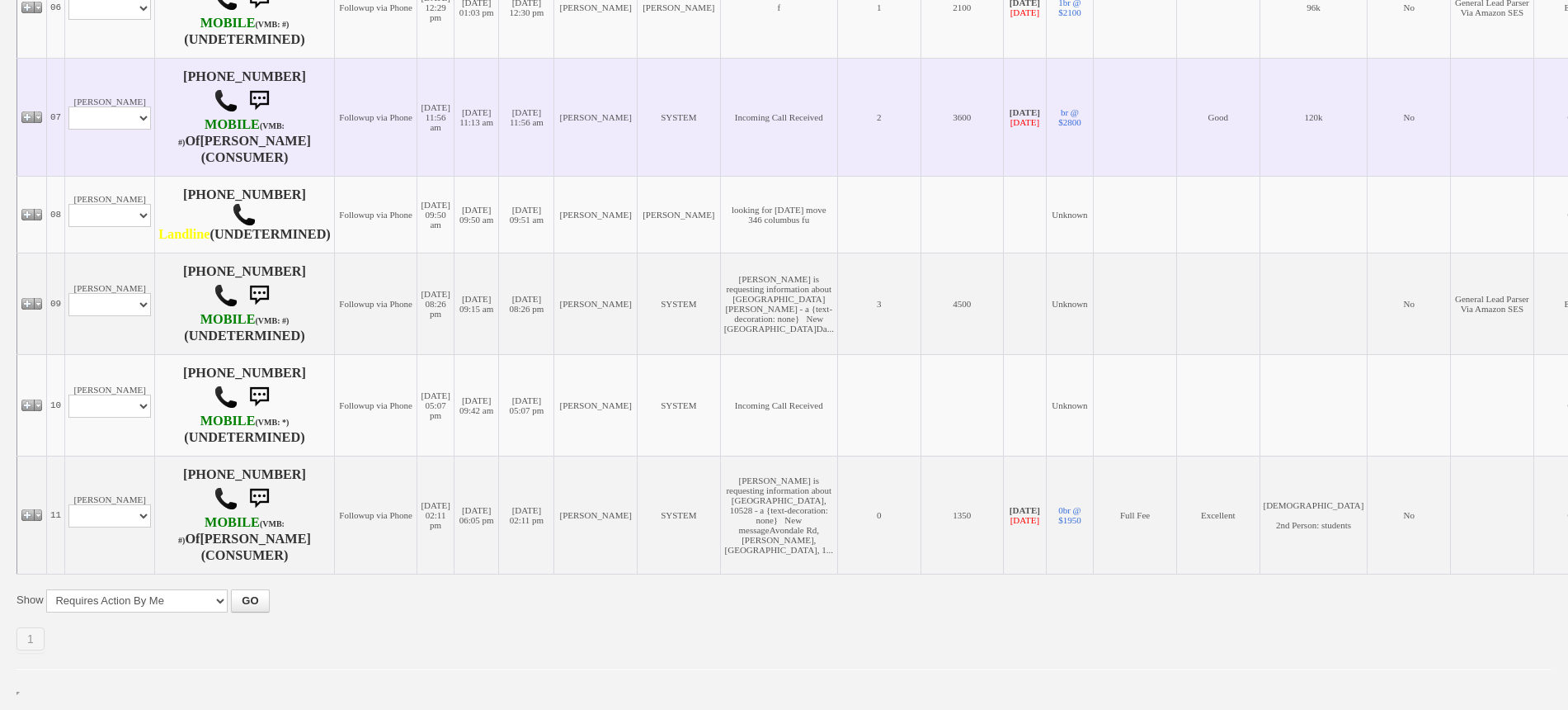
scroll to position [1032, 0]
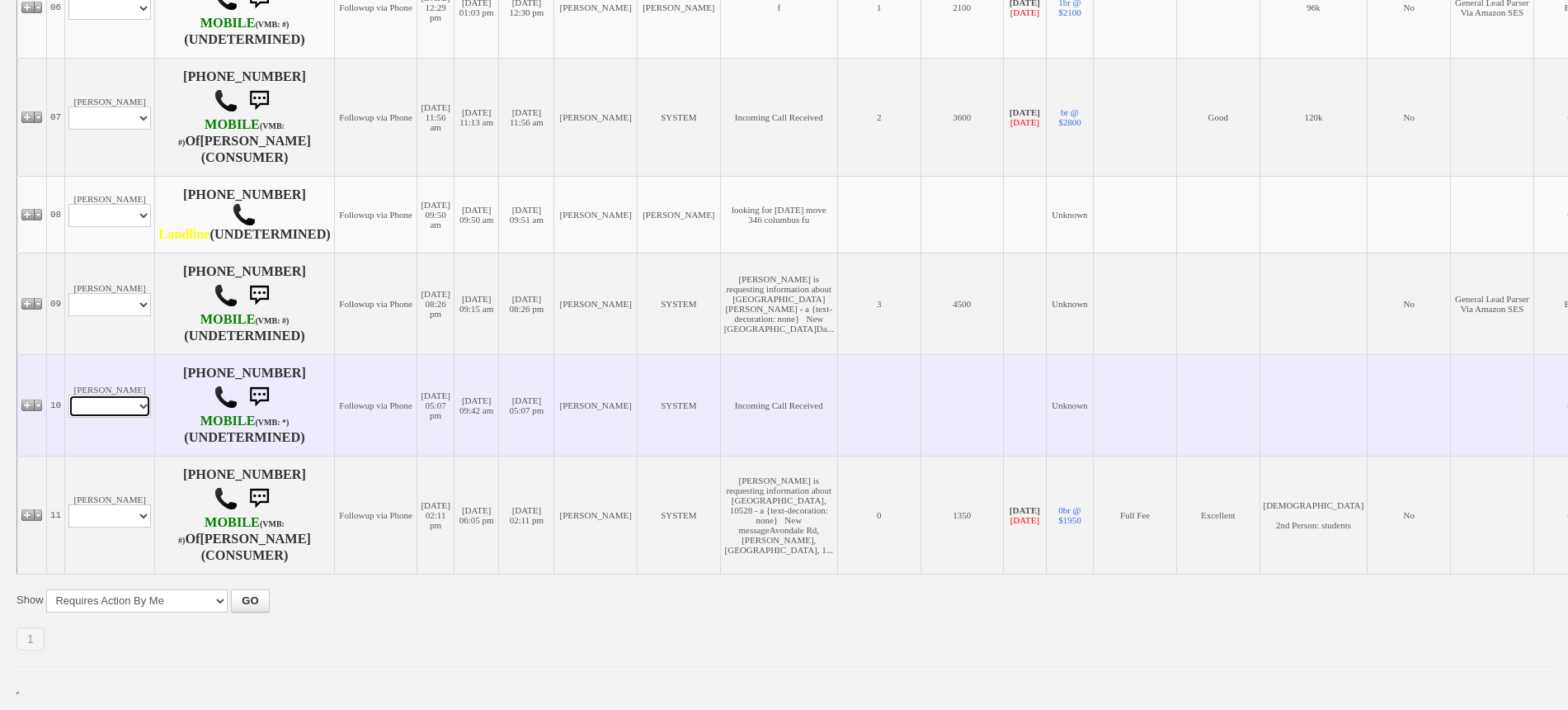
click at [116, 418] on select "Profile Edit Print Email Externally (Will Not Be Tracked In CRM) Closed Deals" at bounding box center [109, 406] width 82 height 23
select select "ChangeURL,/crm/custom/edit_client_form.php?redirect=%2Fcrm%2Fclients.php&id=167…"
click at [68, 418] on select "Profile Edit Print Email Externally (Will Not Be Tracked In CRM) Closed Deals" at bounding box center [109, 406] width 82 height 23
select select
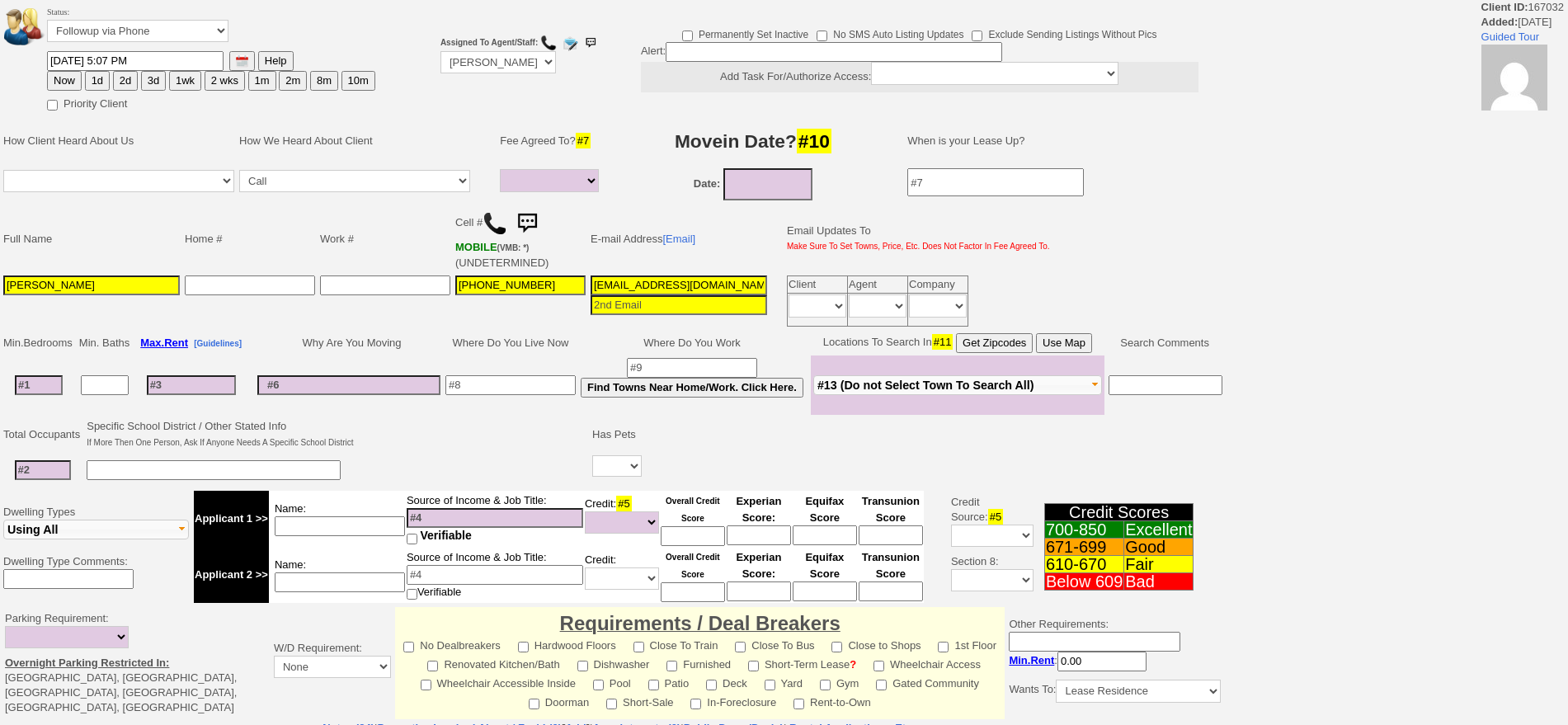
select select
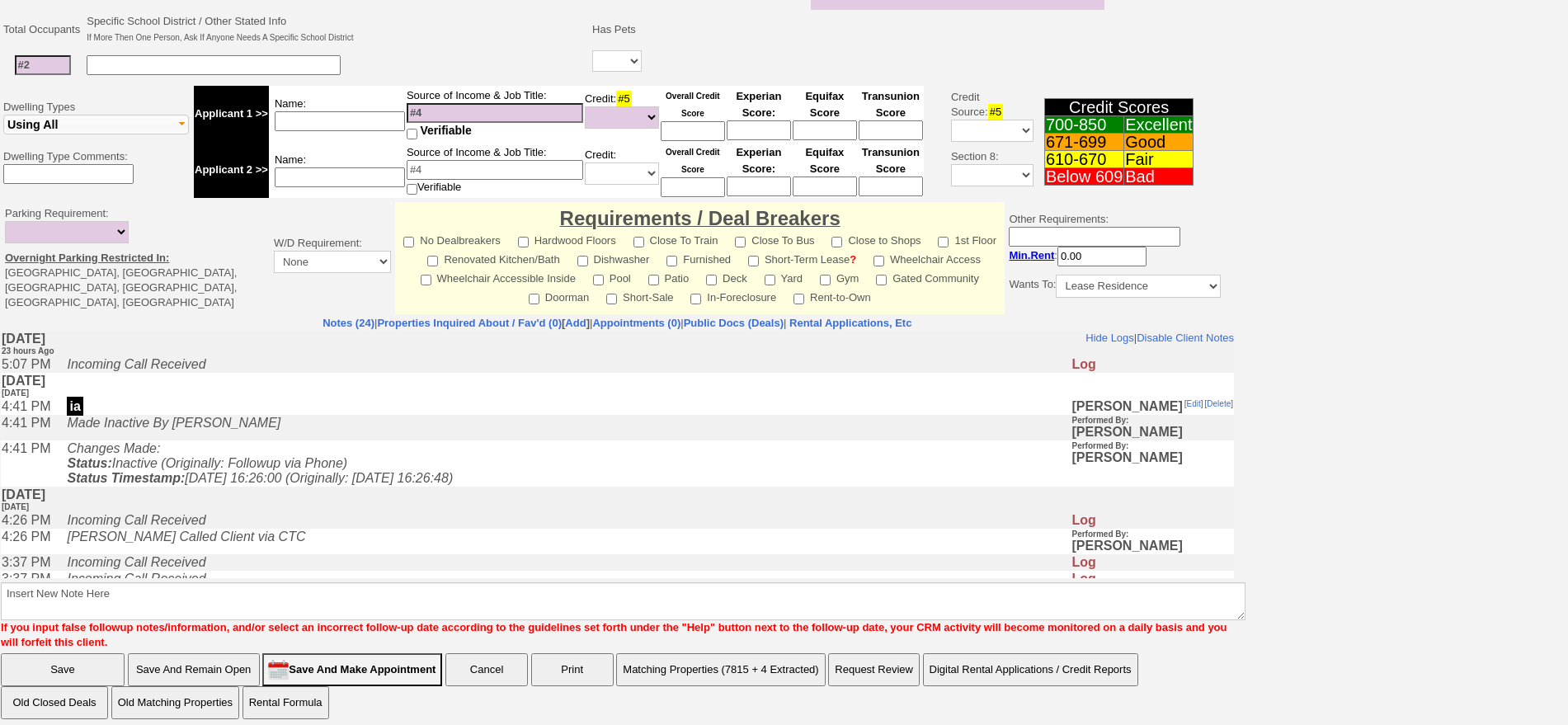
click at [347, 440] on td "Made Inactive By jorge guerrero" at bounding box center [564, 427] width 1012 height 26
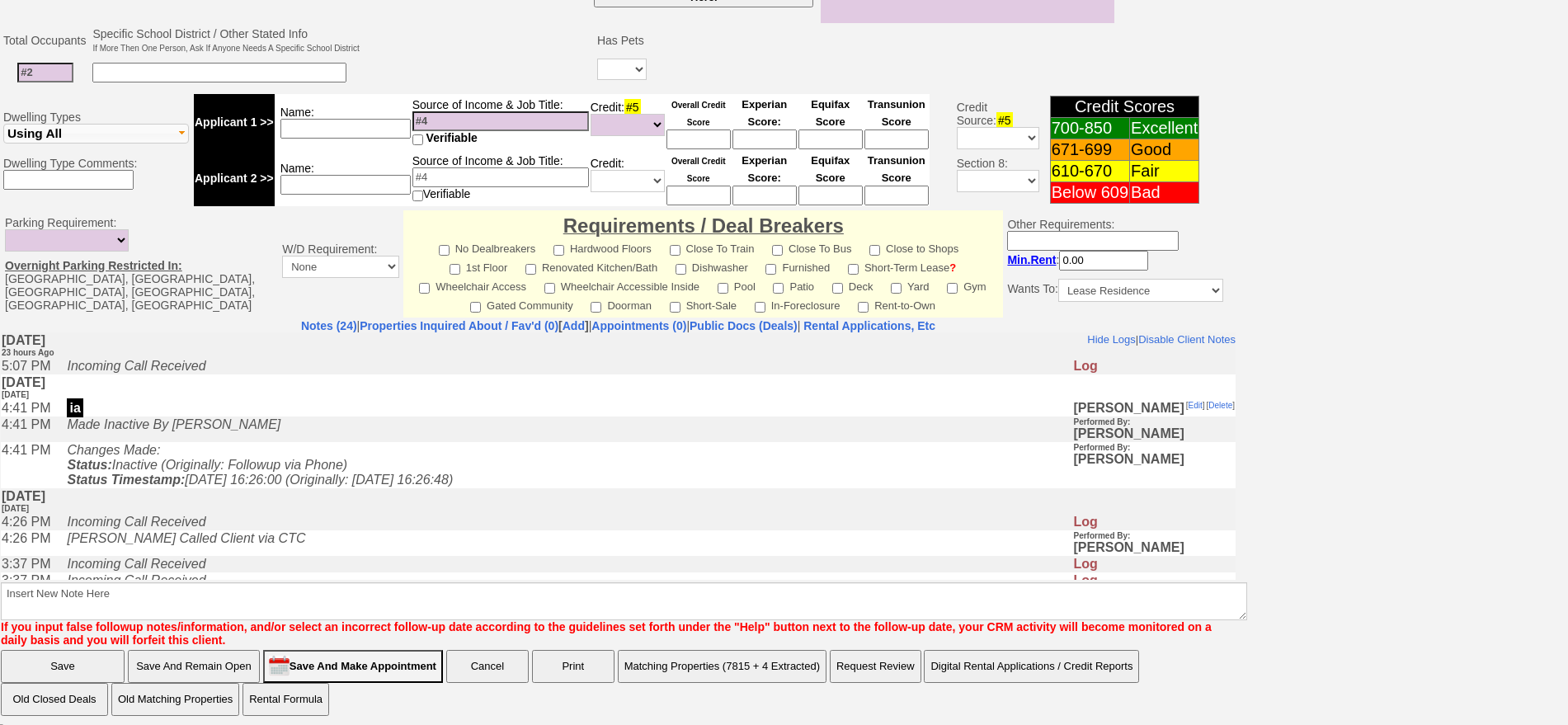
scroll to position [54, 0]
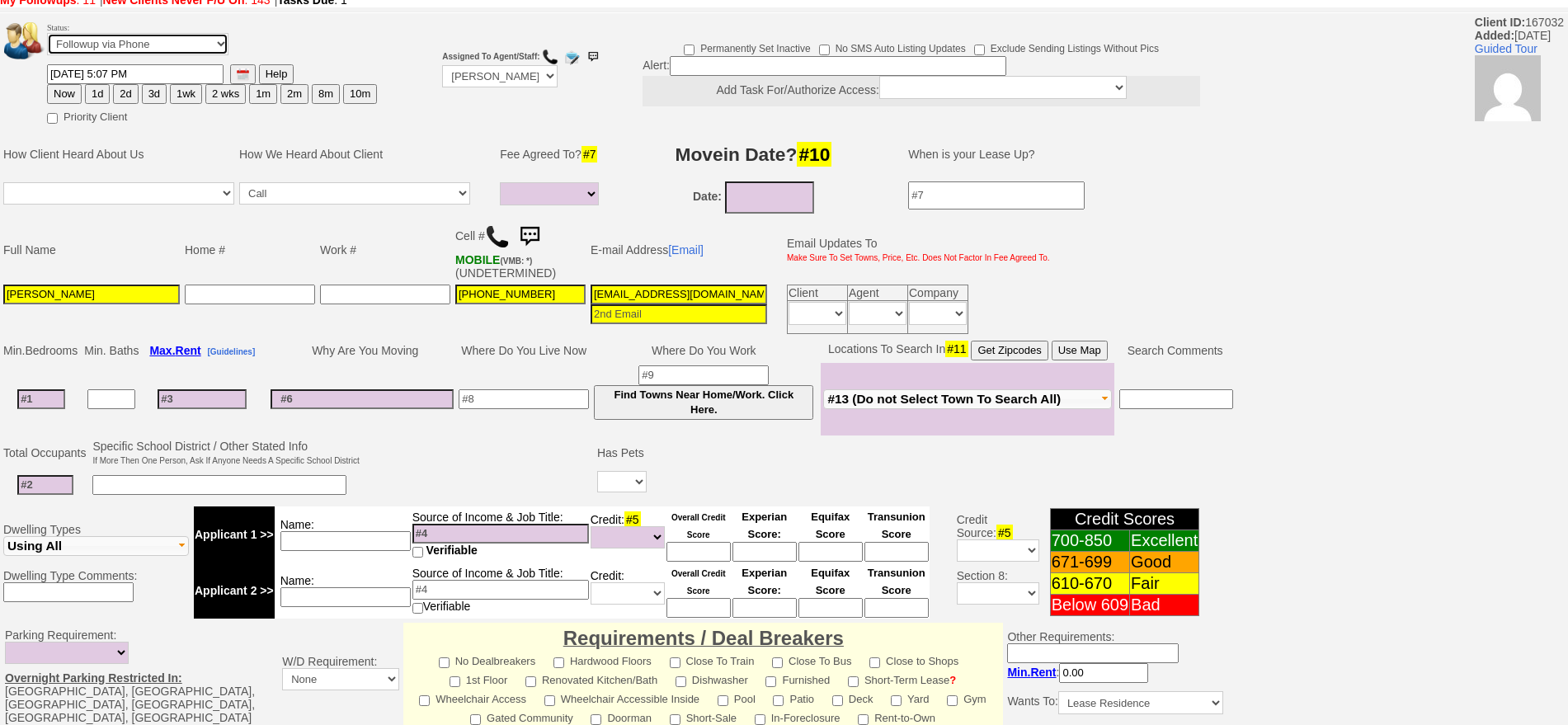
click at [181, 50] on select "Followup via Phone Followup via Email Followup When Section 8 Property Found De…" at bounding box center [137, 43] width 182 height 22
select select "Inactive"
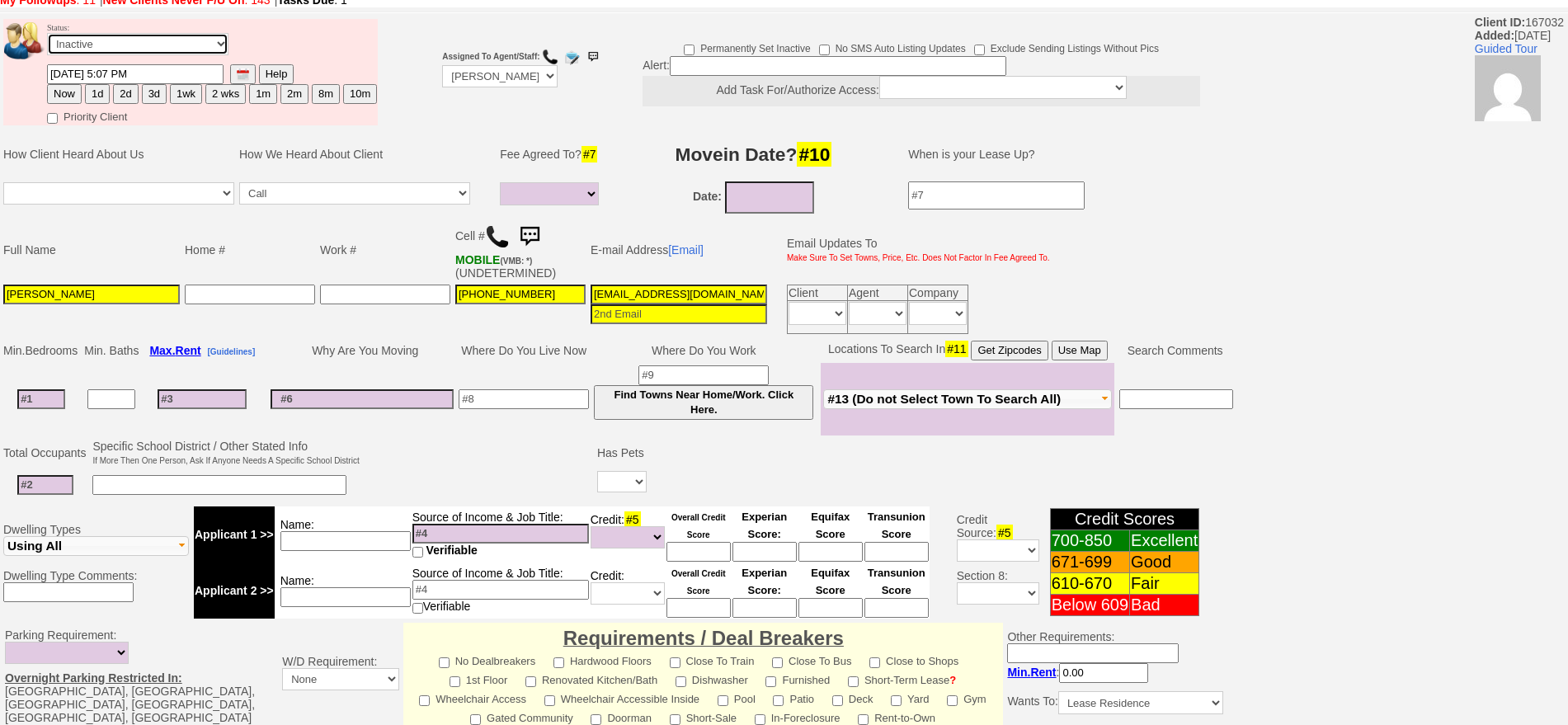
click at [47, 39] on select "Followup via Phone Followup via Email Followup When Section 8 Property Found De…" at bounding box center [137, 43] width 182 height 22
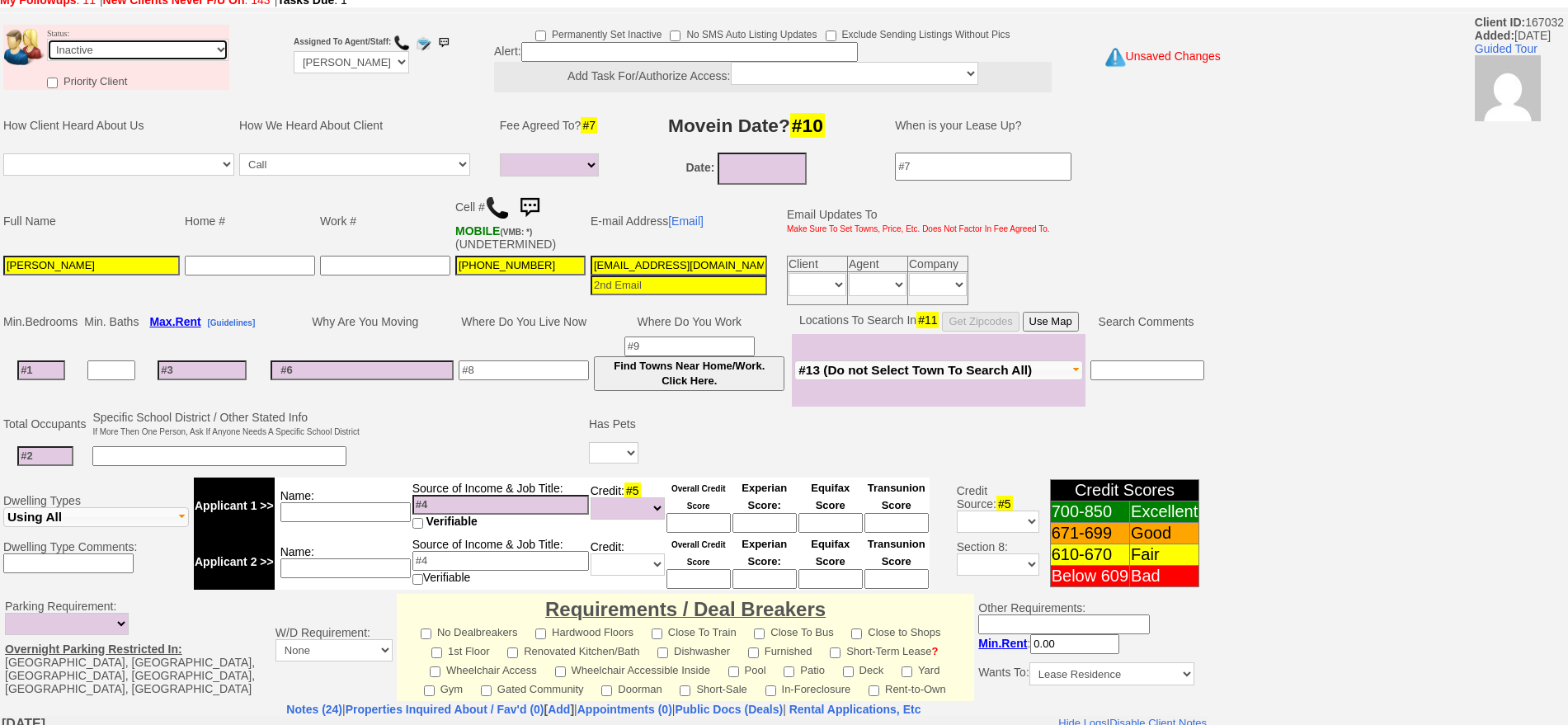
scroll to position [443, 0]
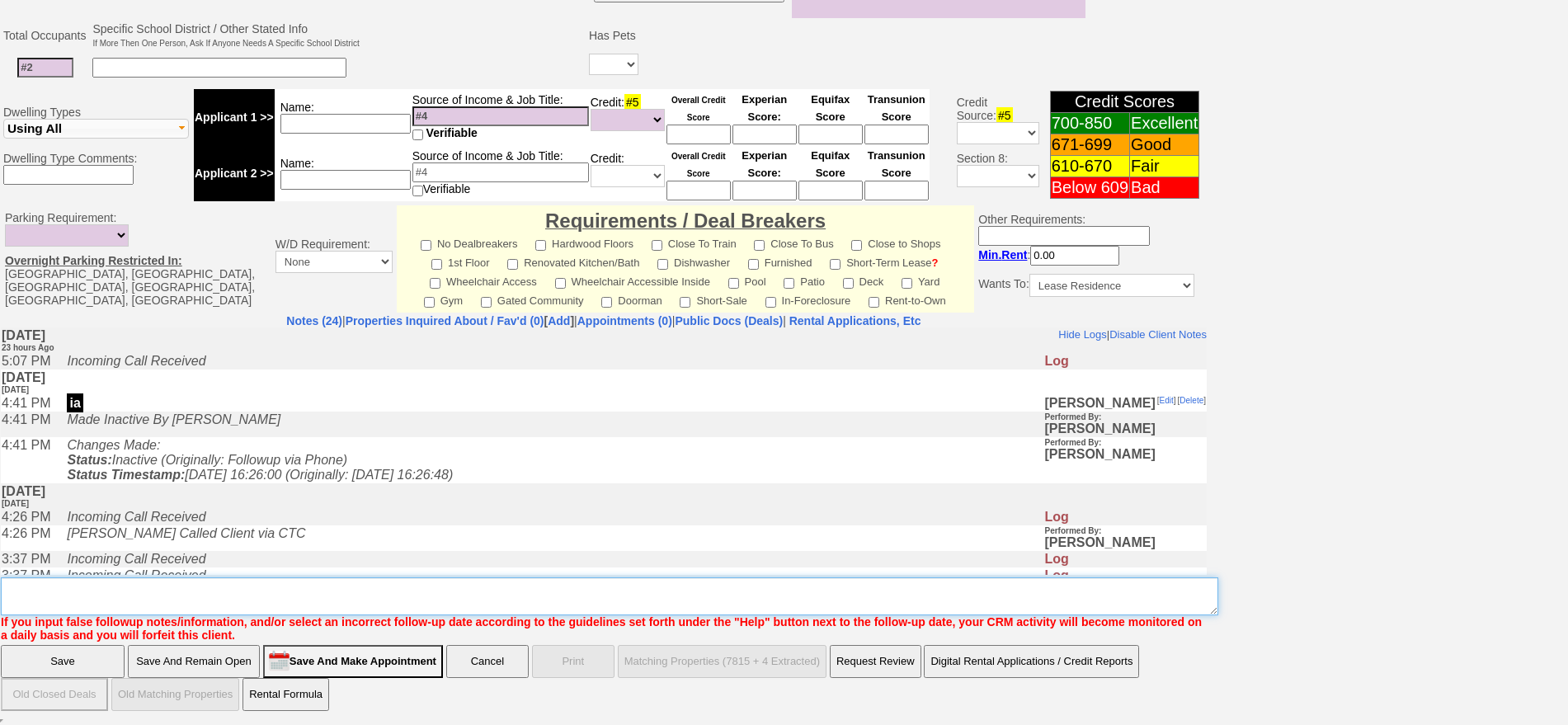
click at [917, 604] on textarea "Insert New Note Here" at bounding box center [609, 596] width 1218 height 38
type textarea "a"
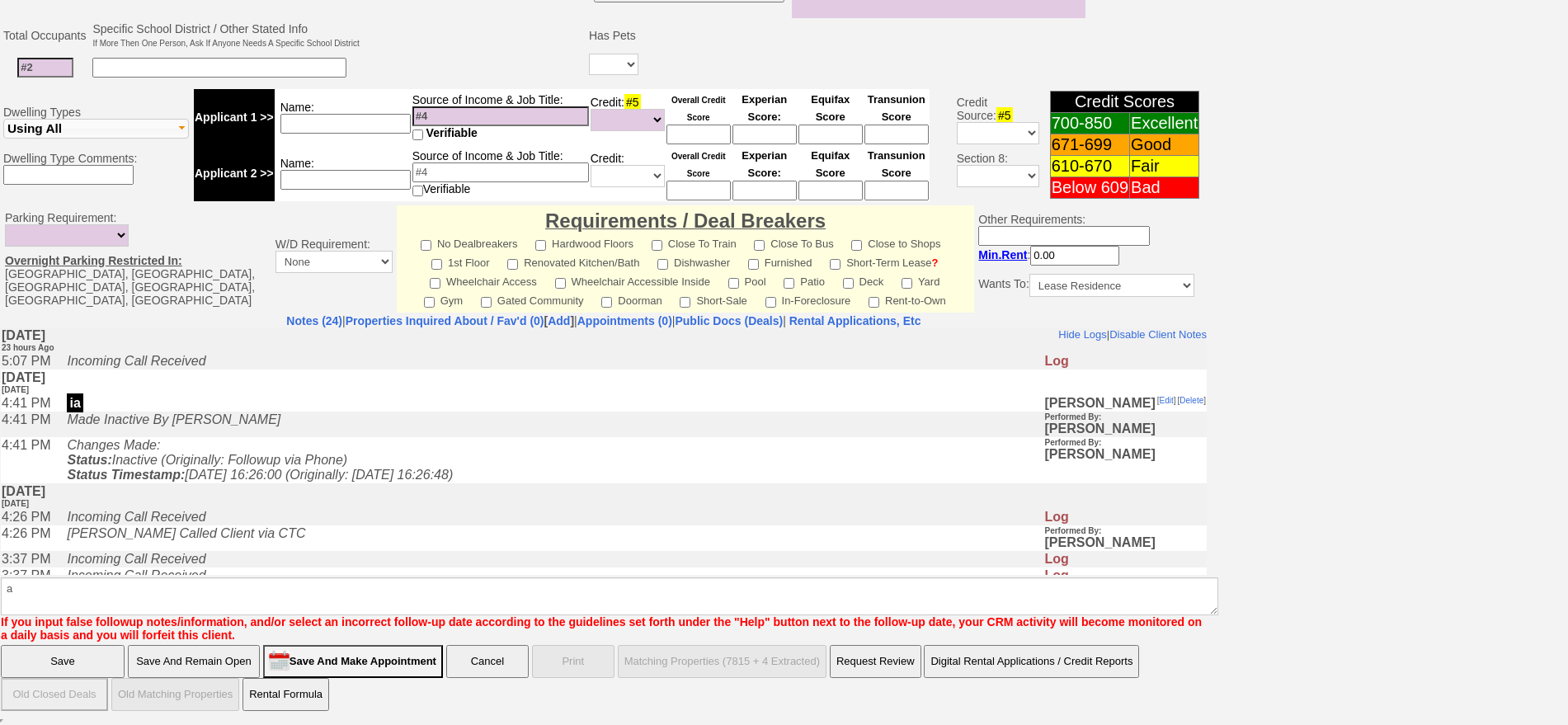
click input "Save" at bounding box center [63, 660] width 124 height 33
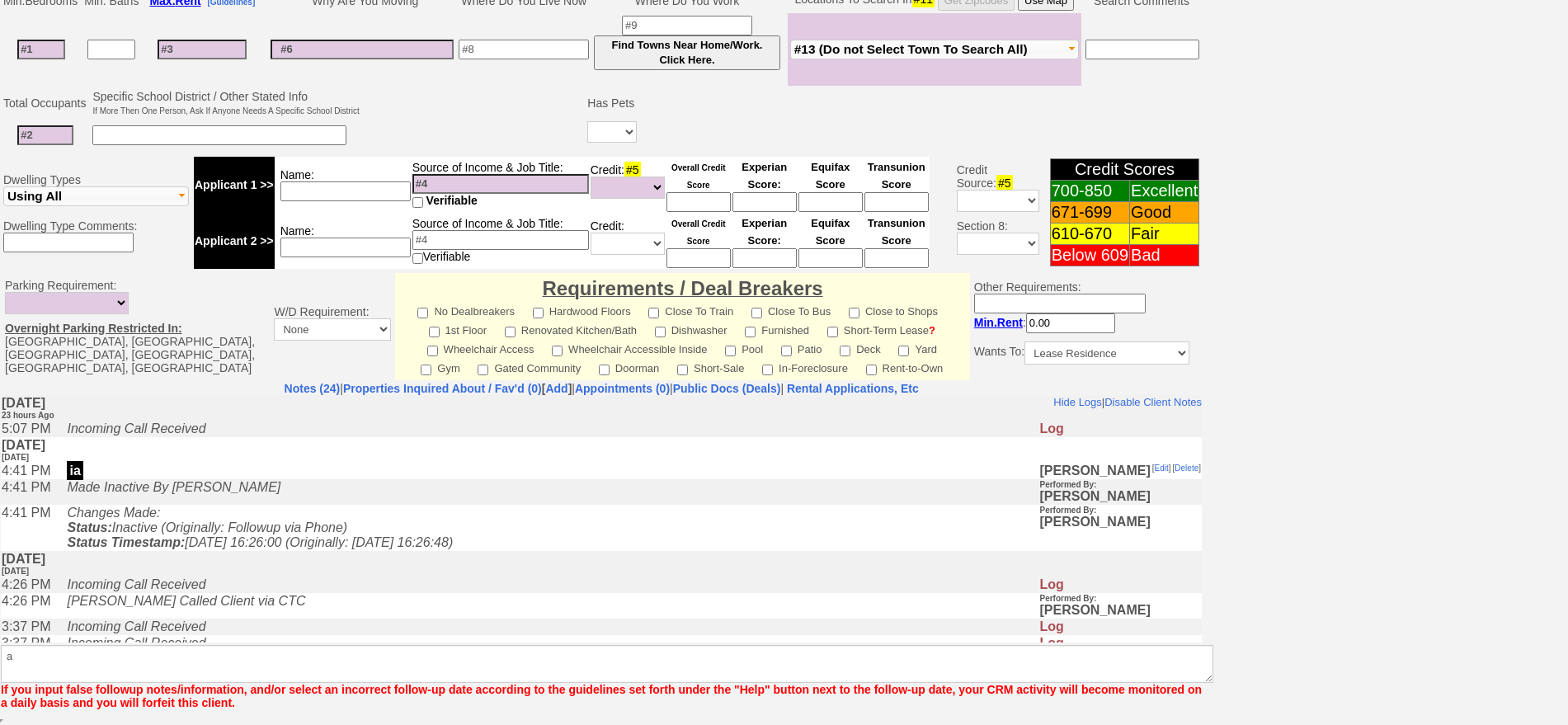
scroll to position [375, 0]
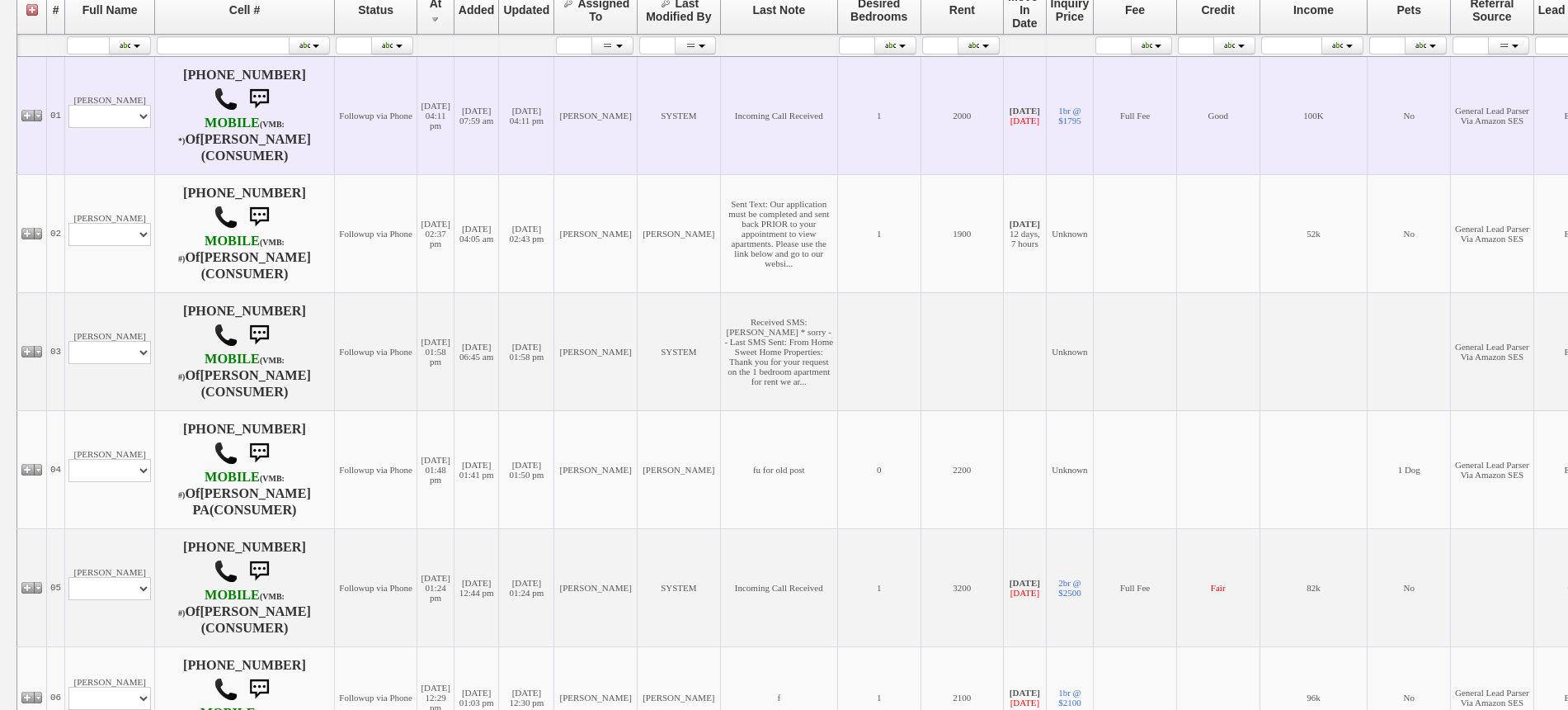
scroll to position [413, 0]
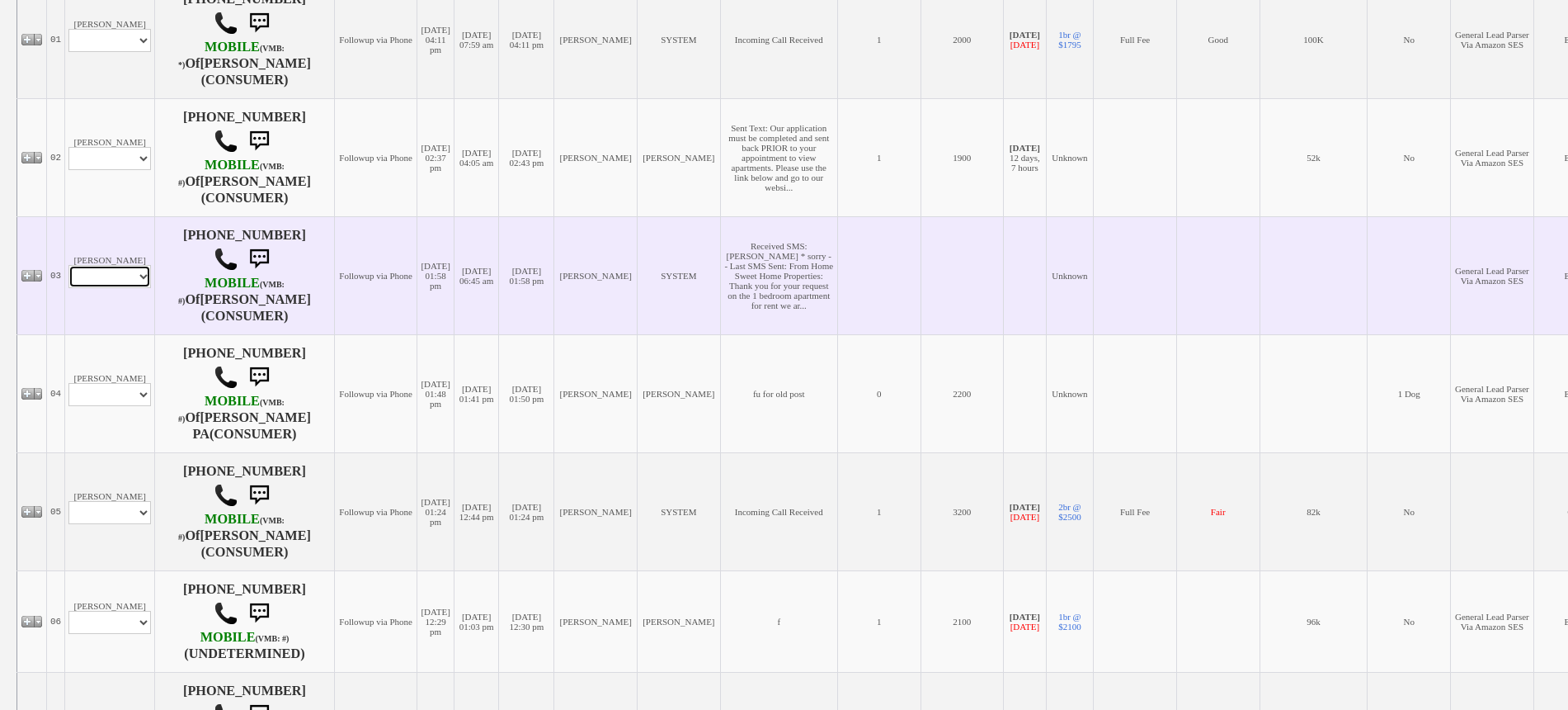
click at [147, 266] on select "Profile Edit Print Email Externally (Will Not Be Tracked In CRM) Closed Deals" at bounding box center [109, 277] width 82 height 23
select select "ChangeURL,/crm/custom/edit_client_form.php?redirect=%2Fcrm%2Fclients.php&id=167…"
click at [68, 266] on select "Profile Edit Print Email Externally (Will Not Be Tracked In CRM) Closed Deals" at bounding box center [109, 277] width 82 height 23
select select
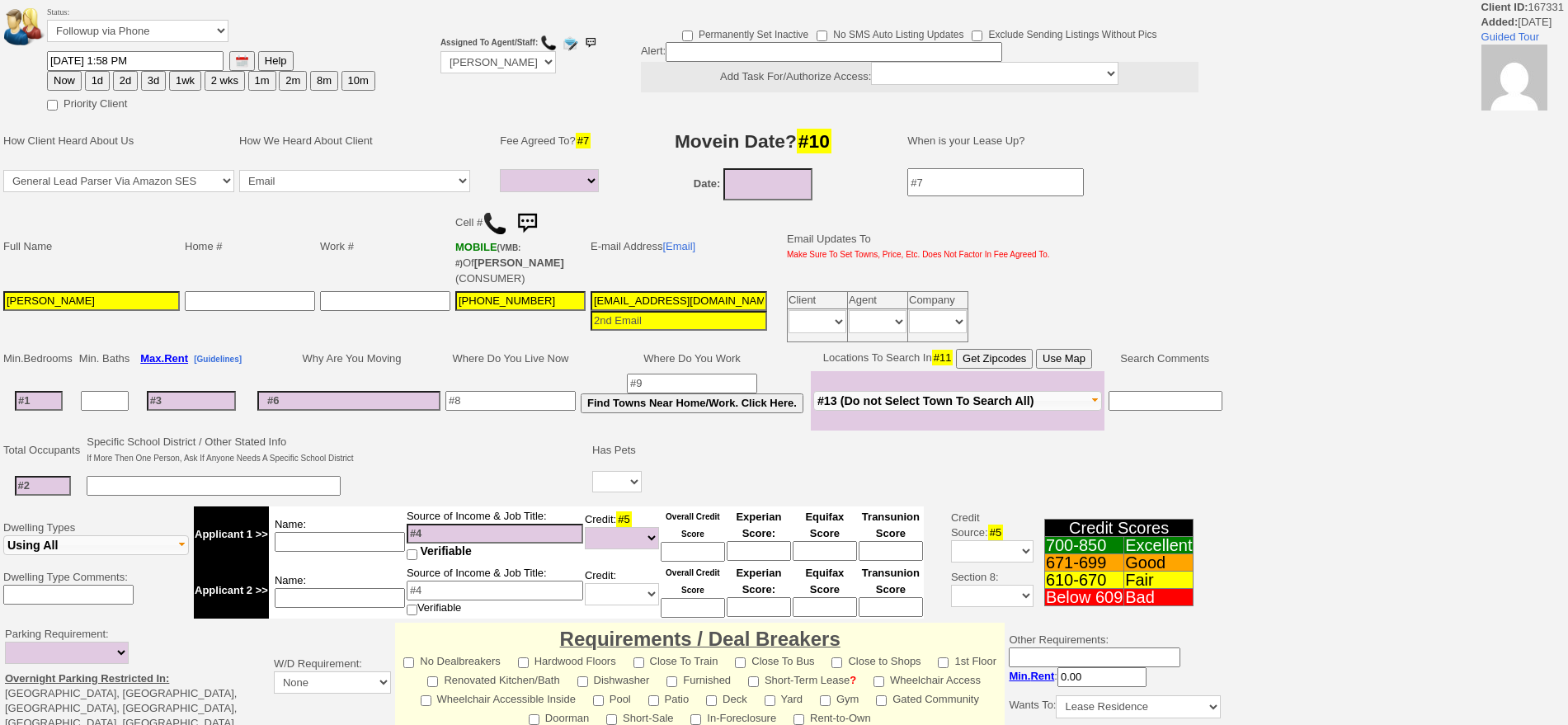
select select
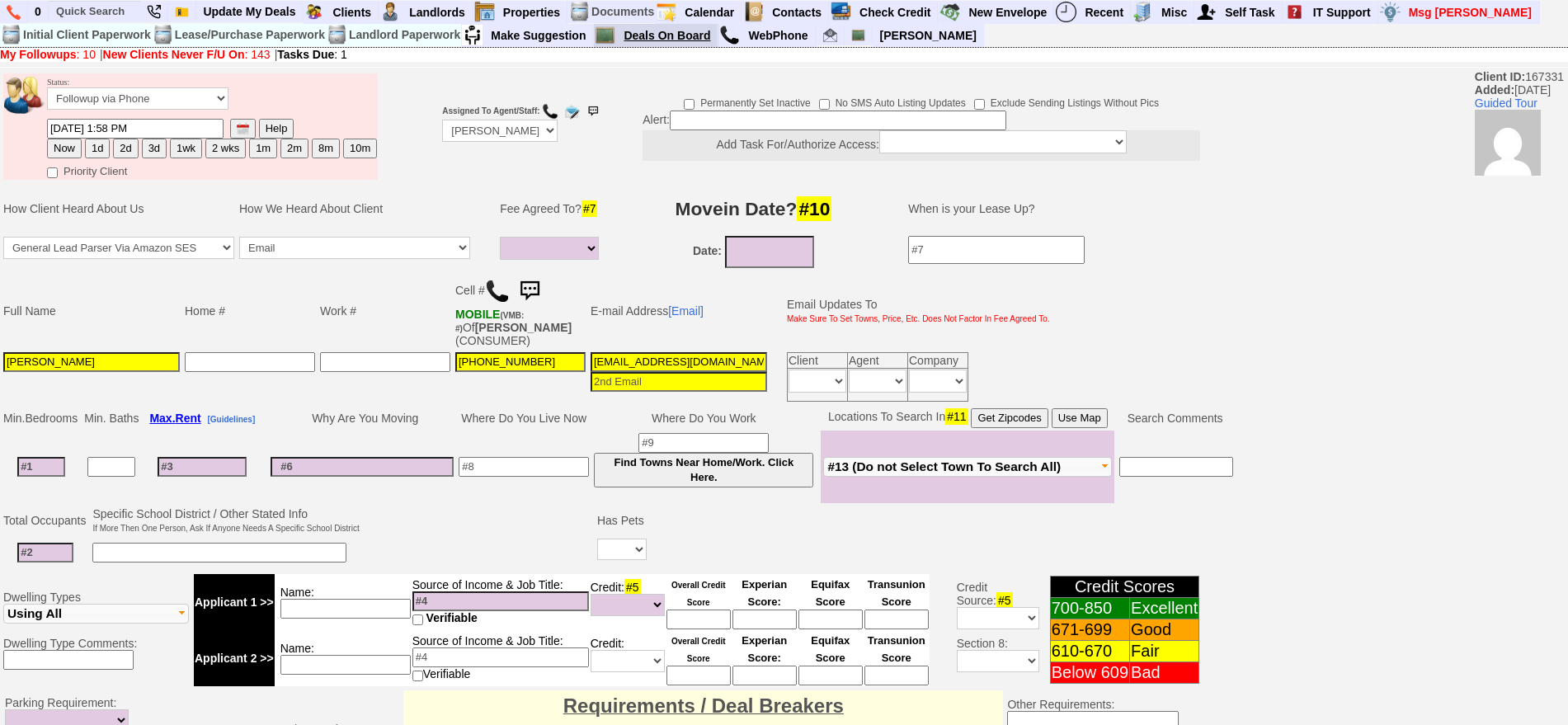
click at [679, 40] on link "Deals On Board" at bounding box center [667, 35] width 100 height 21
click at [89, 11] on input "text" at bounding box center [95, 11] width 90 height 20
paste input "[PHONE_NUMBER]"
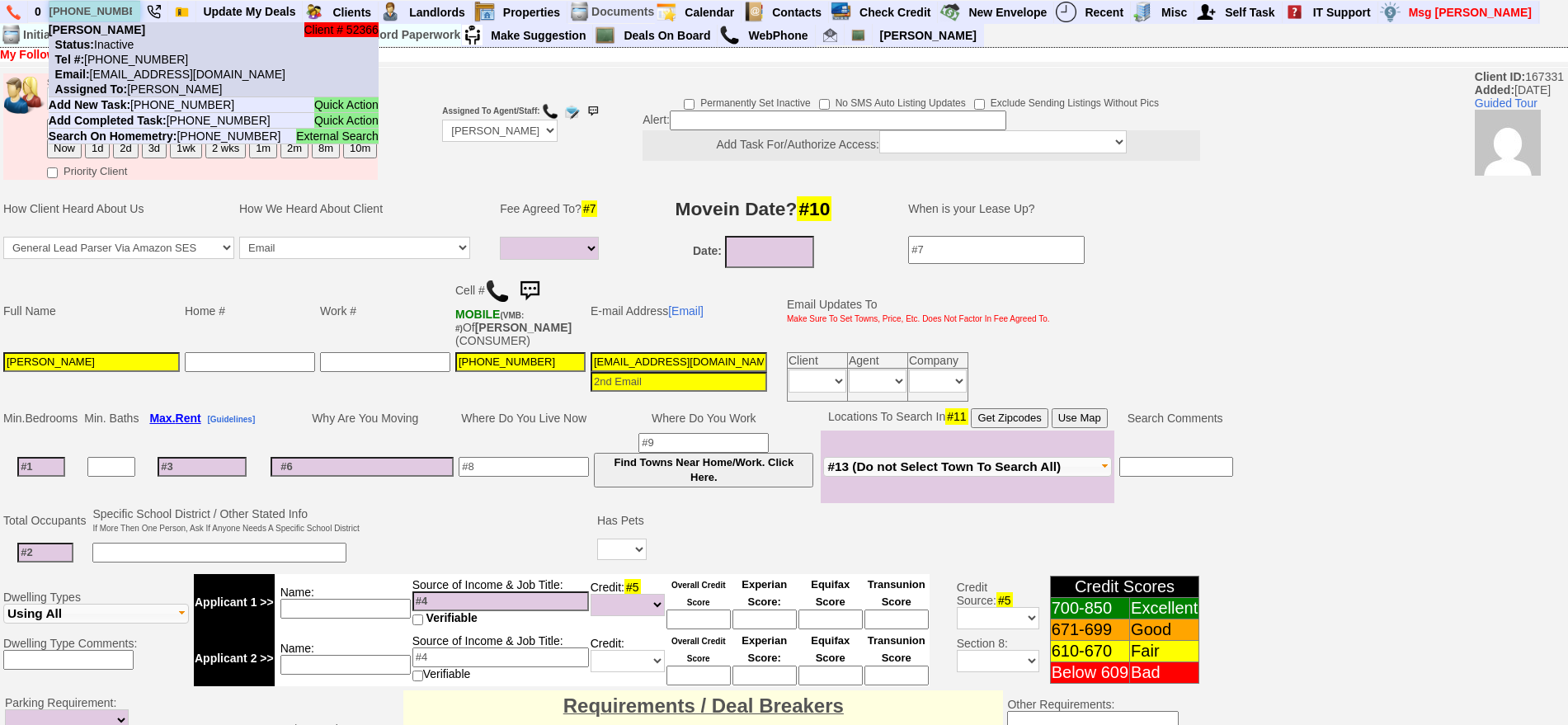
type input "[PHONE_NUMBER]"
click at [138, 39] on li "Client # 52366 [PERSON_NAME] Status: Inactive Tel #: [PHONE_NUMBER] Email: [EMA…" at bounding box center [214, 59] width 330 height 75
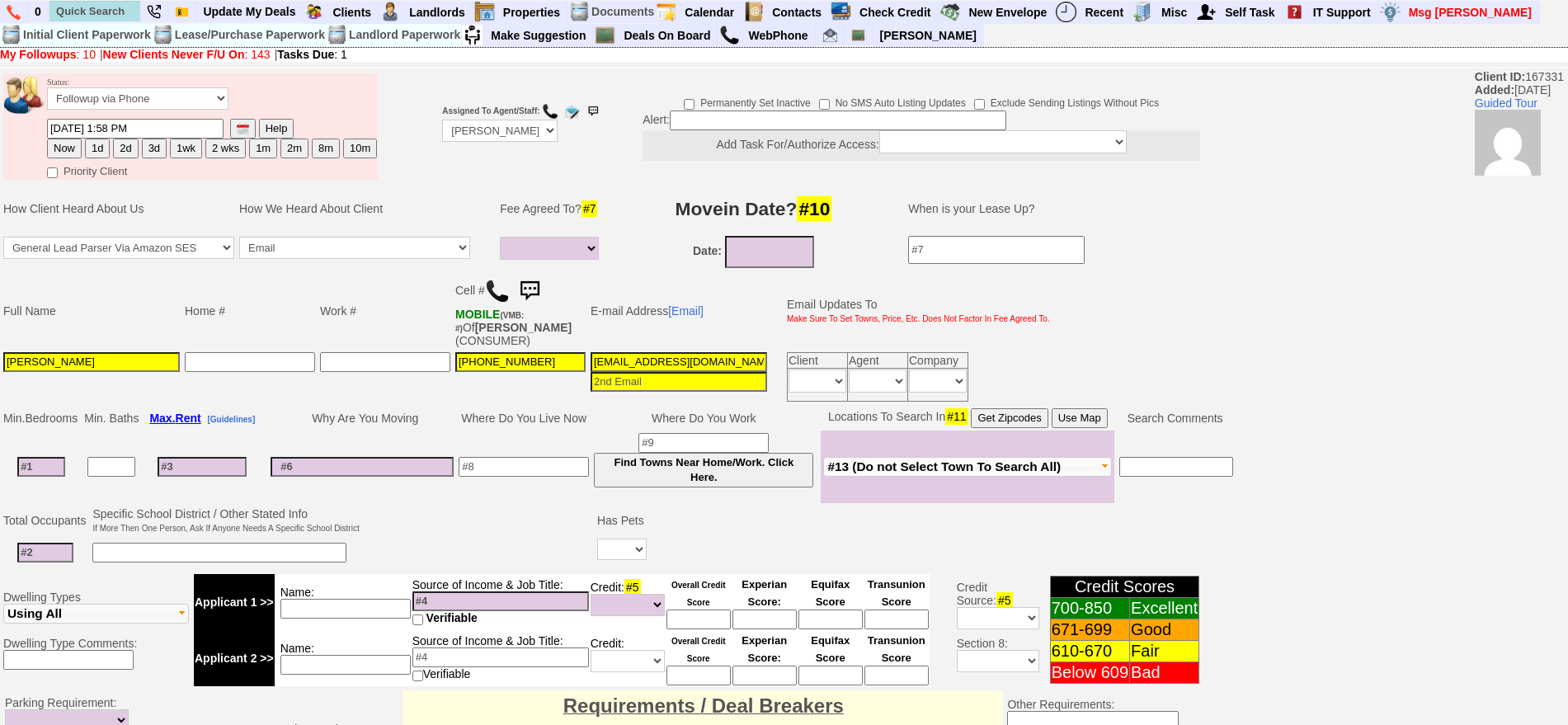
drag, startPoint x: 494, startPoint y: 292, endPoint x: 1120, endPoint y: 416, distance: 638.2
click at [1120, 416] on td "Search Comments" at bounding box center [1175, 418] width 122 height 25
click at [495, 287] on img at bounding box center [498, 291] width 25 height 25
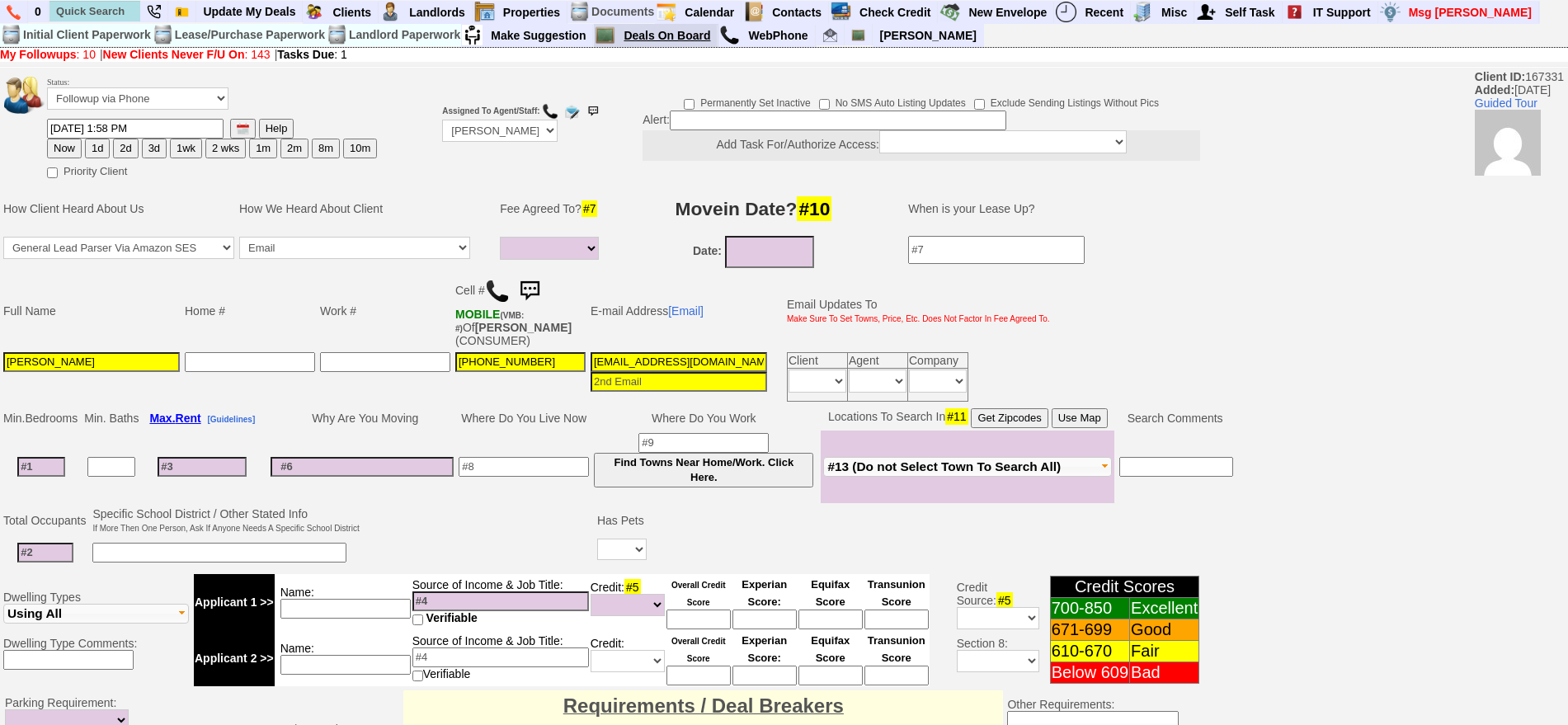
click at [689, 42] on link "Deals On Board" at bounding box center [667, 35] width 100 height 21
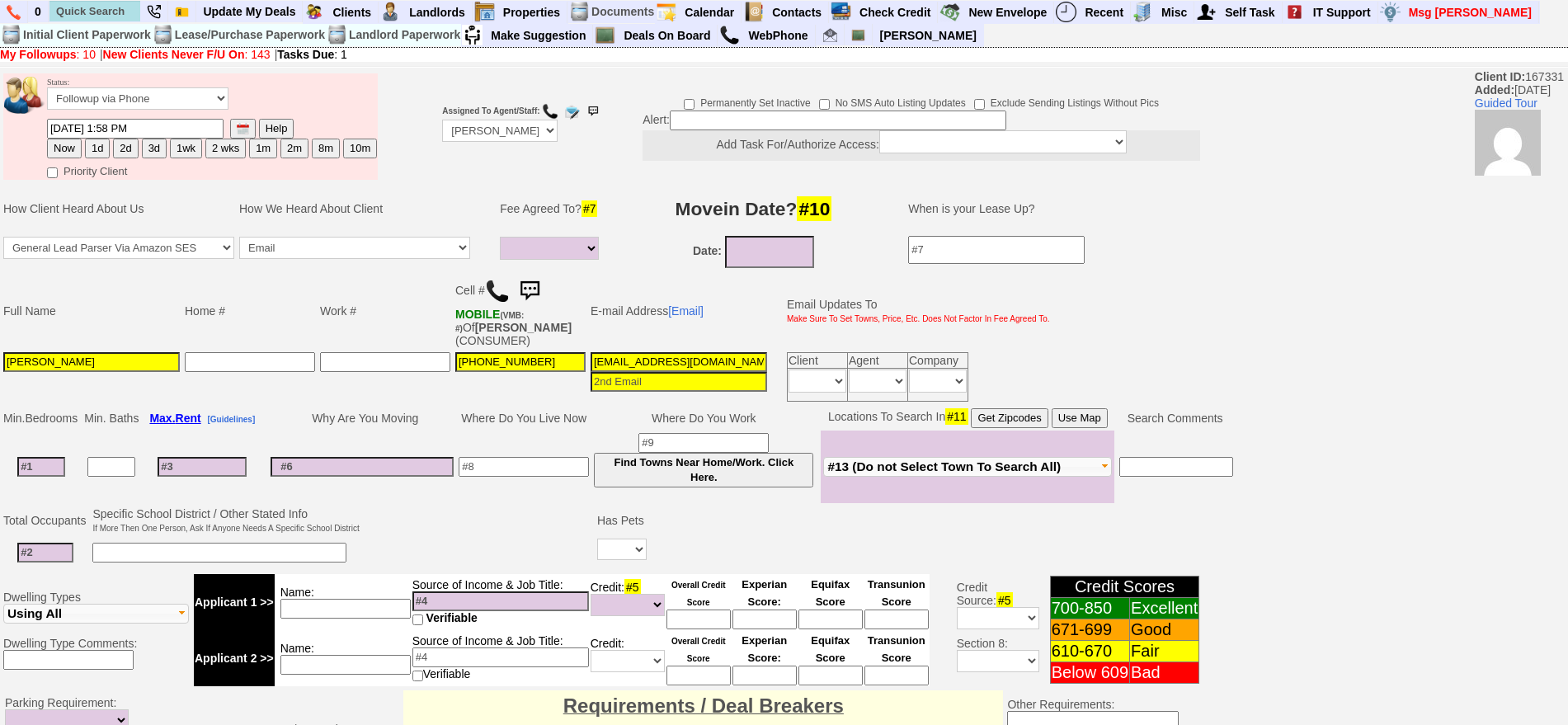
click at [544, 280] on img at bounding box center [529, 291] width 33 height 33
click at [167, 92] on select "Followup via Phone Followup via Email Followup When Section 8 Property Found De…" at bounding box center [137, 98] width 182 height 22
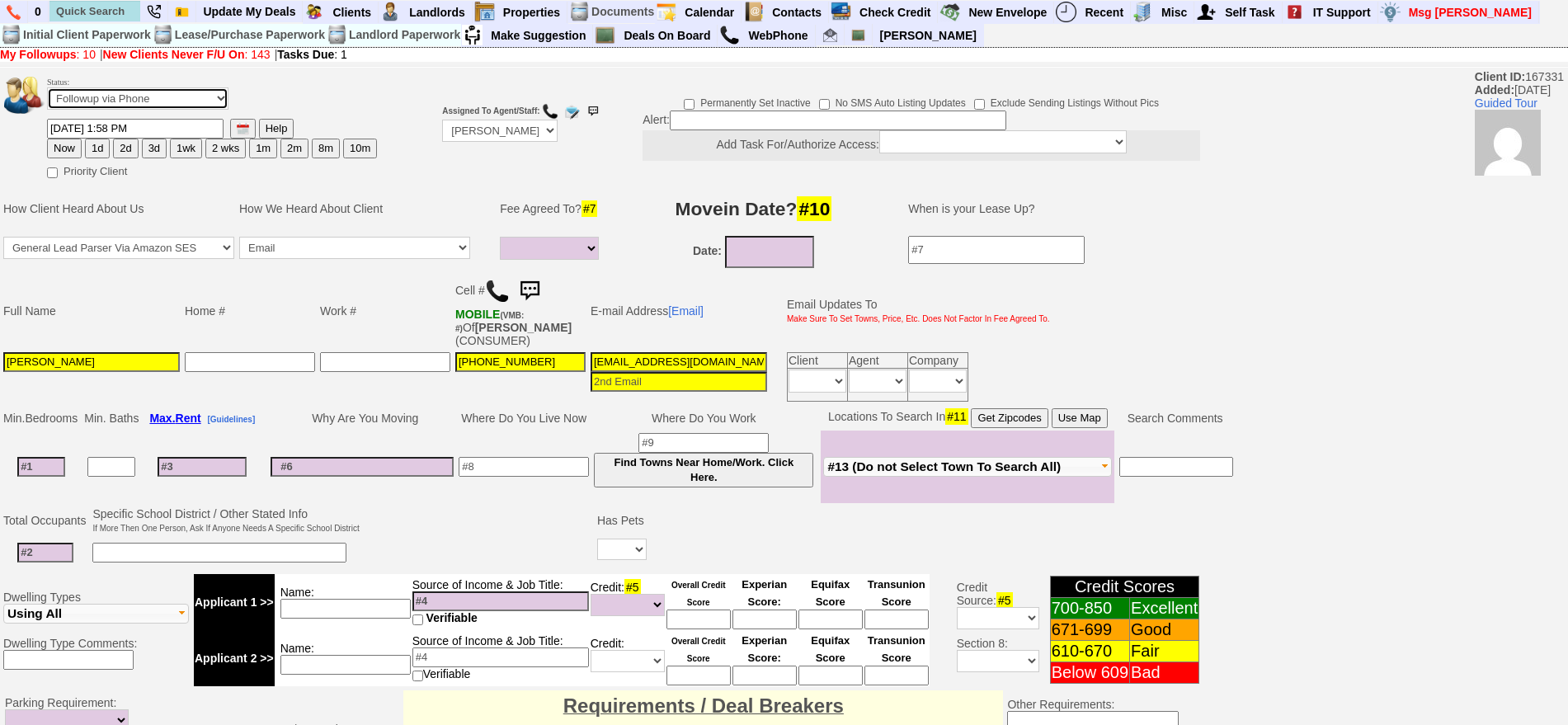
select select "Inactive"
click at [47, 93] on select "Followup via Phone Followup via Email Followup When Section 8 Property Found De…" at bounding box center [137, 98] width 182 height 22
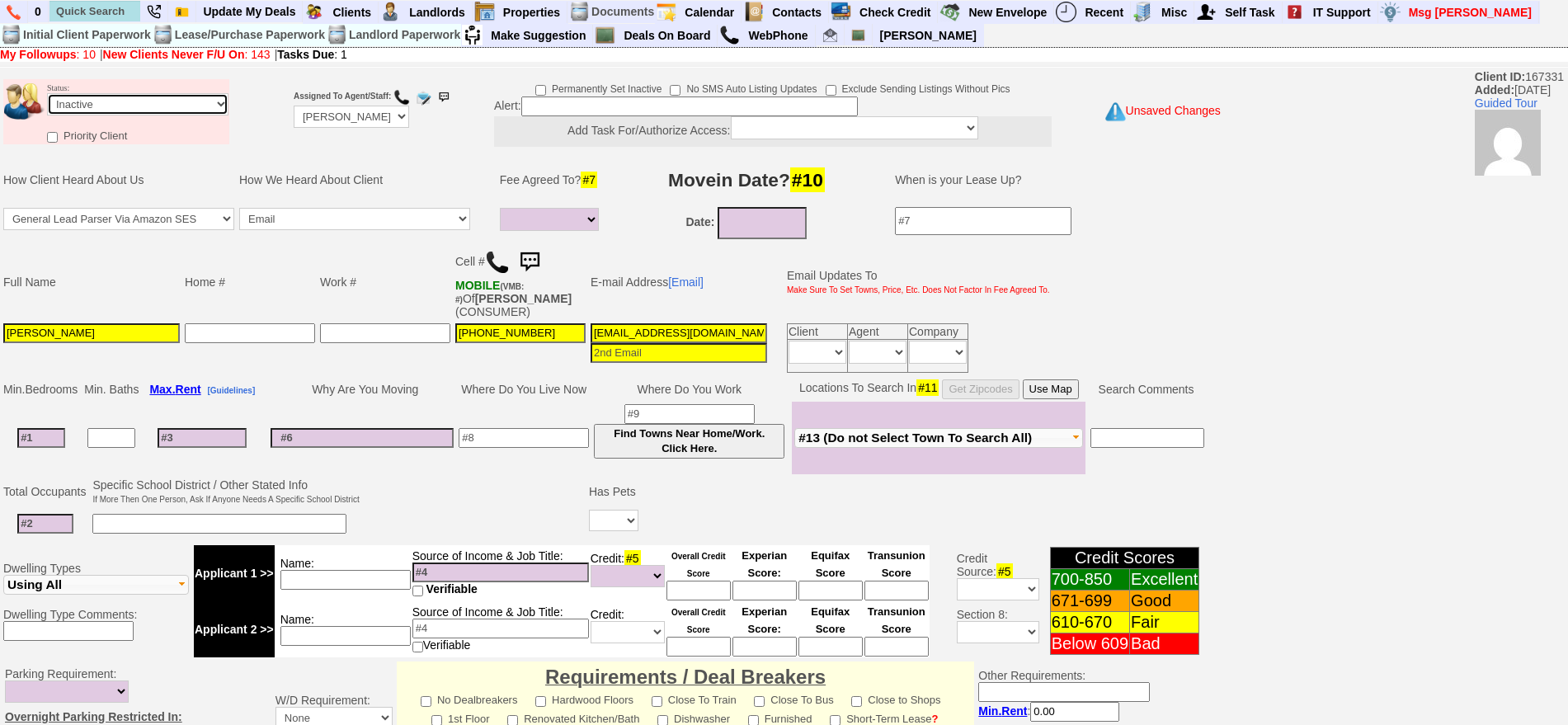
scroll to position [456, 0]
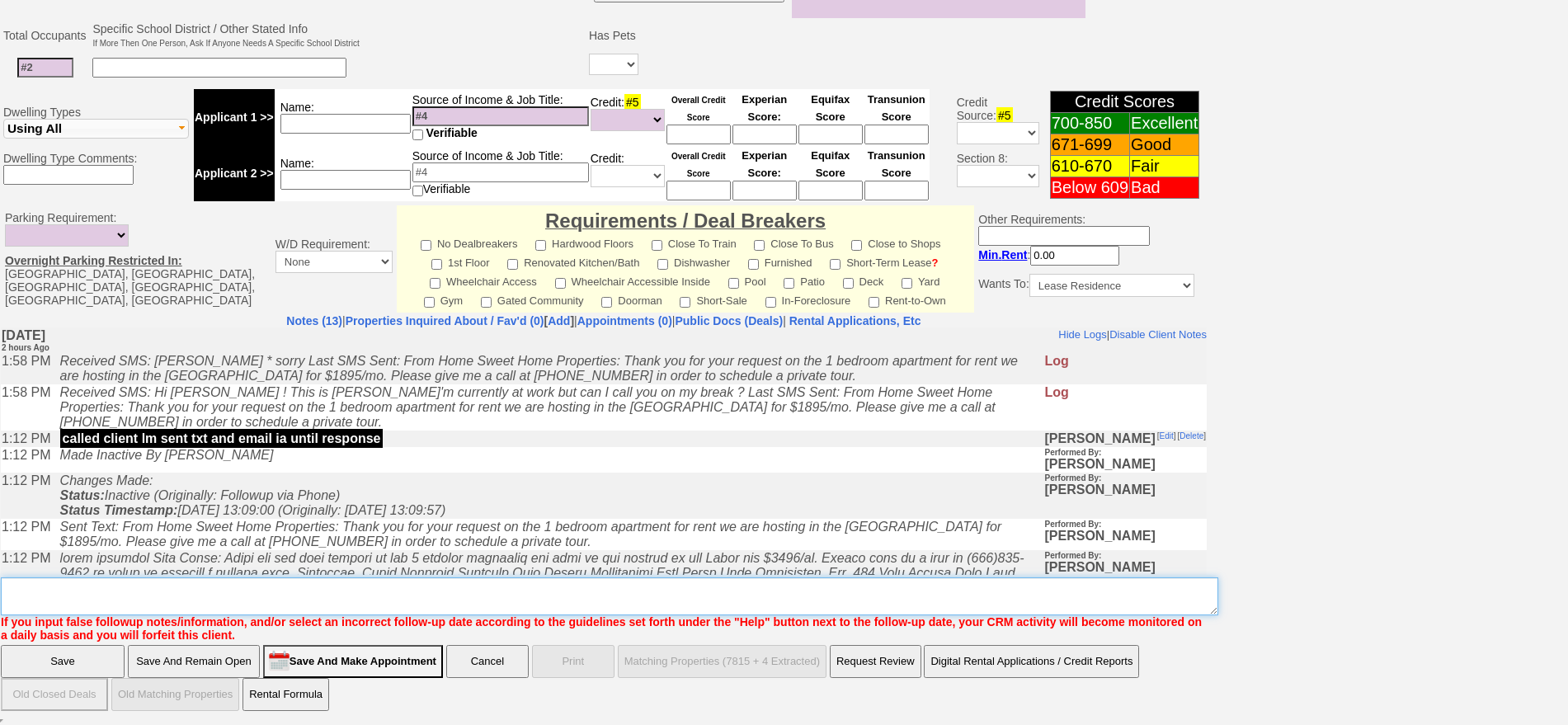
click at [683, 595] on textarea "Insert New Note Here" at bounding box center [609, 596] width 1218 height 38
type textarea "called again lm ia"
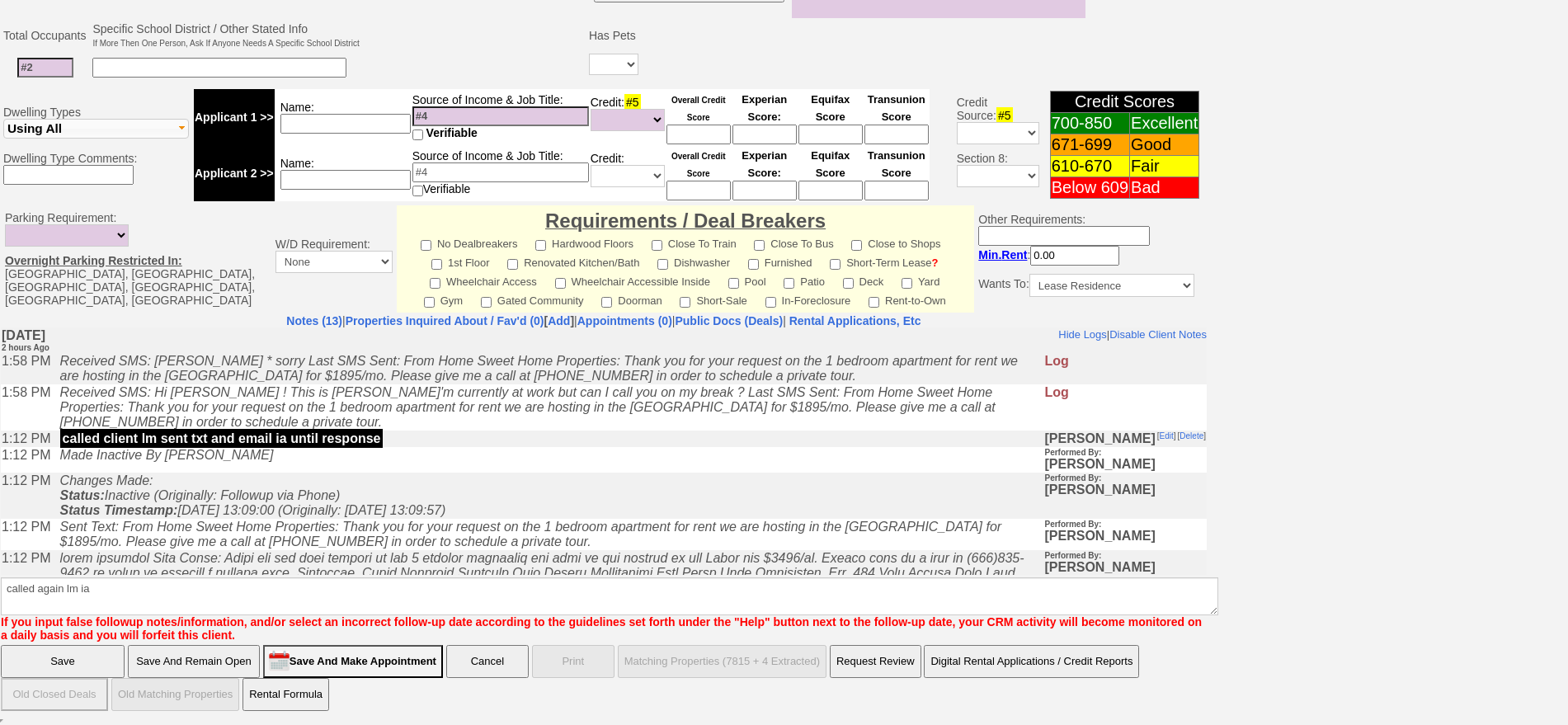
click input "Save" at bounding box center [63, 660] width 124 height 33
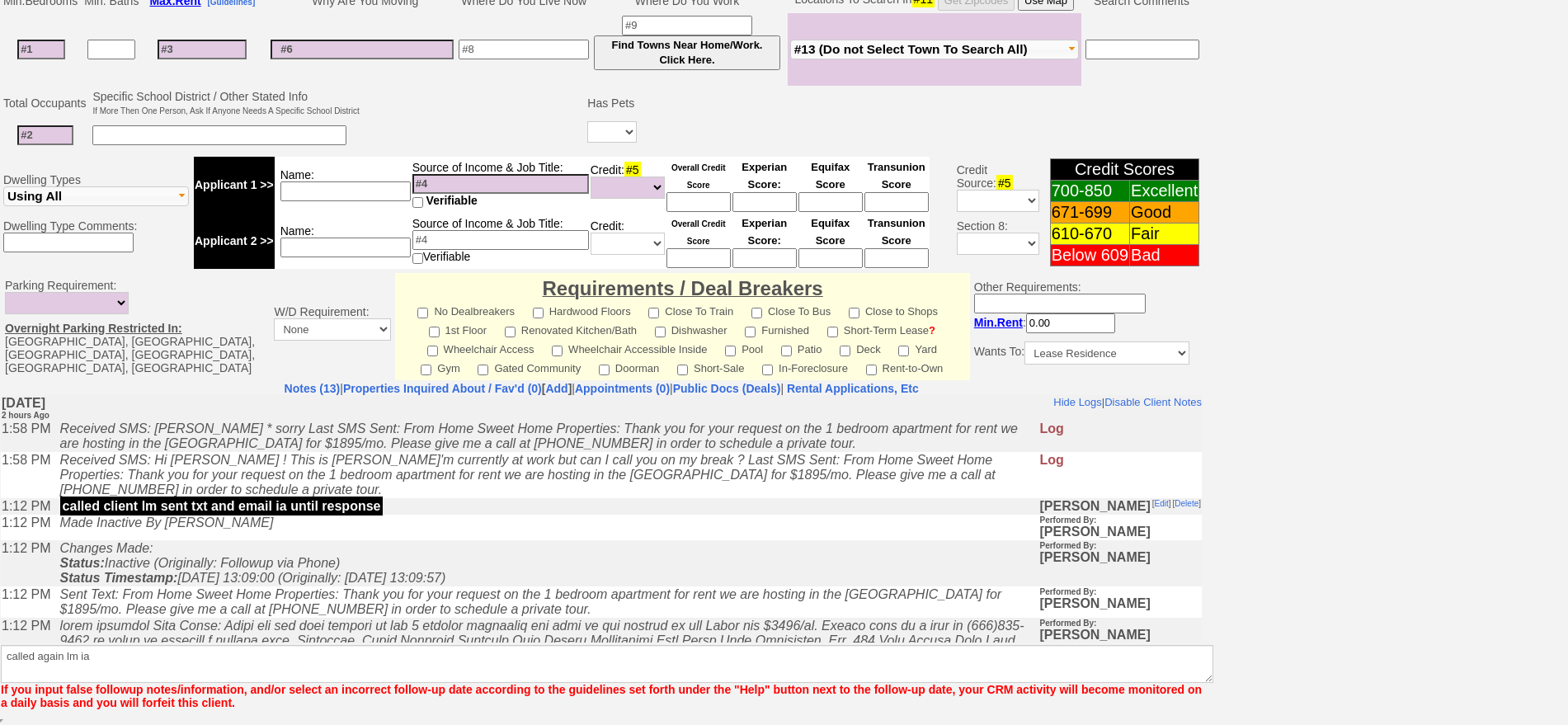
scroll to position [388, 0]
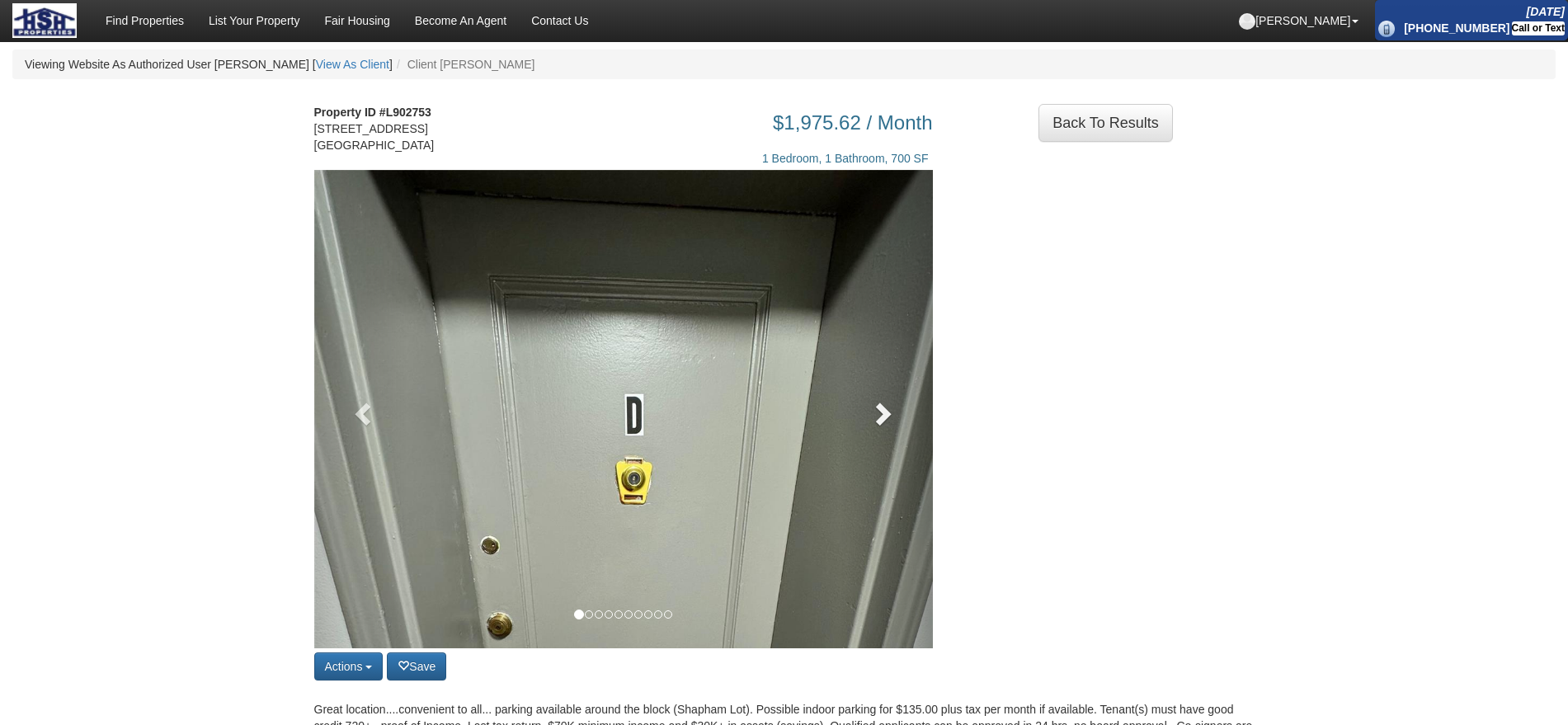
click at [877, 425] on span at bounding box center [882, 413] width 25 height 25
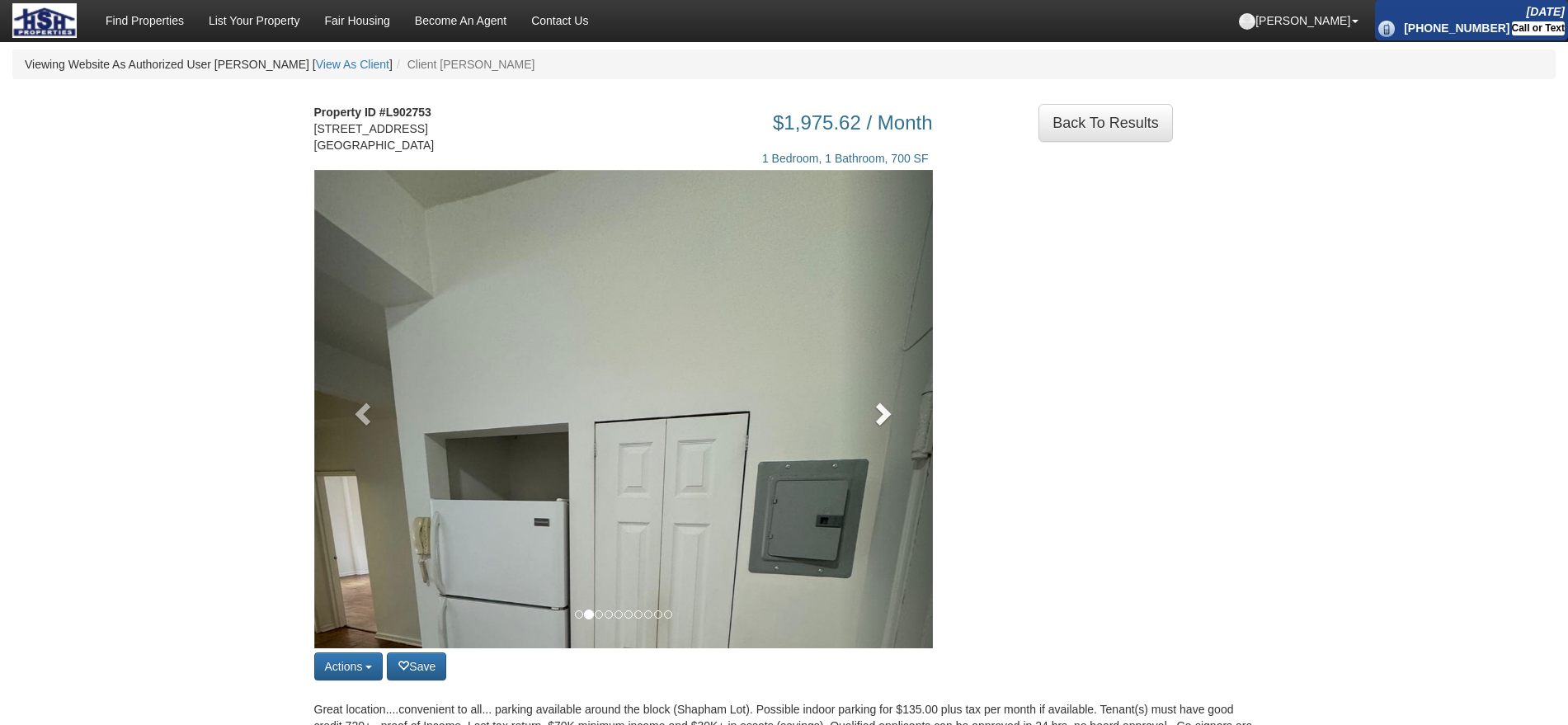
click at [877, 425] on span at bounding box center [882, 413] width 25 height 25
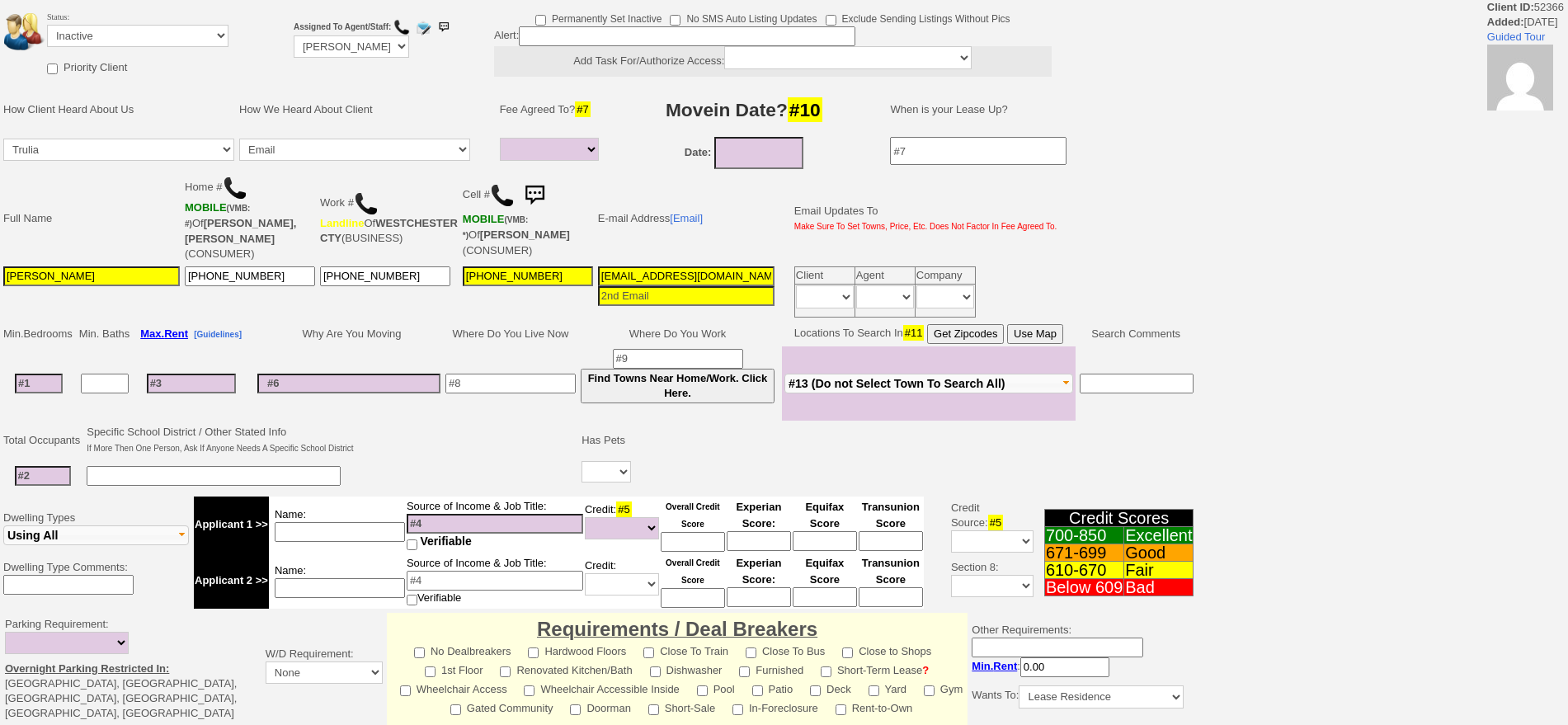
select select
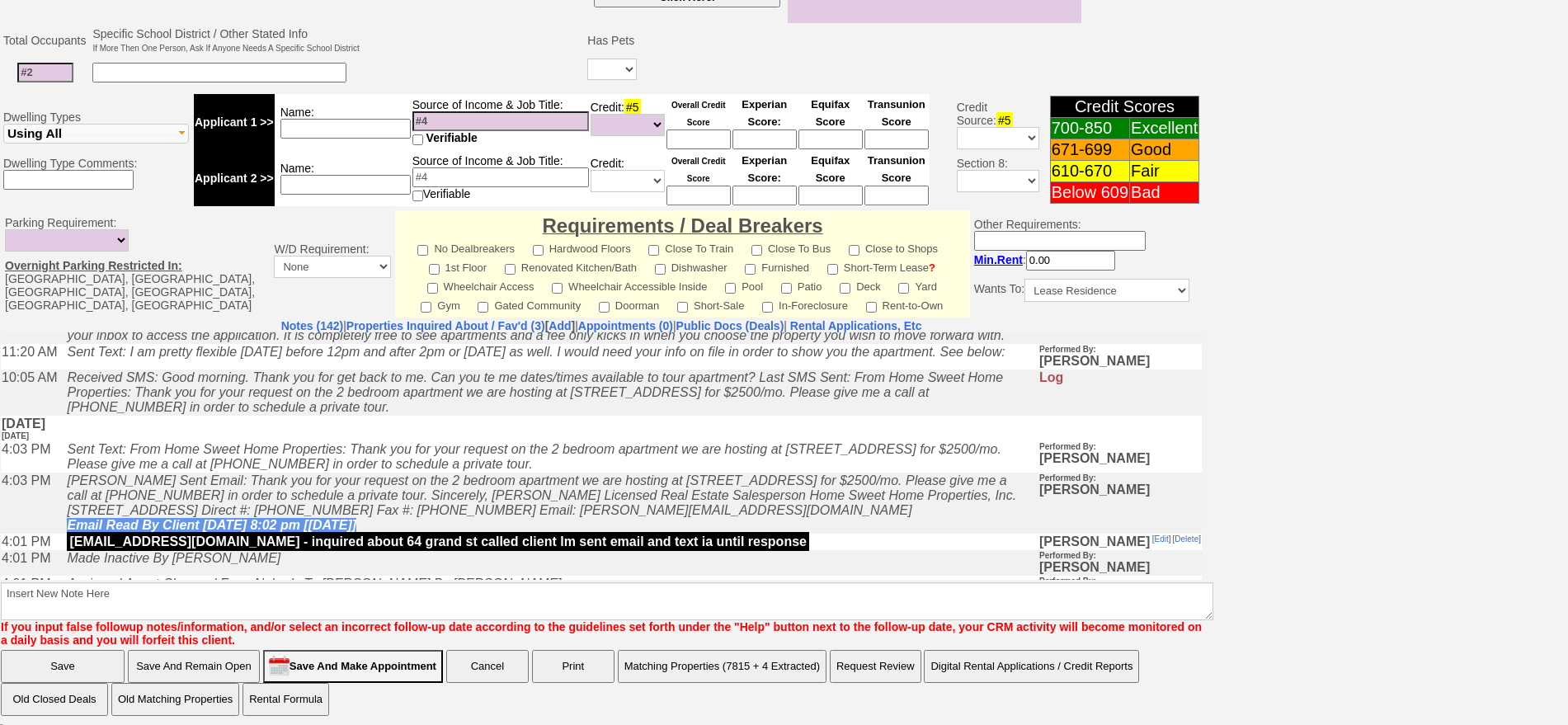
scroll to position [309, 0]
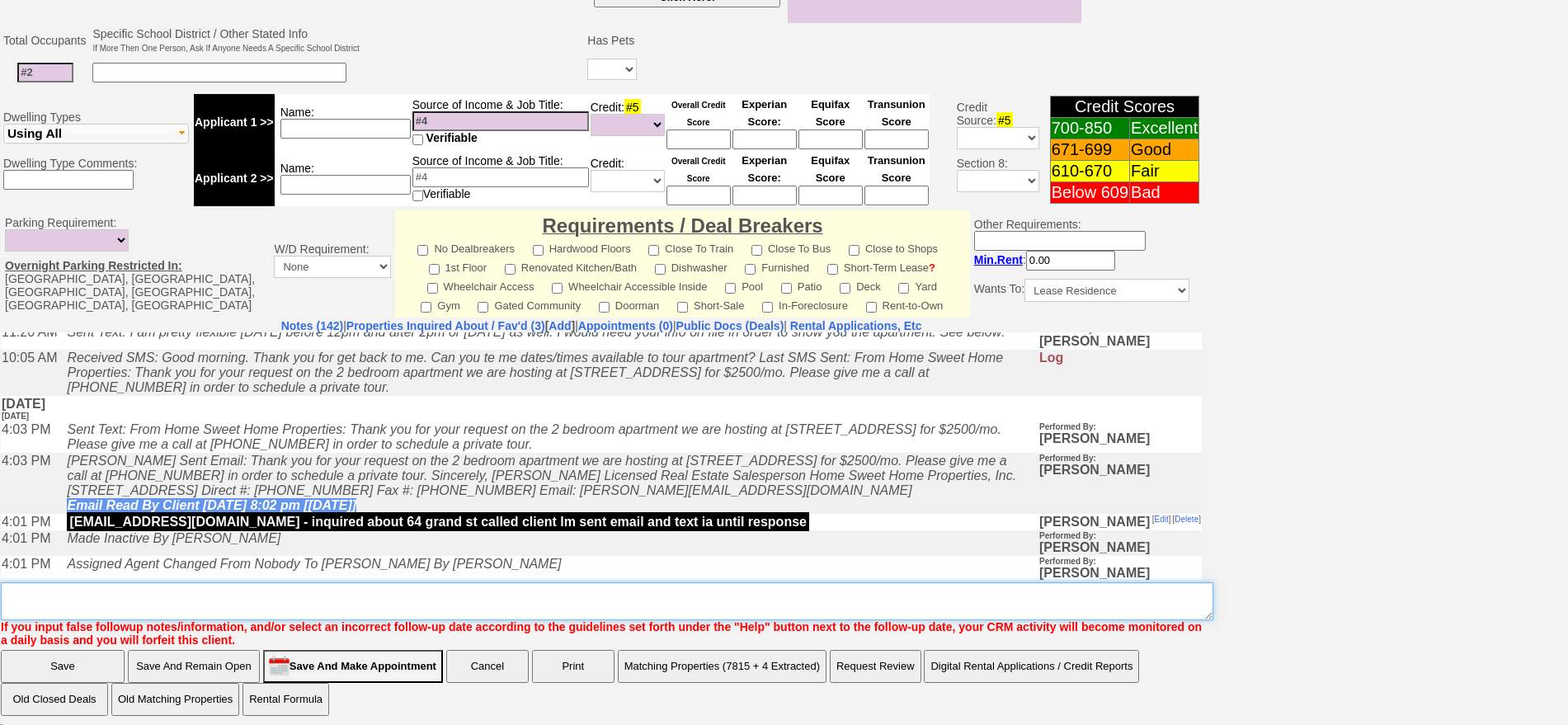
click at [343, 596] on textarea "Insert New Note Here" at bounding box center [607, 601] width 1212 height 38
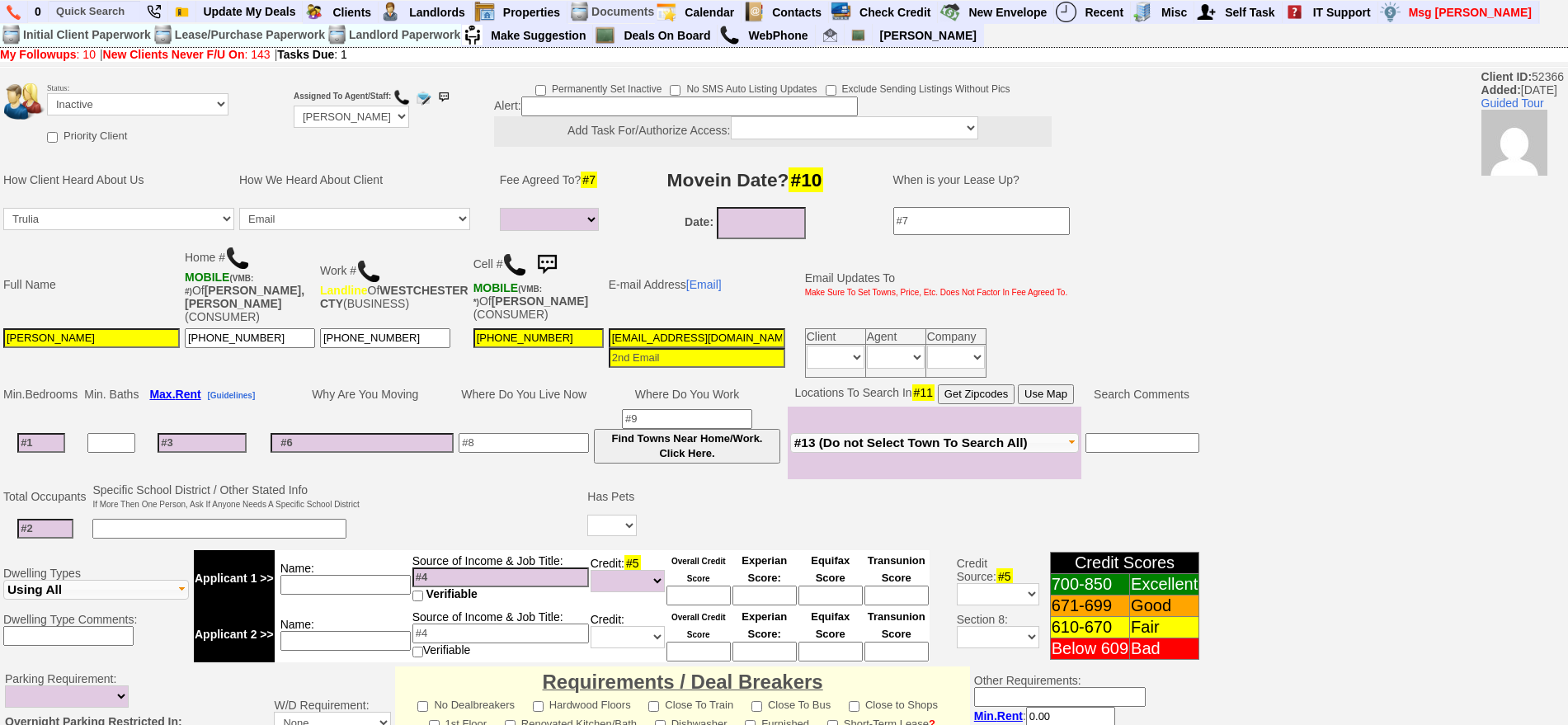
type textarea "reached out several times she inquired about grand st again fu"
drag, startPoint x: 110, startPoint y: 90, endPoint x: 120, endPoint y: 108, distance: 20.6
click at [113, 95] on td "Status: Followup via Phone Followup via Email Followup When Section 8 Property …" at bounding box center [137, 101] width 184 height 44
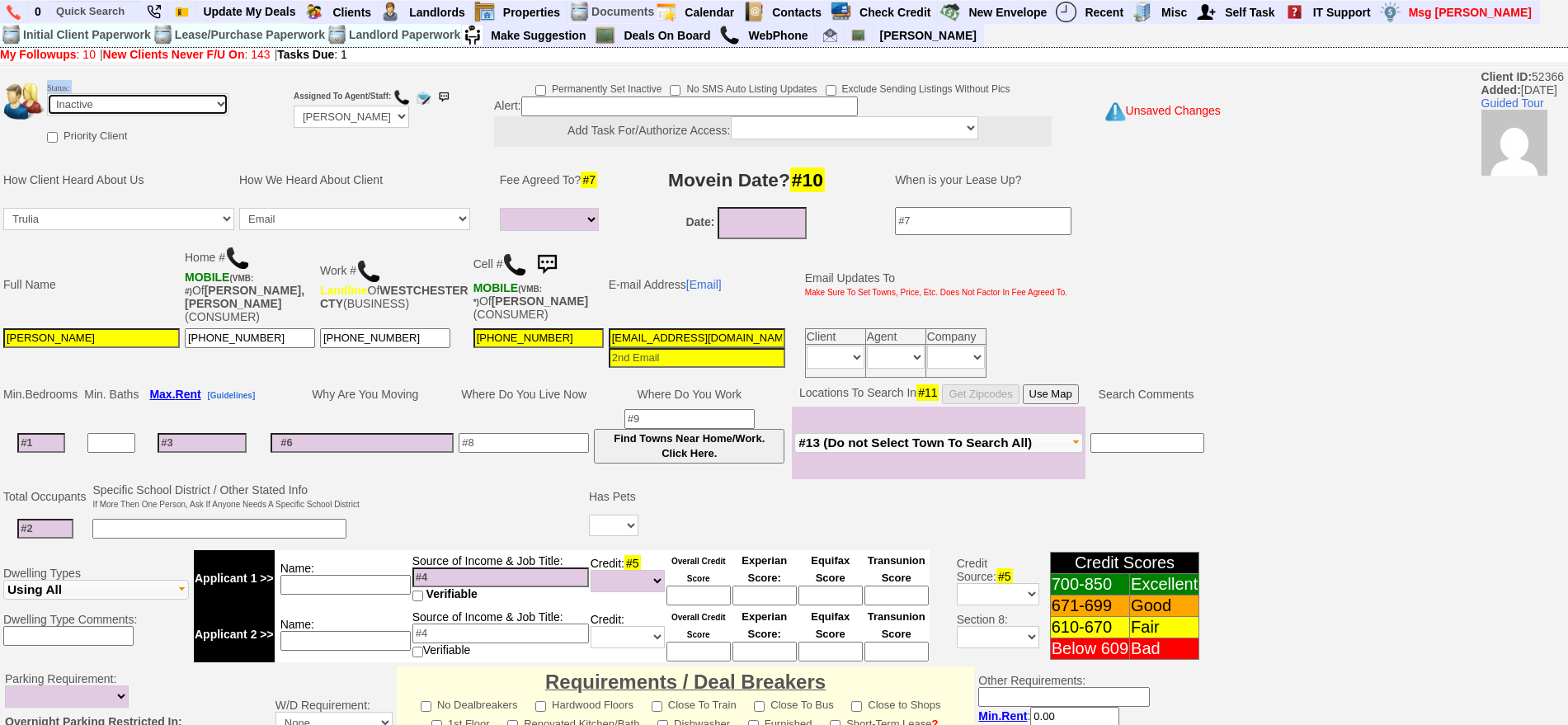
click at [123, 109] on select "Followup via Phone Followup via Email Followup When Section 8 Property Found De…" at bounding box center [137, 104] width 182 height 22
select select "Followup via Phone"
click at [47, 93] on select "Followup via Phone Followup via Email Followup When Section 8 Property Found De…" at bounding box center [137, 104] width 182 height 22
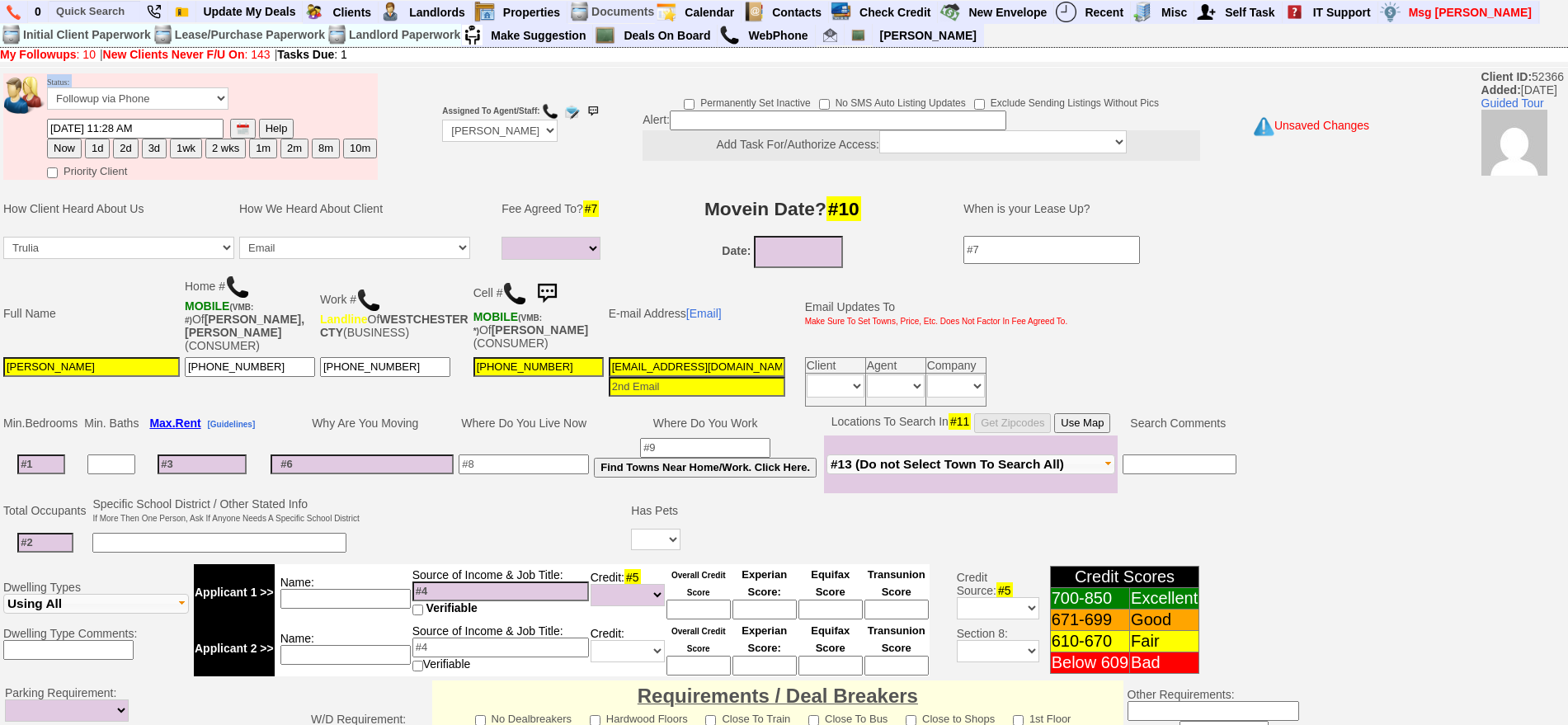
click at [100, 149] on button "1d" at bounding box center [98, 148] width 25 height 19
type input "08/20/2025 04:58 PM"
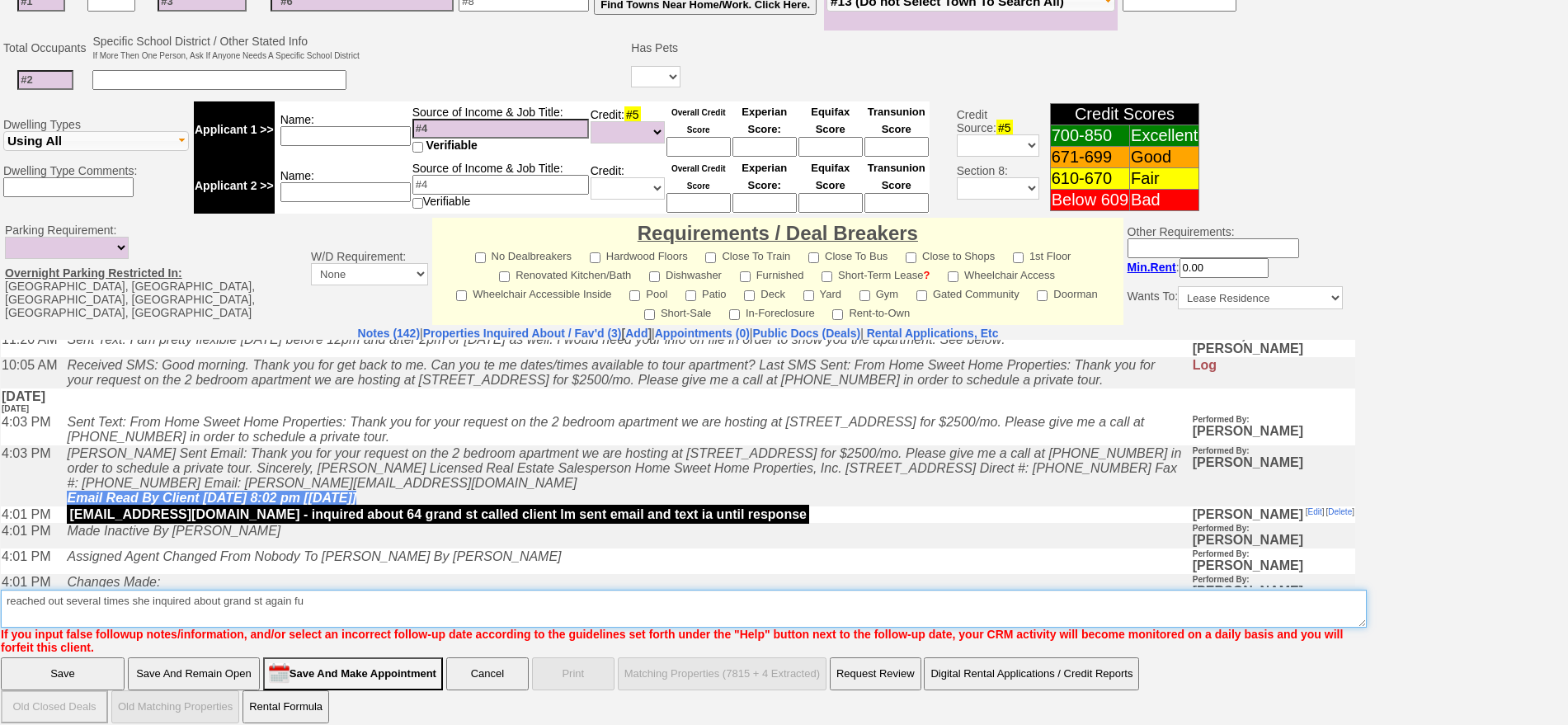
click at [273, 589] on textarea "Insert New Note Here" at bounding box center [684, 608] width 1366 height 38
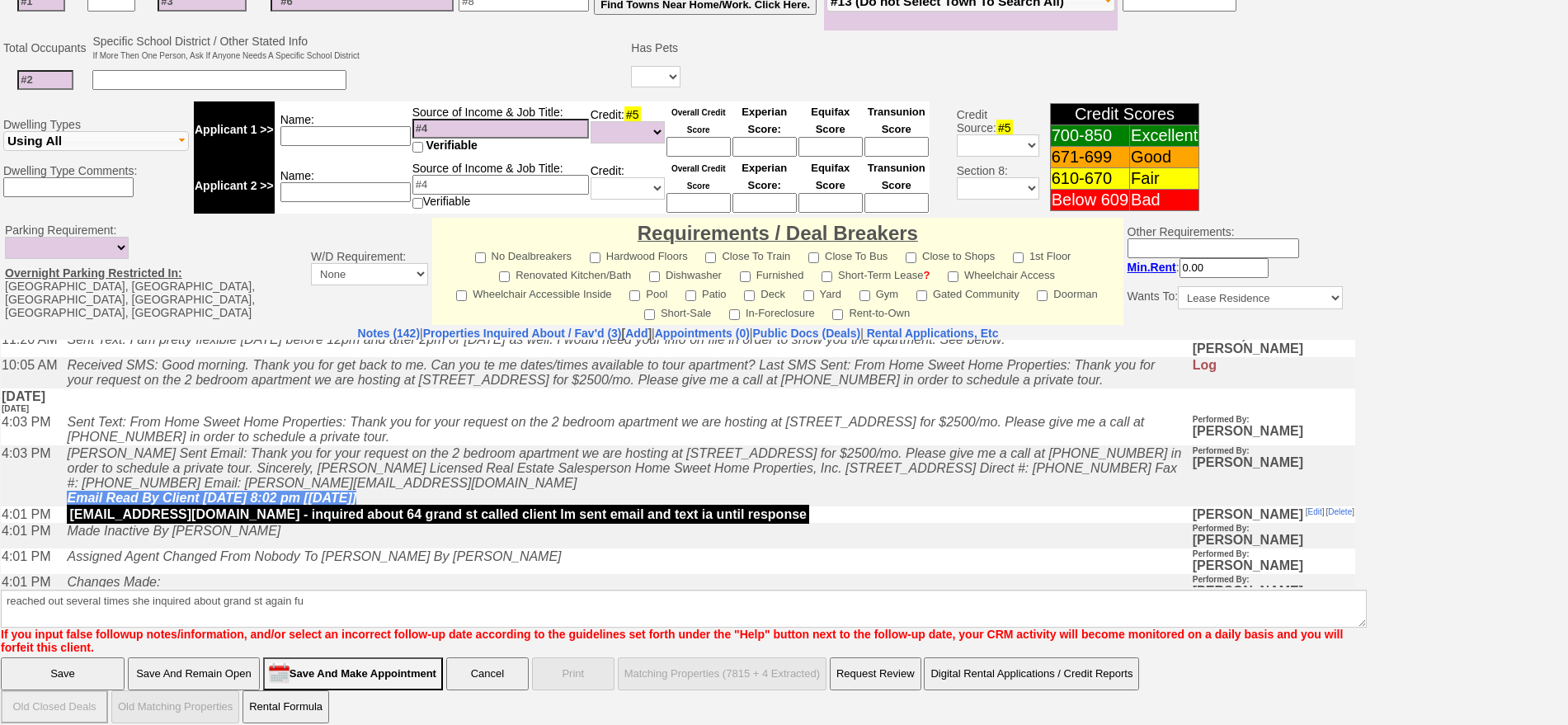
click input "Save" at bounding box center [63, 673] width 124 height 33
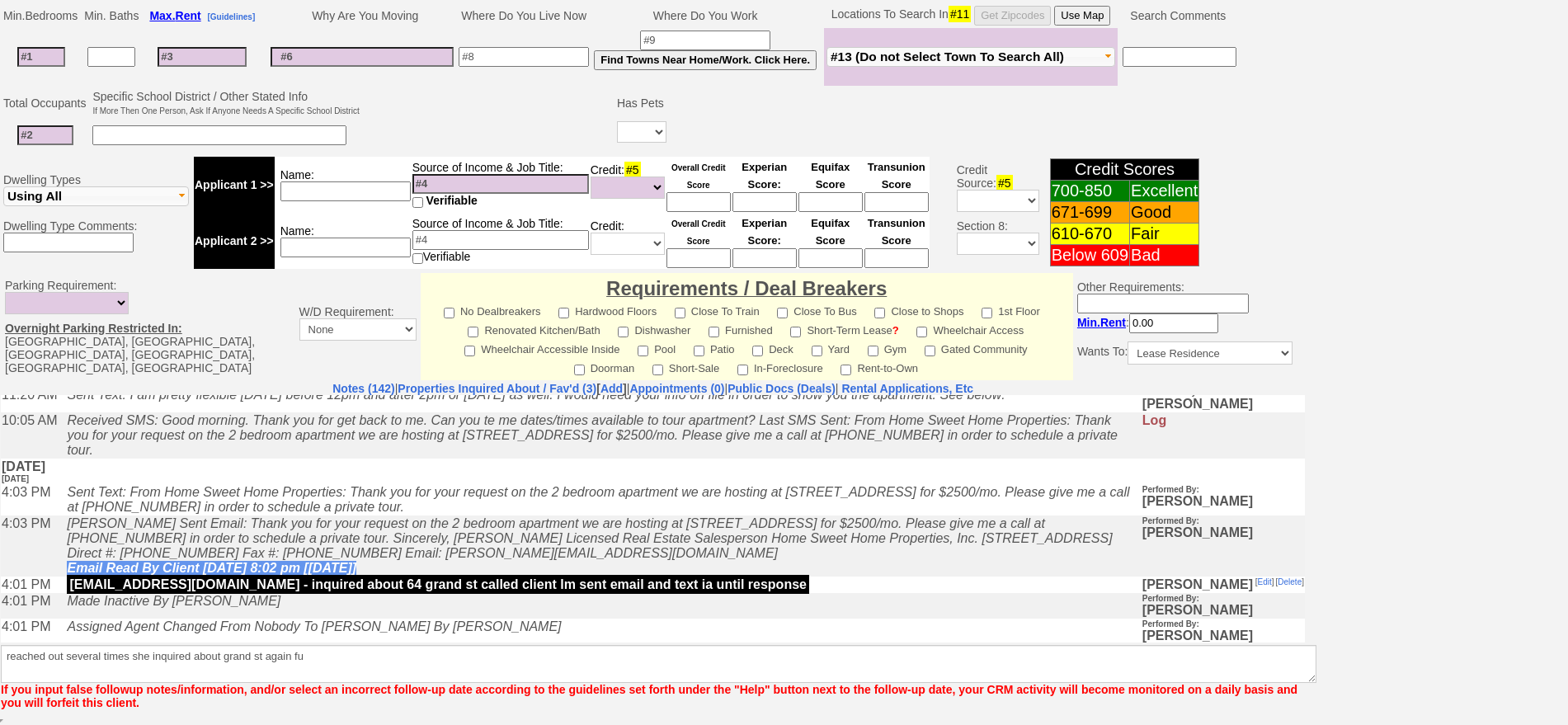
scroll to position [402, 0]
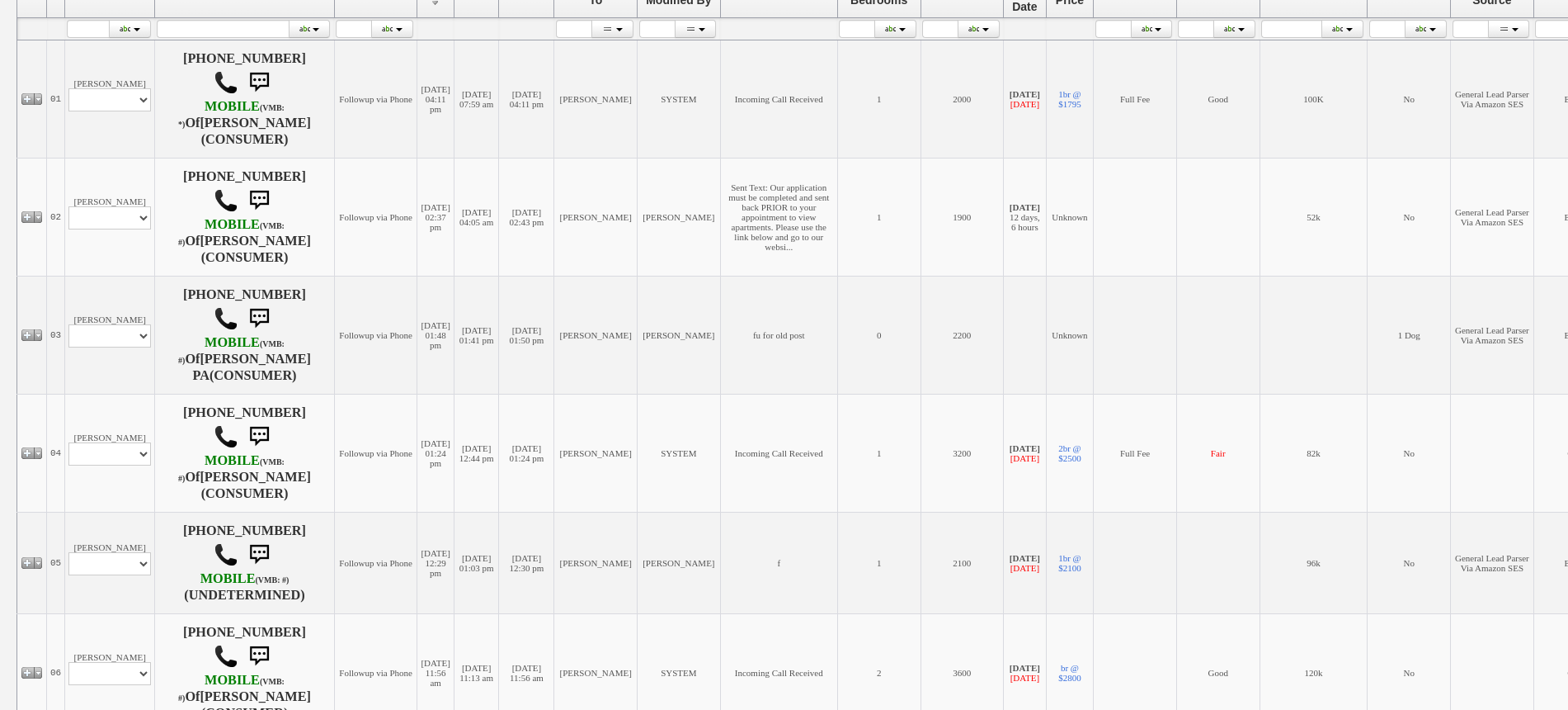
scroll to position [138, 0]
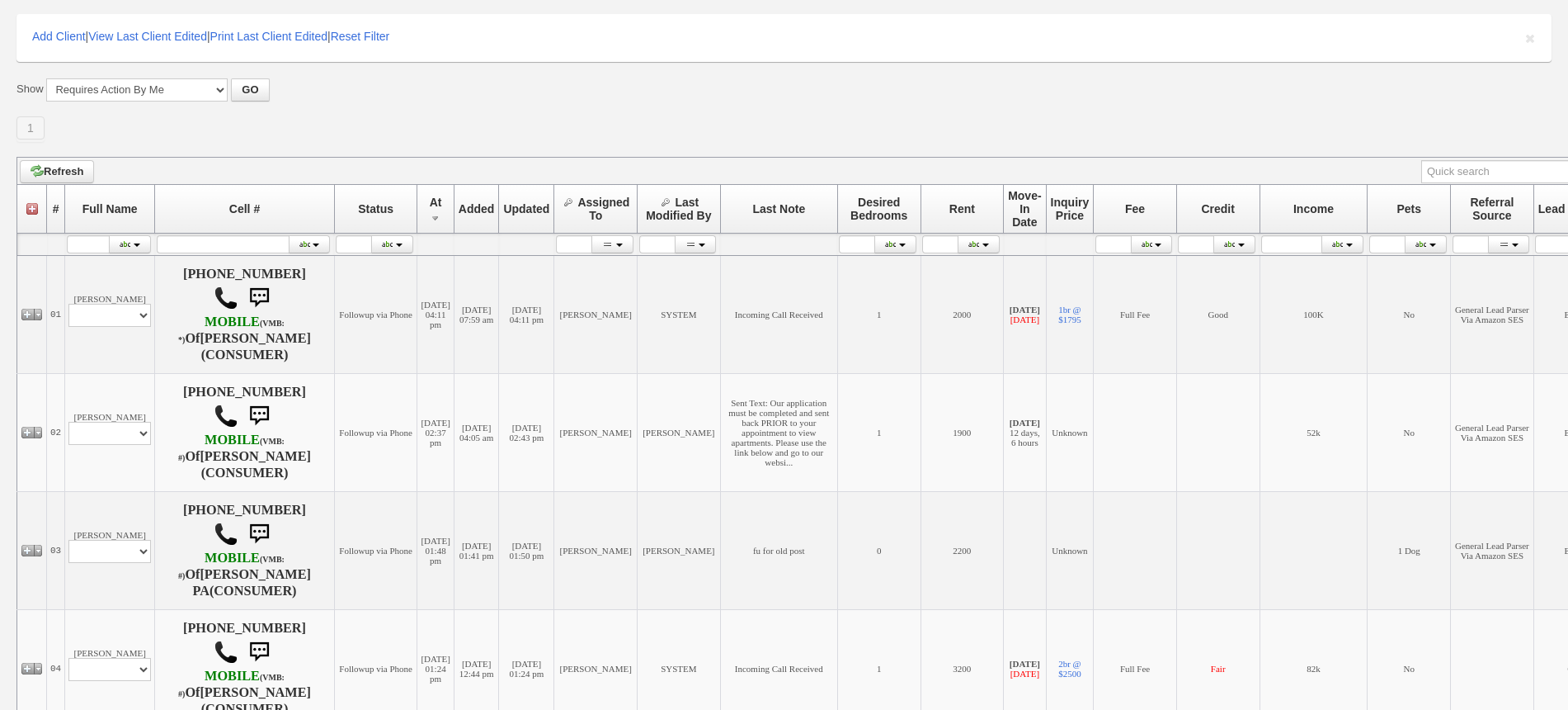
click at [375, 107] on div "Show All New Clients Never Followed-Up On -------------------------------------…" at bounding box center [784, 110] width 1535 height 64
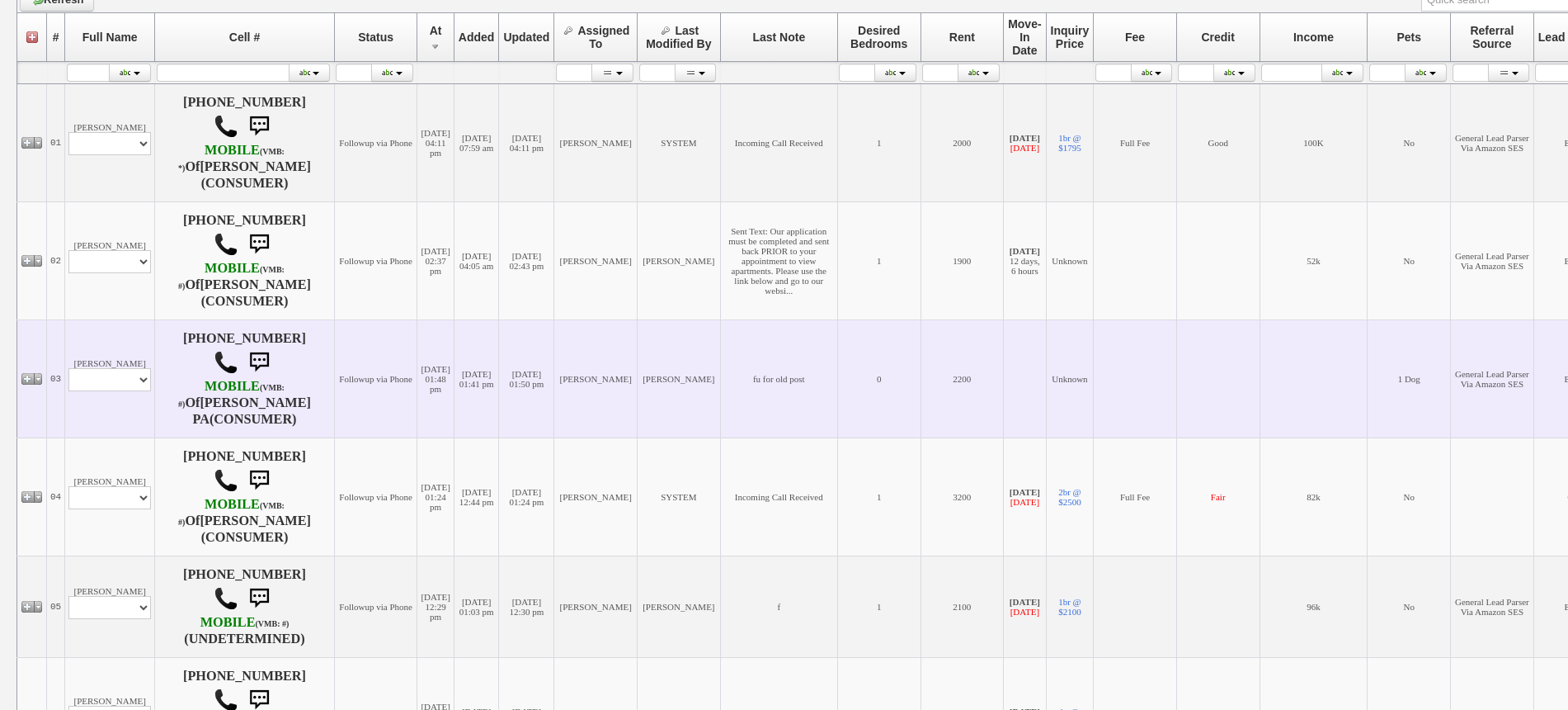
scroll to position [447, 0]
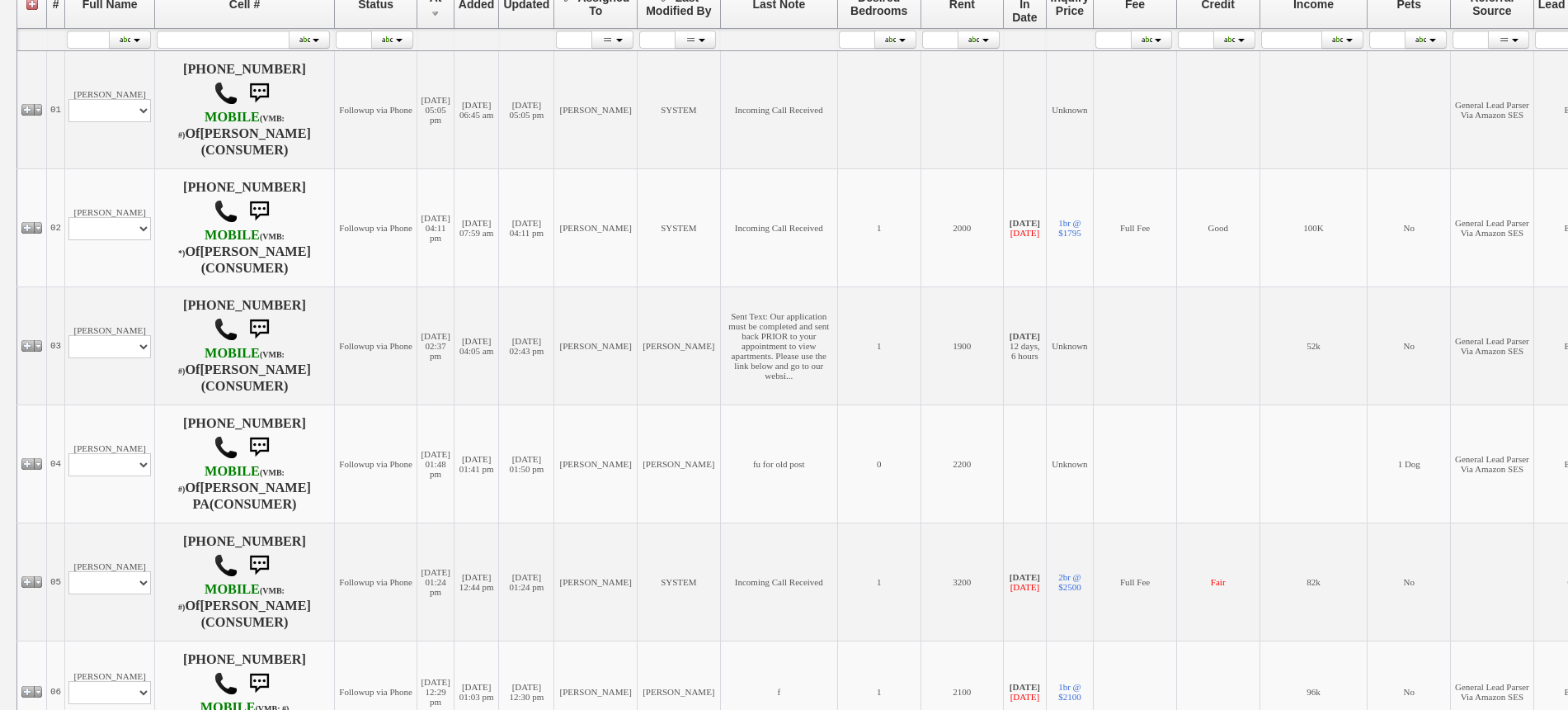
scroll to position [136, 0]
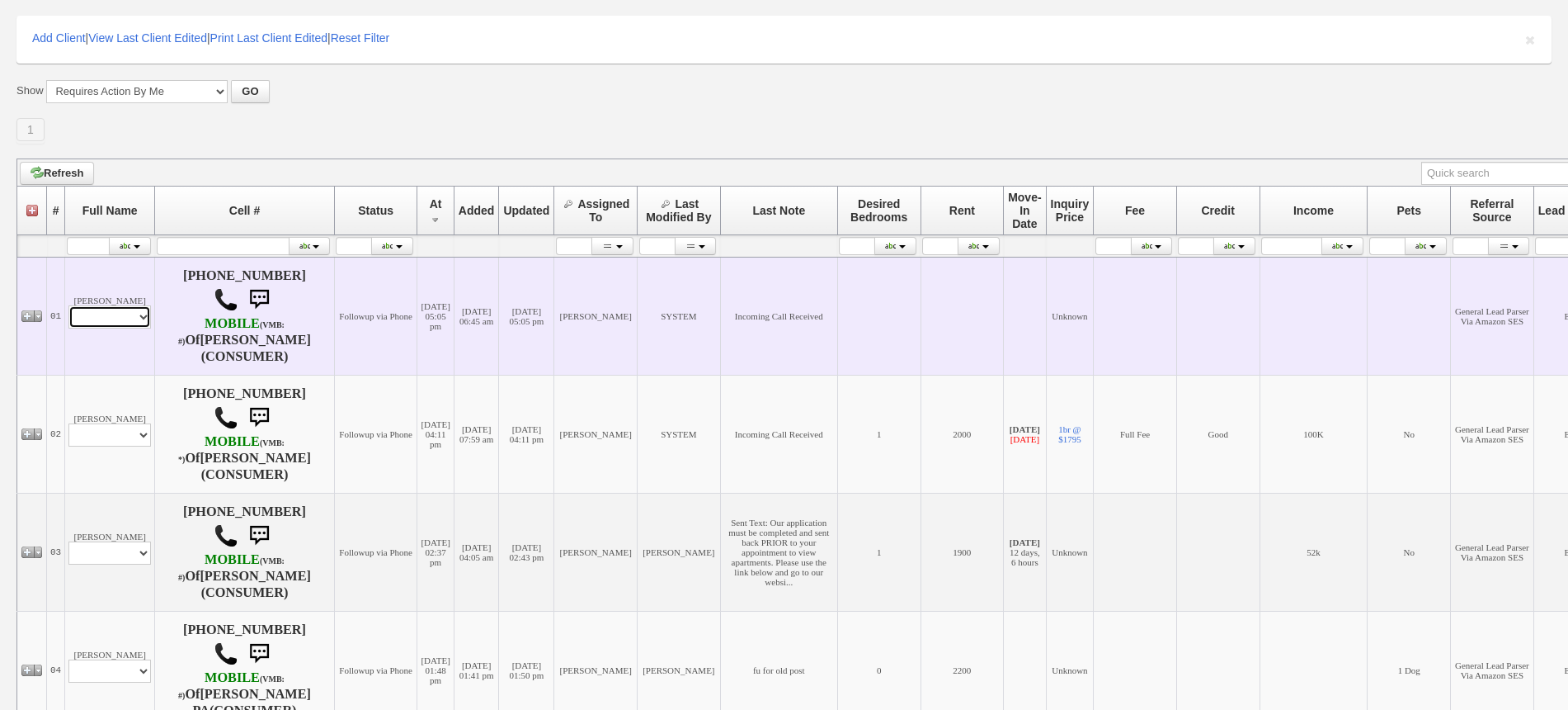
click at [136, 324] on select "Profile Edit Print Email Externally (Will Not Be Tracked In CRM) Closed Deals" at bounding box center [109, 317] width 82 height 23
select select "ChangeURL,/crm/custom/edit_client_form.php?redirect=%2Fcrm%2Fclients.php&id=167…"
click at [68, 305] on select "Profile Edit Print Email Externally (Will Not Be Tracked In CRM) Closed Deals" at bounding box center [109, 317] width 82 height 23
select select
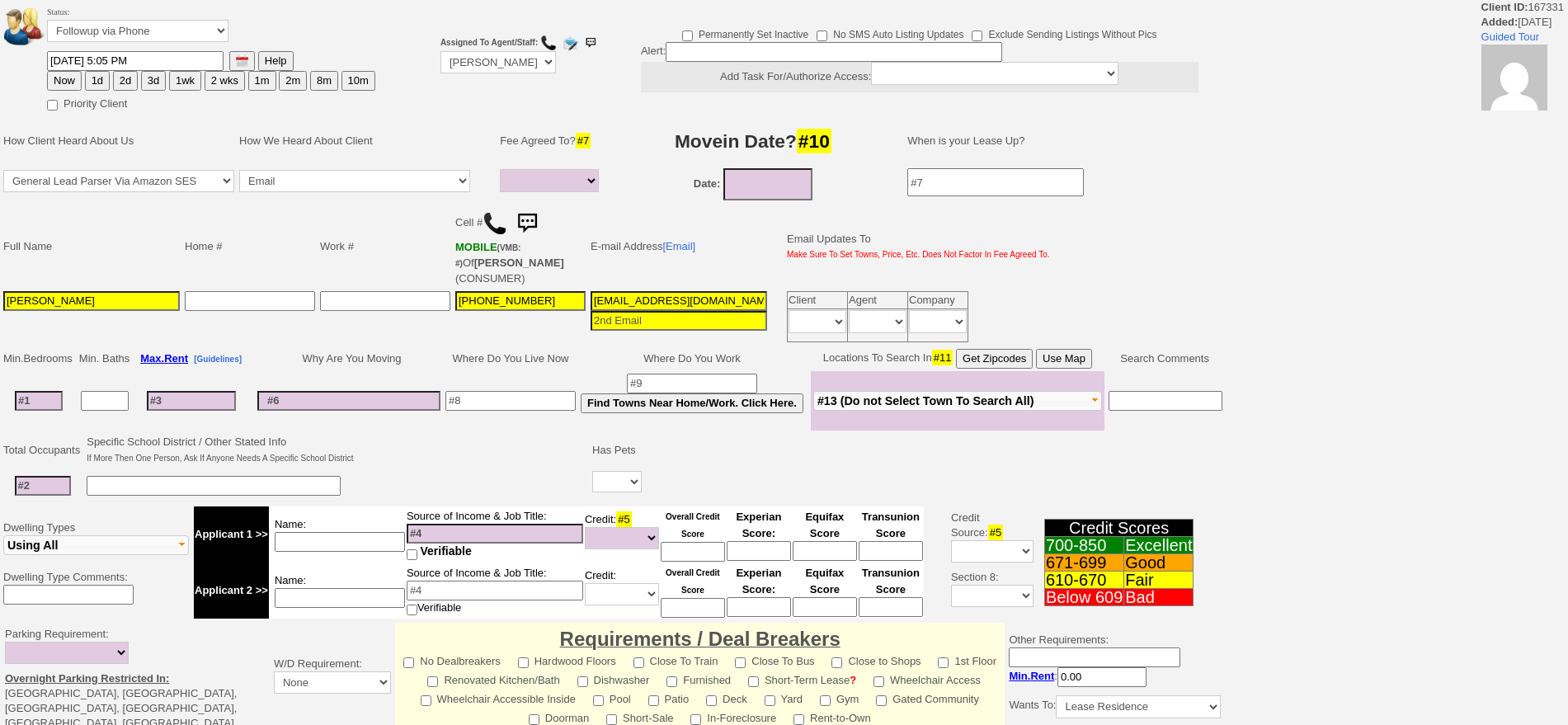
select select
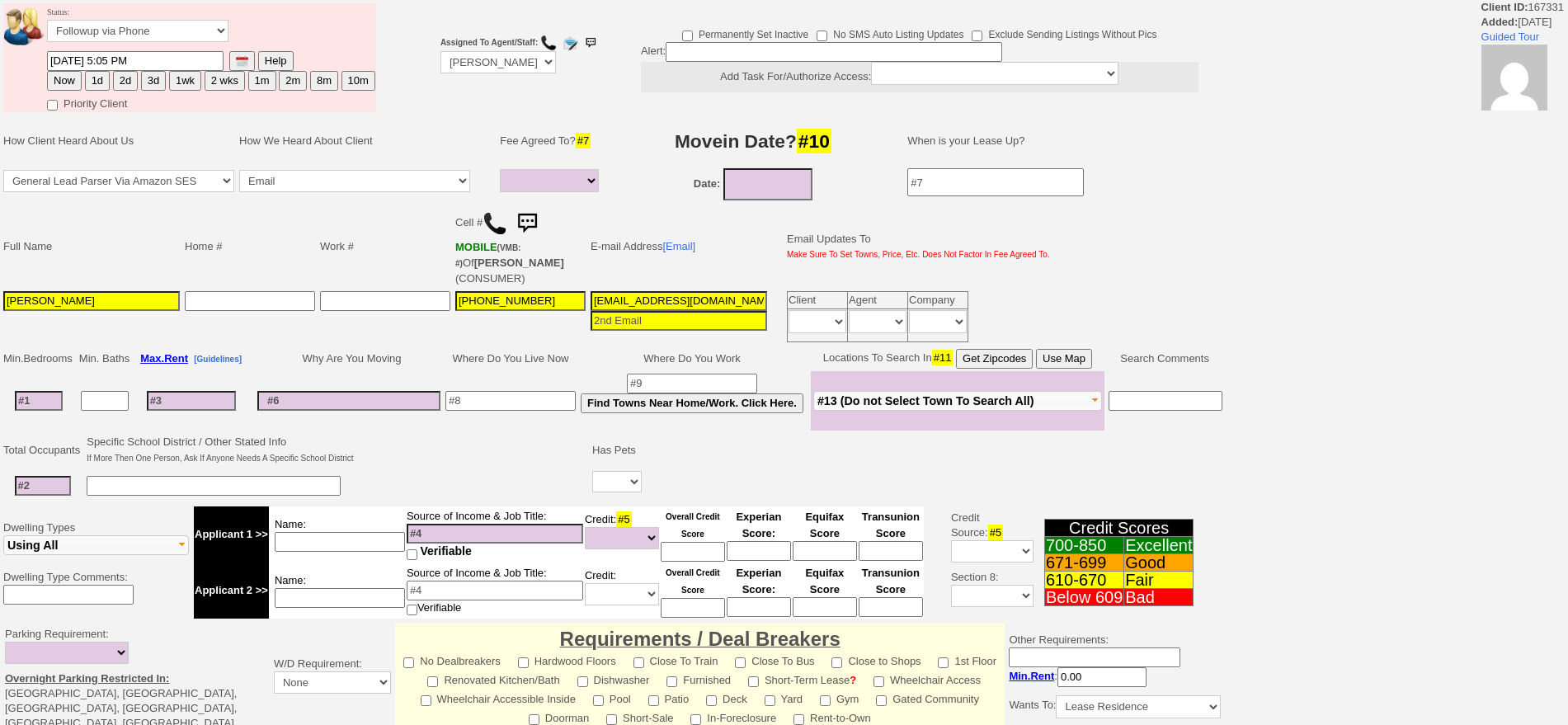
click at [12, 300] on input "raylee quinones" at bounding box center [91, 300] width 176 height 19
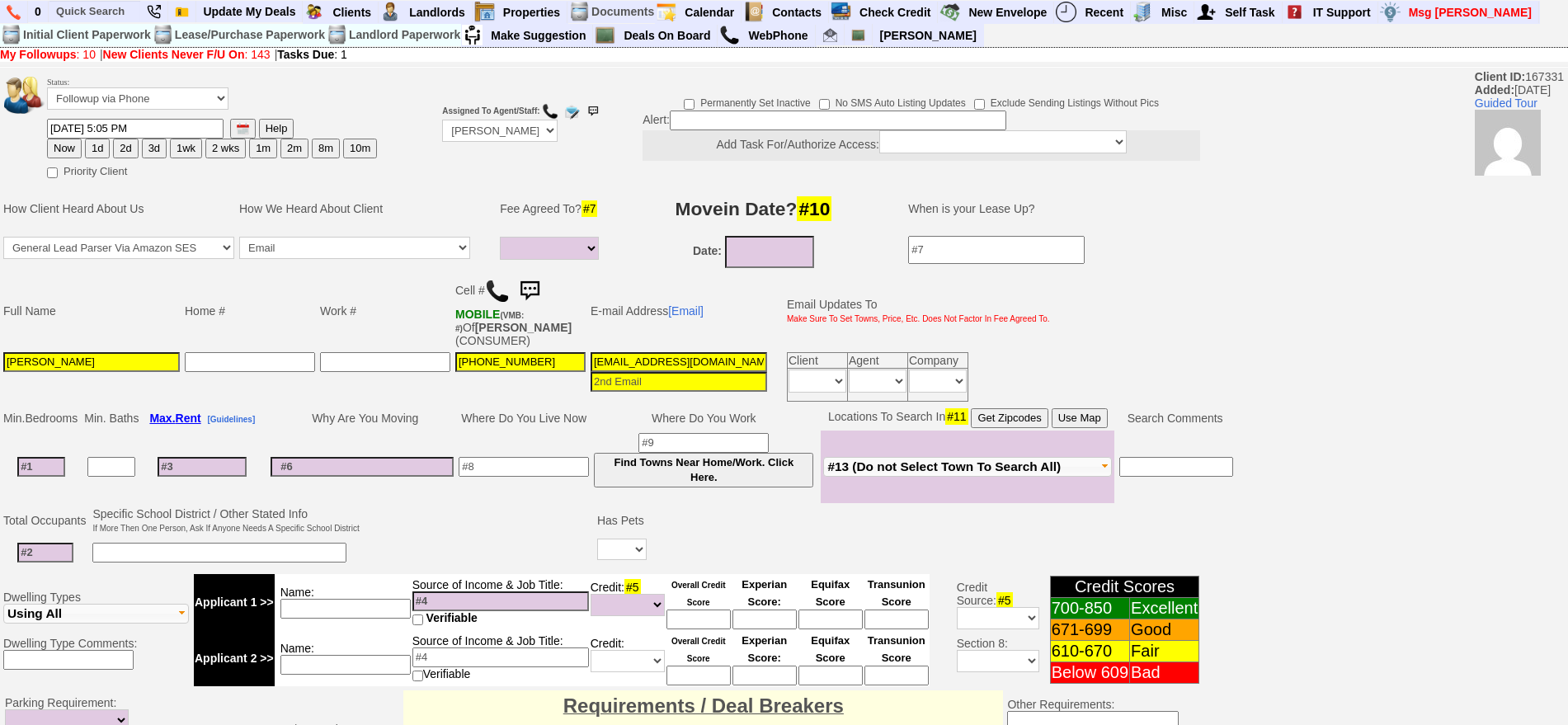
type input "Raylee Quinones"
click at [53, 465] on input at bounding box center [42, 466] width 48 height 19
type input "1"
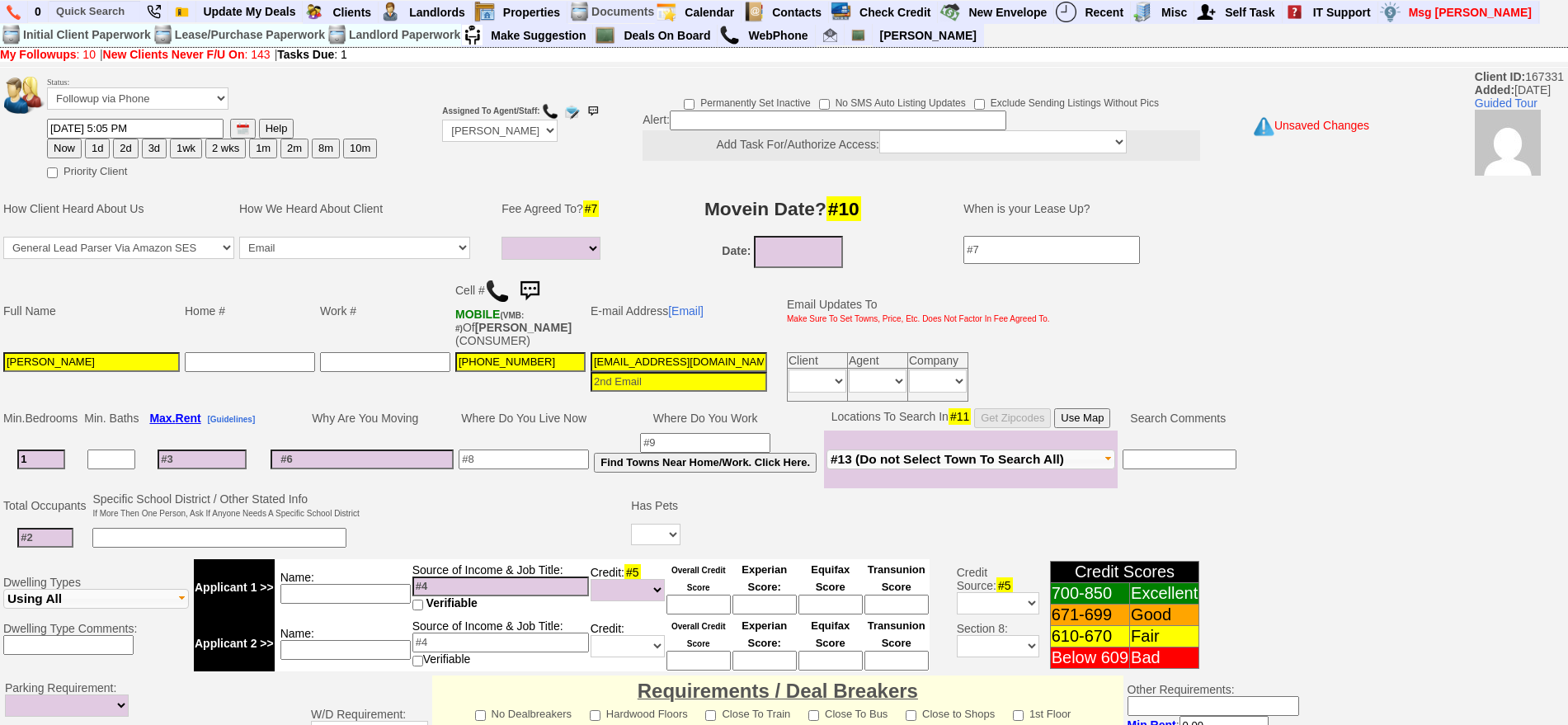
select select
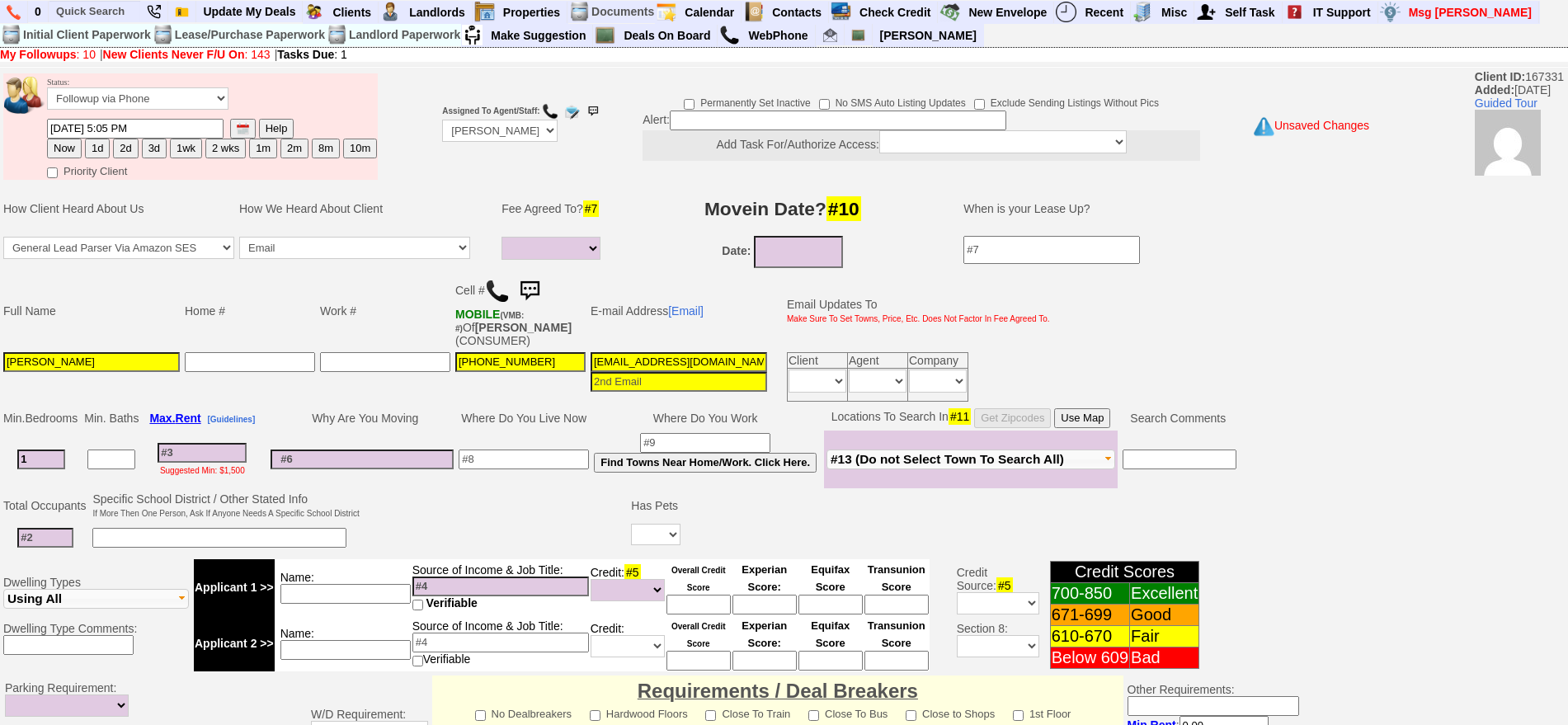
type input "1"
type input "08/19/2025"
select select
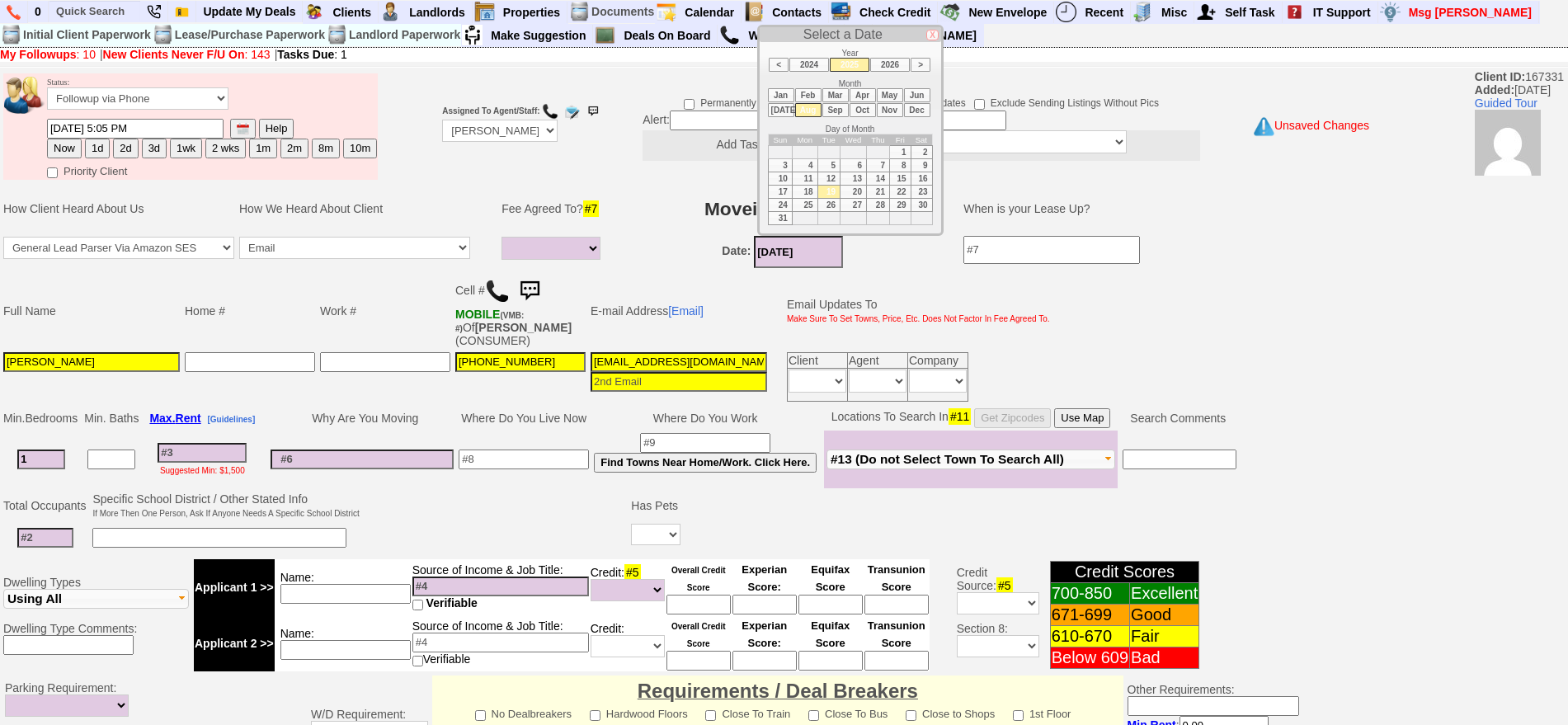
click at [817, 251] on input "08/19/2025" at bounding box center [798, 252] width 89 height 32
click at [856, 110] on li "Oct" at bounding box center [863, 110] width 27 height 14
click at [855, 153] on td "1" at bounding box center [854, 152] width 27 height 13
type input "10/01/2025"
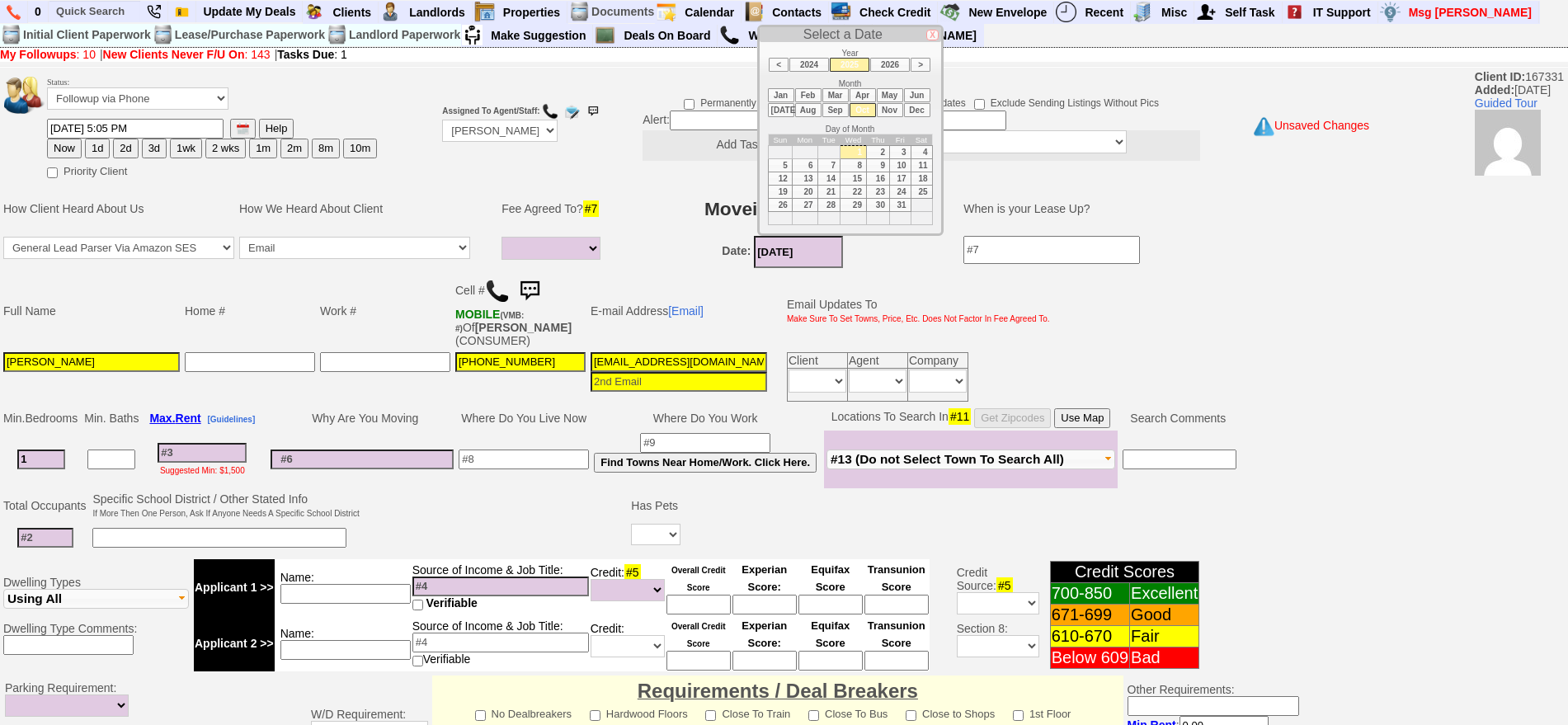
click at [62, 542] on input at bounding box center [45, 537] width 56 height 19
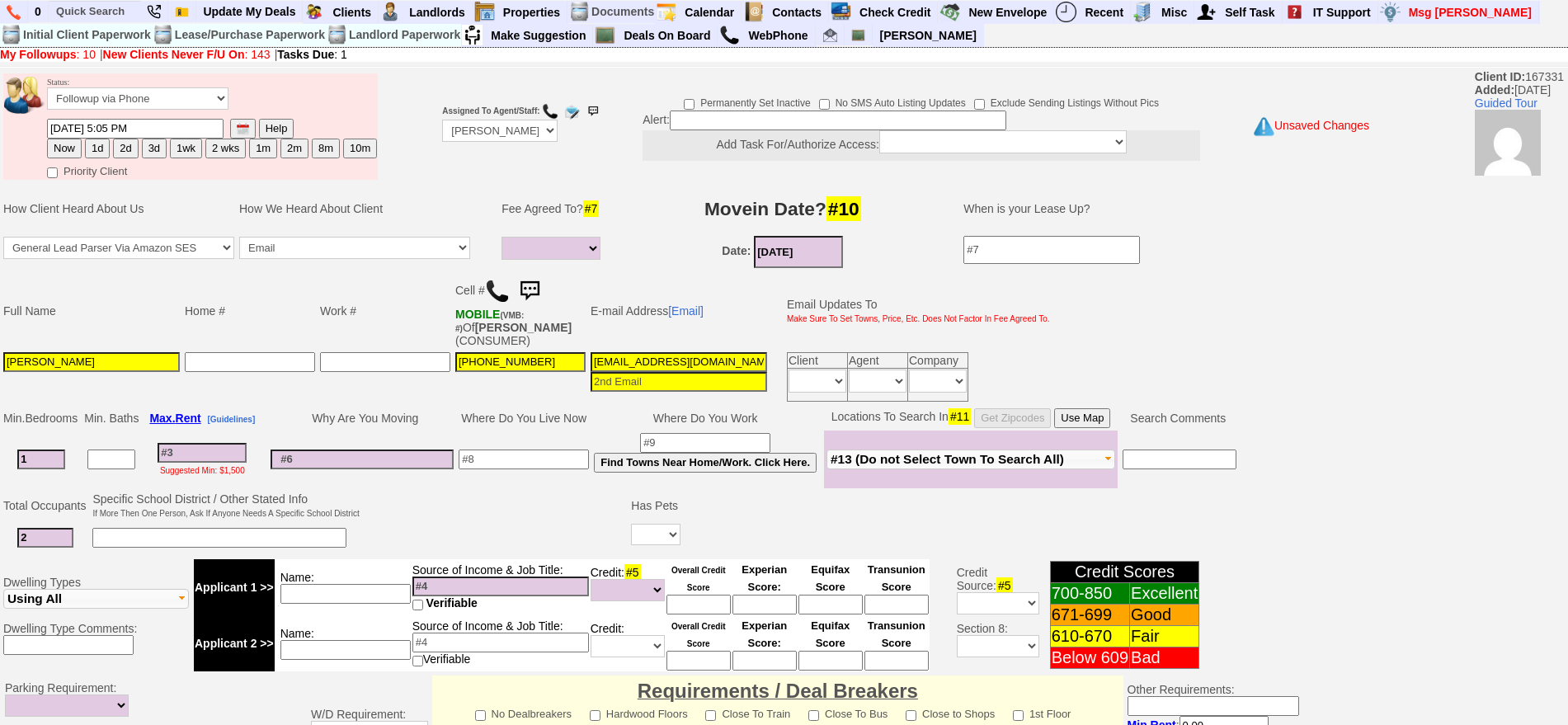
type input "2"
click at [668, 540] on select "Yes No" at bounding box center [656, 534] width 50 height 21
select select "Yes"
click at [631, 524] on select "Yes No" at bounding box center [656, 534] width 50 height 21
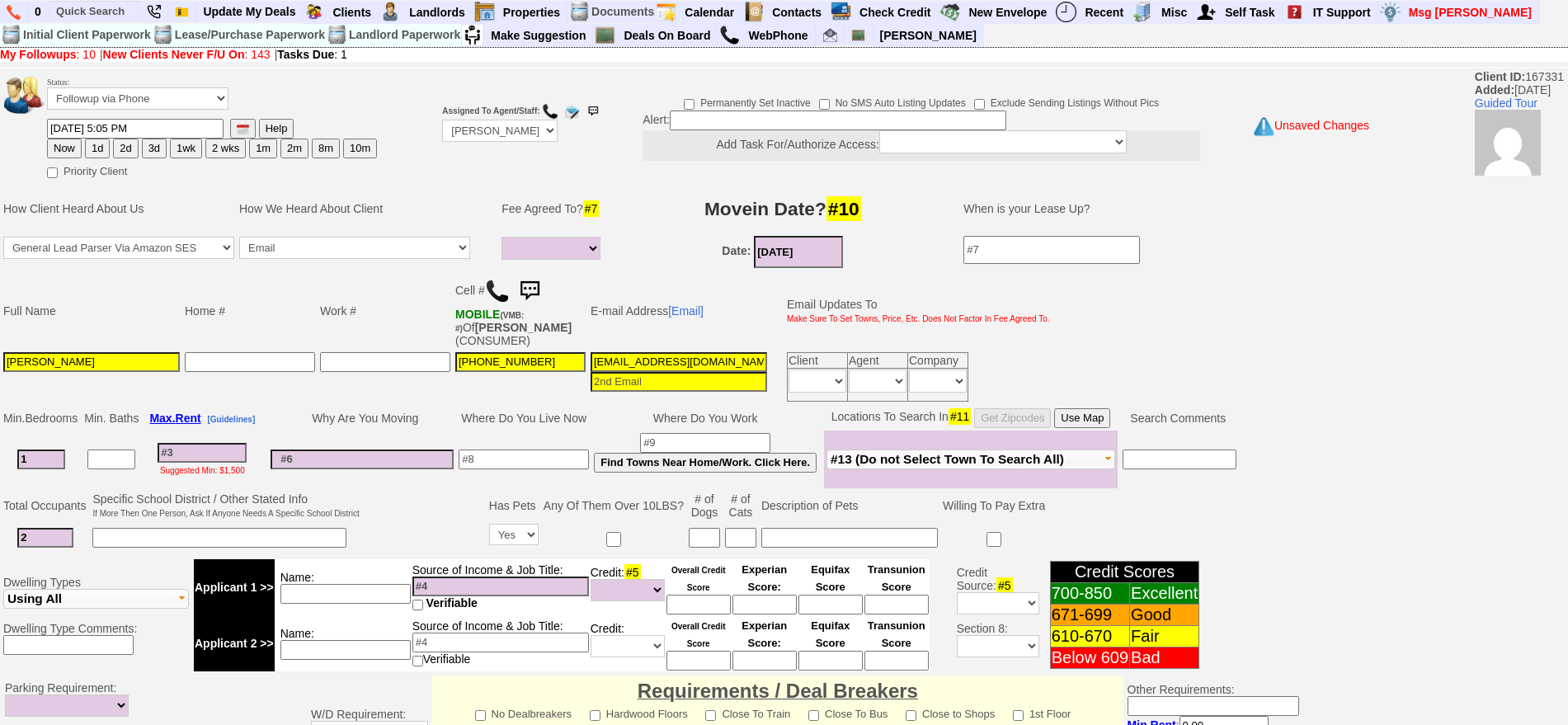
click at [792, 541] on input at bounding box center [850, 537] width 176 height 19
type input "17 year old dog"
click at [499, 454] on input at bounding box center [523, 459] width 130 height 19
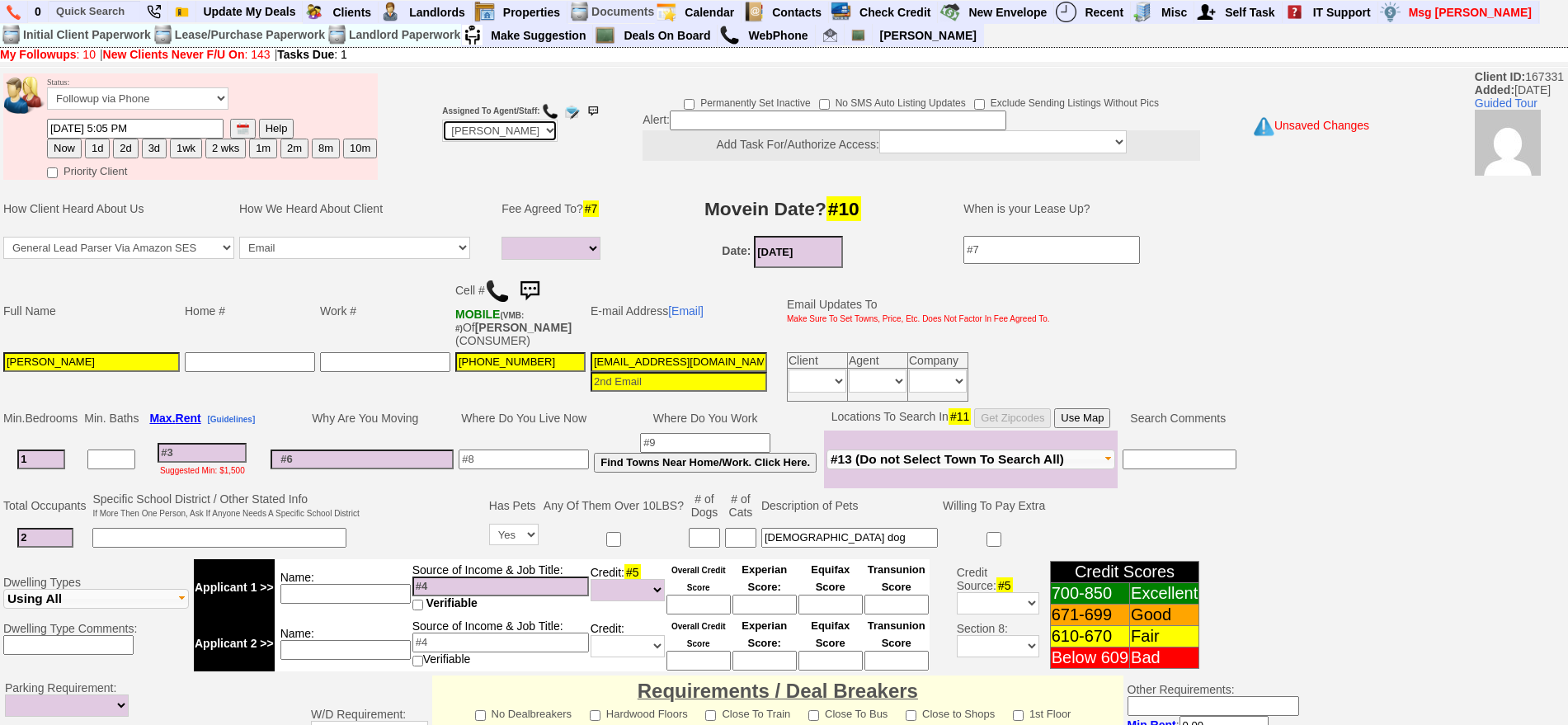
click at [504, 124] on select "Up-For-Grabs ***** STAFF ***** Bob Bruno 914-419-3579 Cristy Liberto 914-486-10…" at bounding box center [500, 130] width 115 height 22
select select "Up-For-Grabs"
click at [443, 120] on select "Up-For-Grabs ***** STAFF ***** Bob Bruno 914-419-3579 Cristy Liberto 914-486-10…" at bounding box center [500, 130] width 115 height 22
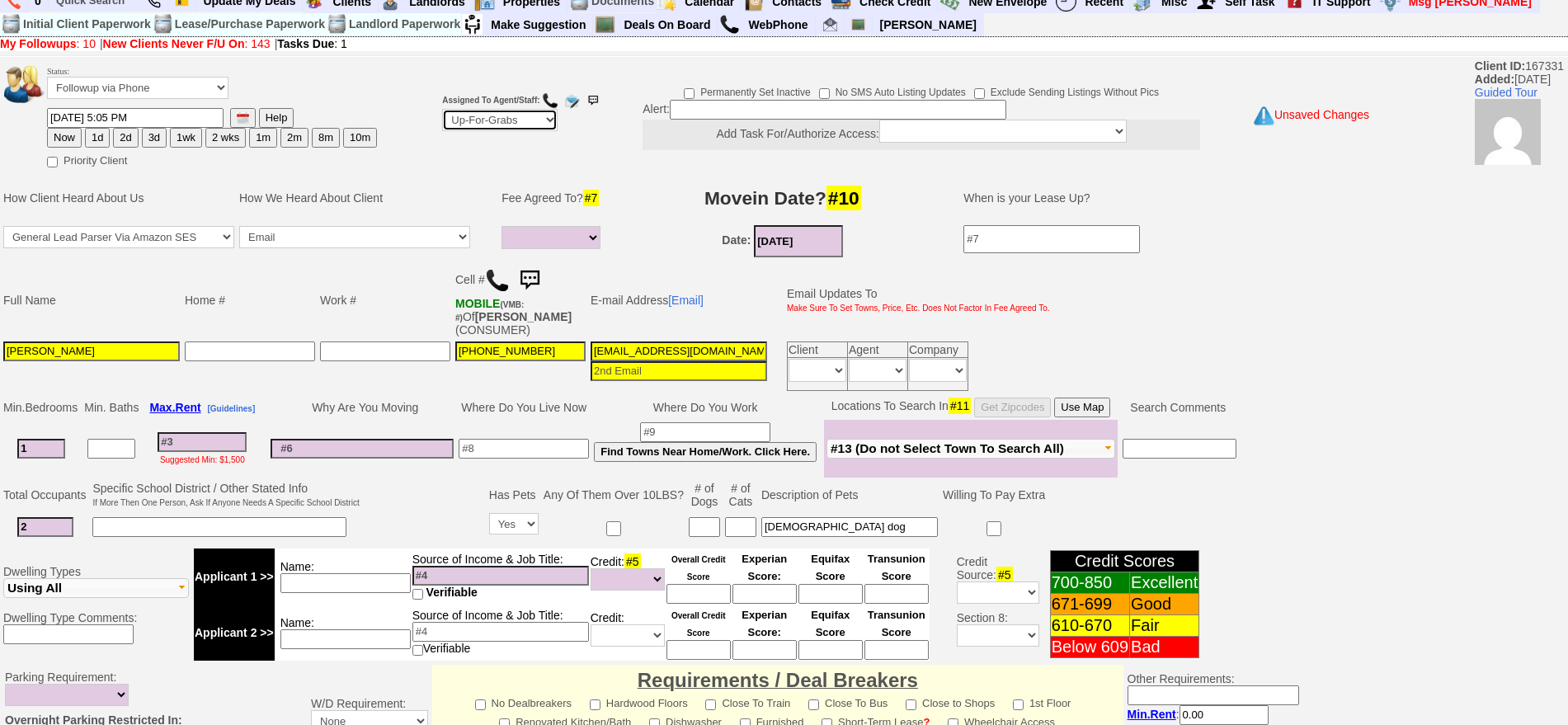
scroll to position [463, 0]
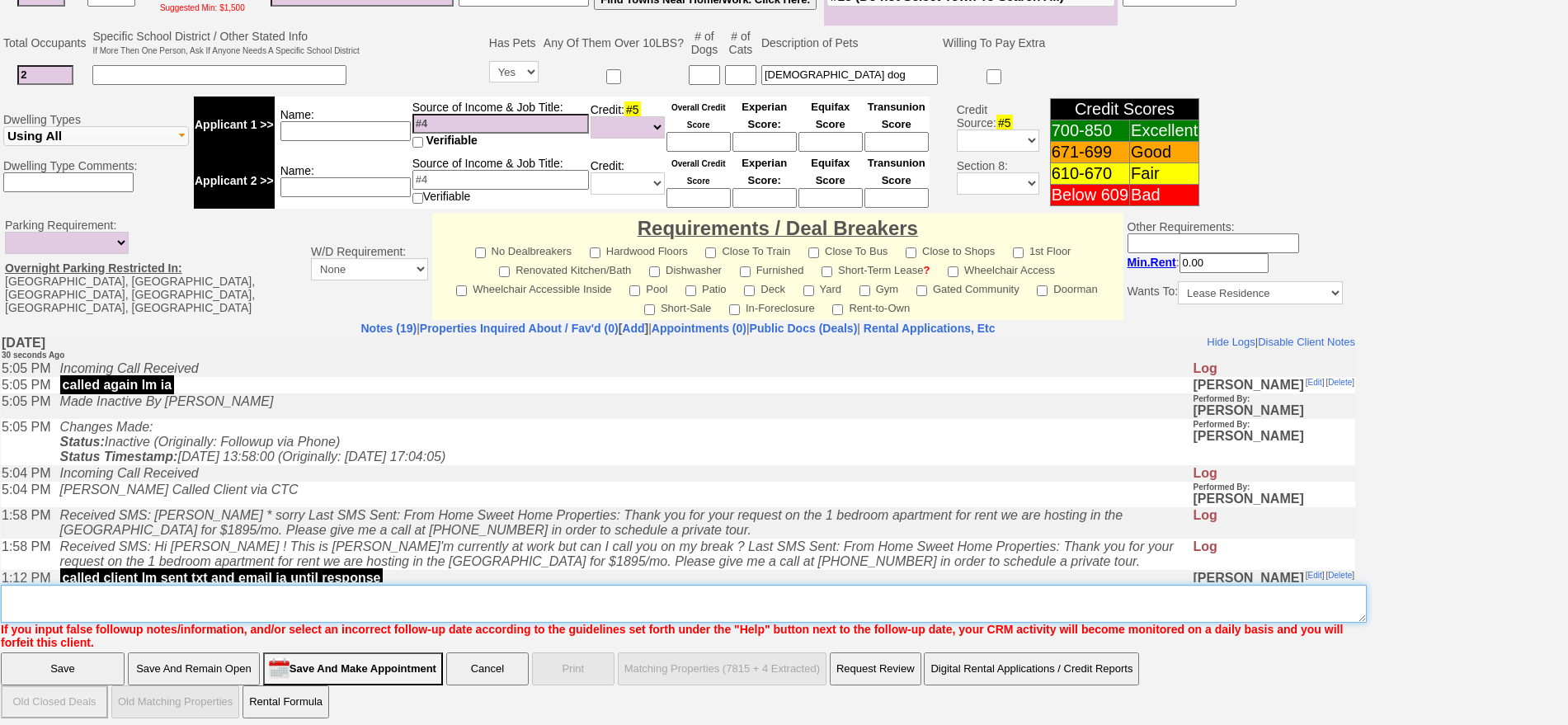
click at [657, 596] on textarea "Insert New Note Here" at bounding box center [684, 604] width 1366 height 38
type textarea "no pets at paine st ia"
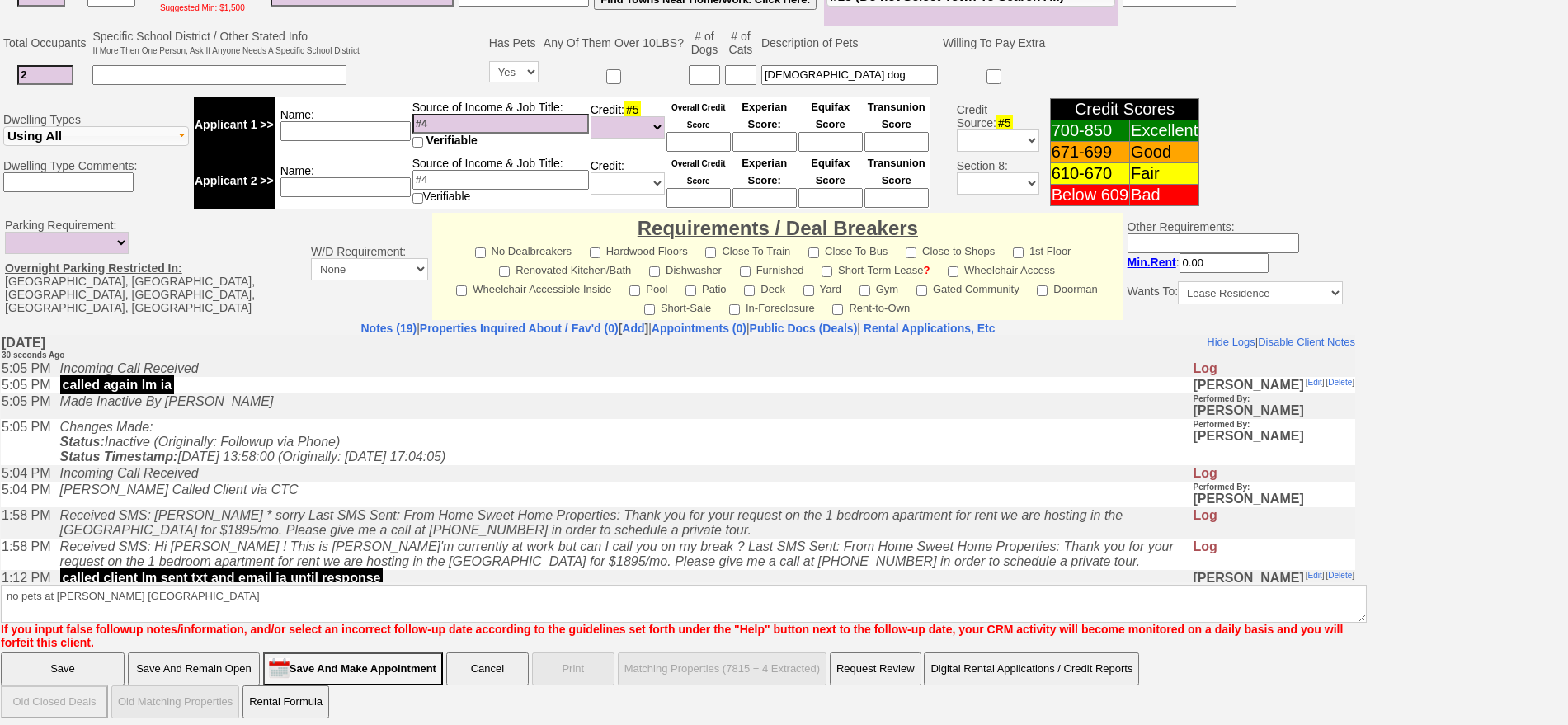
click input "Save" at bounding box center [63, 668] width 124 height 33
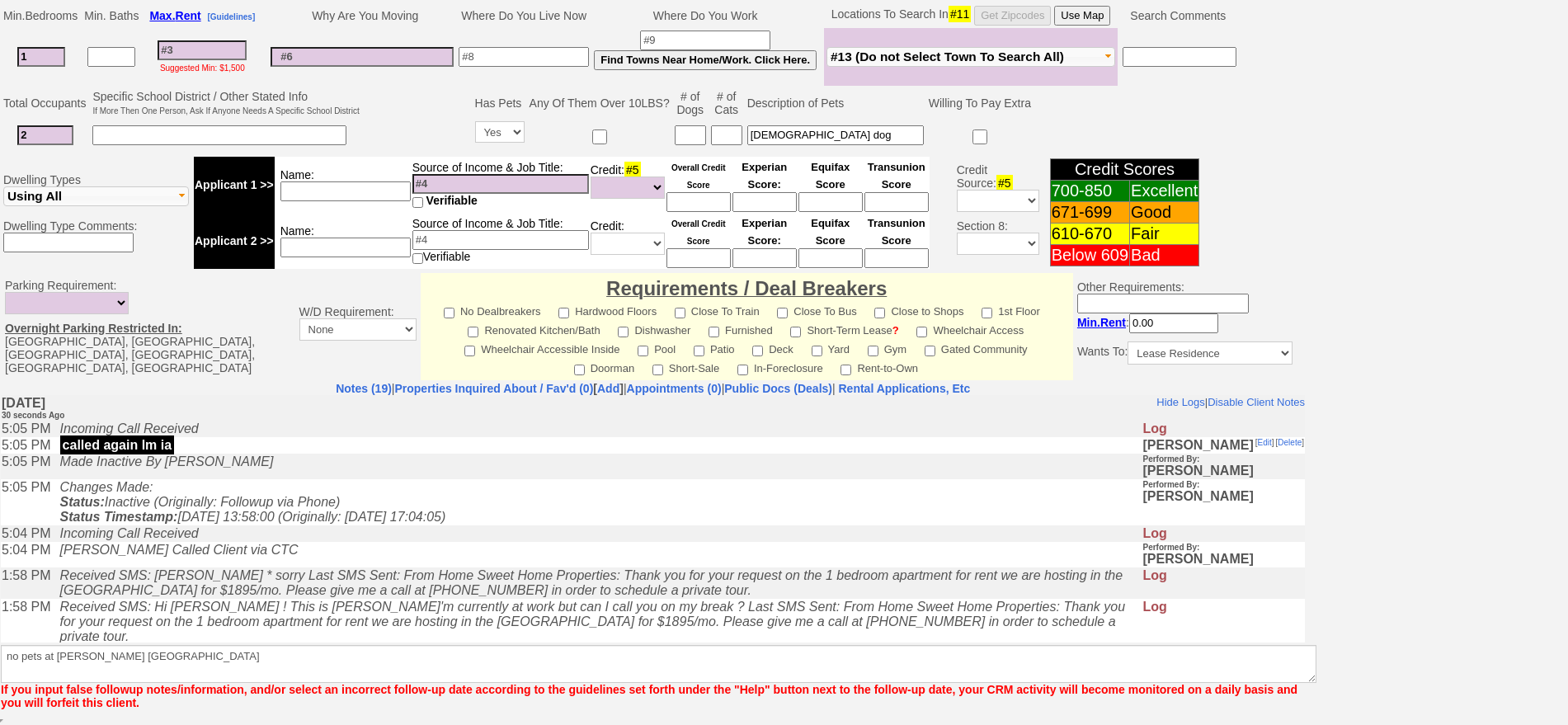
scroll to position [402, 0]
